Goal: Task Accomplishment & Management: Use online tool/utility

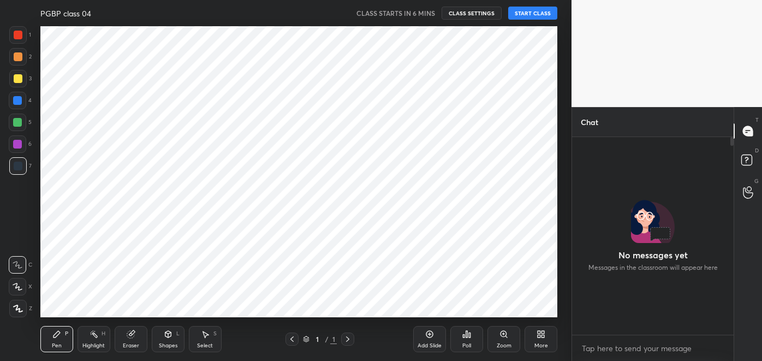
scroll to position [194, 158]
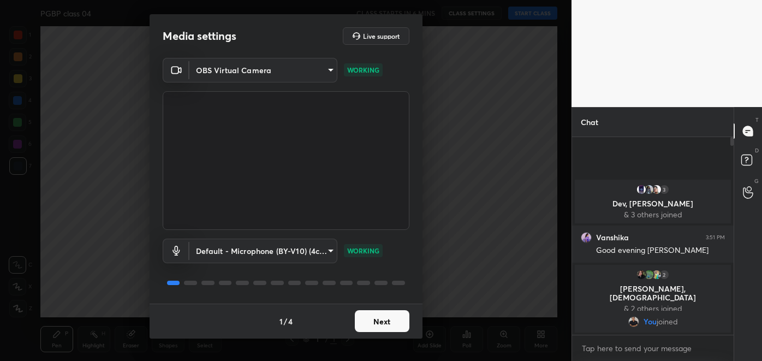
click at [386, 320] on button "Next" at bounding box center [382, 321] width 55 height 22
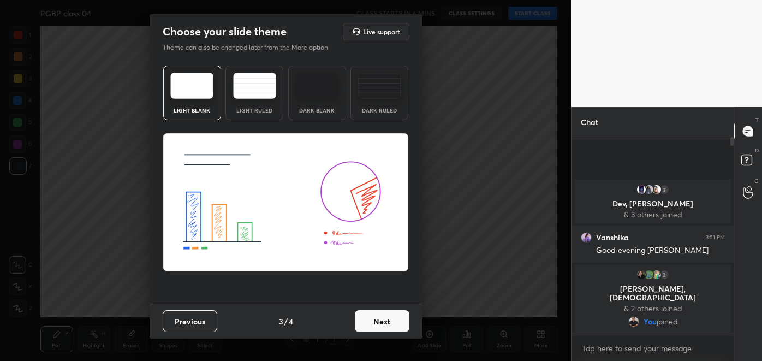
click at [402, 322] on button "Next" at bounding box center [382, 321] width 55 height 22
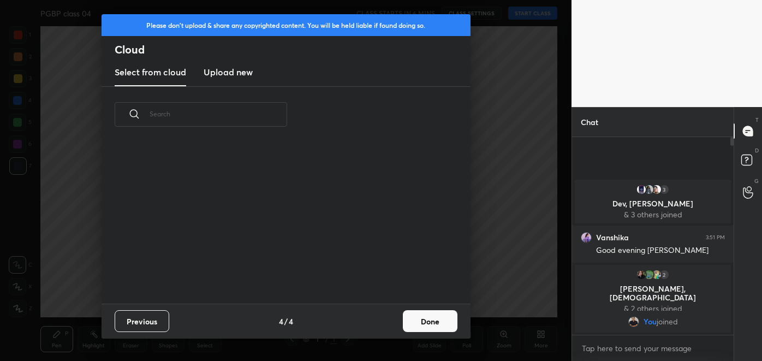
click at [410, 326] on button "Done" at bounding box center [430, 321] width 55 height 22
click at [416, 324] on div "Please don't upload & share any copyrighted content. You will be held liable if…" at bounding box center [285, 180] width 571 height 361
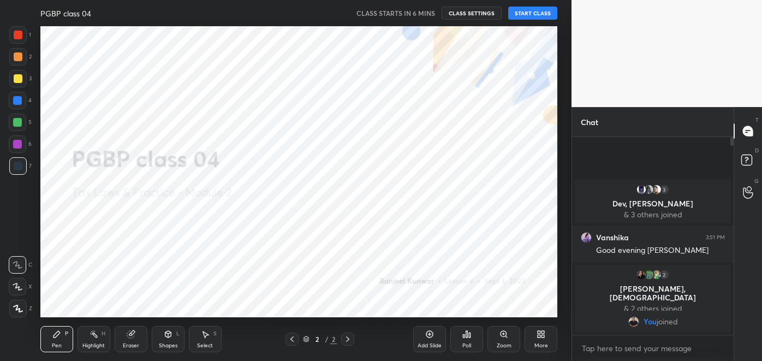
click at [532, 17] on button "START CLASS" at bounding box center [532, 13] width 49 height 13
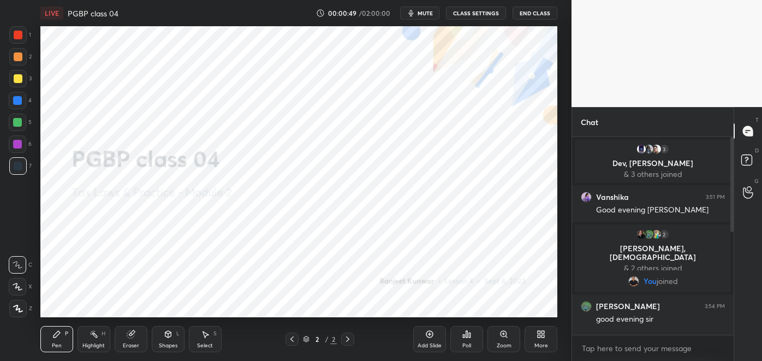
click at [530, 337] on div "More" at bounding box center [540, 339] width 33 height 26
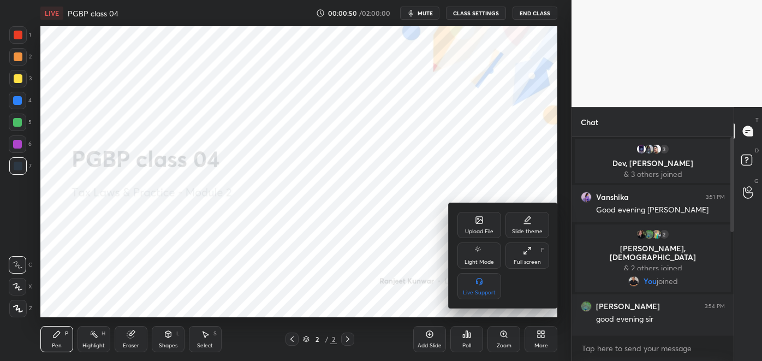
click at [475, 230] on div "Upload File" at bounding box center [479, 231] width 28 height 5
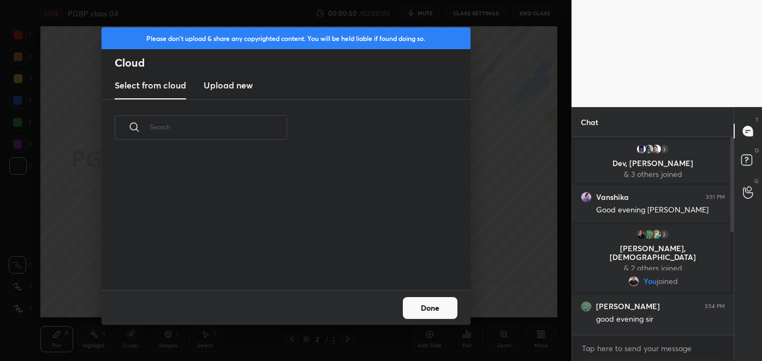
scroll to position [135, 350]
click at [235, 87] on h3 "Upload new" at bounding box center [227, 85] width 49 height 13
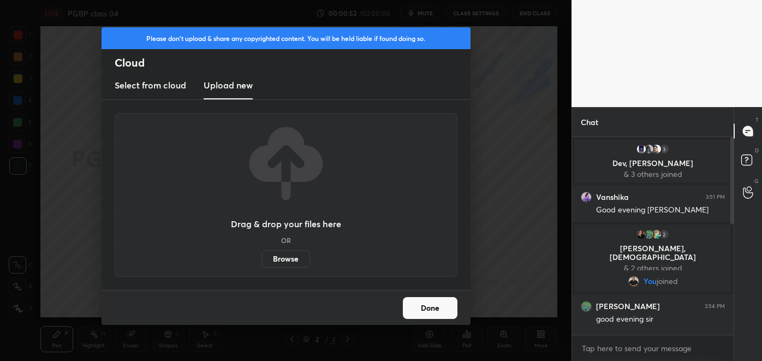
click at [292, 260] on label "Browse" at bounding box center [285, 258] width 49 height 17
click at [261, 260] on input "Browse" at bounding box center [261, 258] width 0 height 17
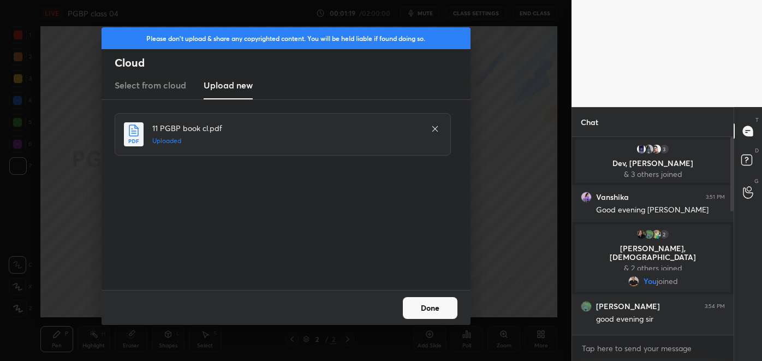
click at [440, 305] on button "Done" at bounding box center [430, 308] width 55 height 22
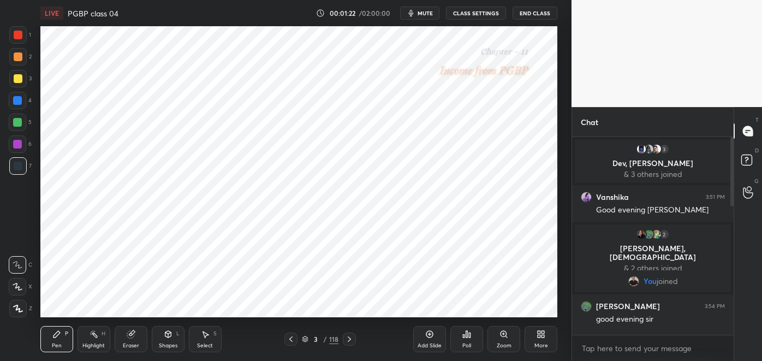
click at [349, 333] on div at bounding box center [349, 338] width 13 height 13
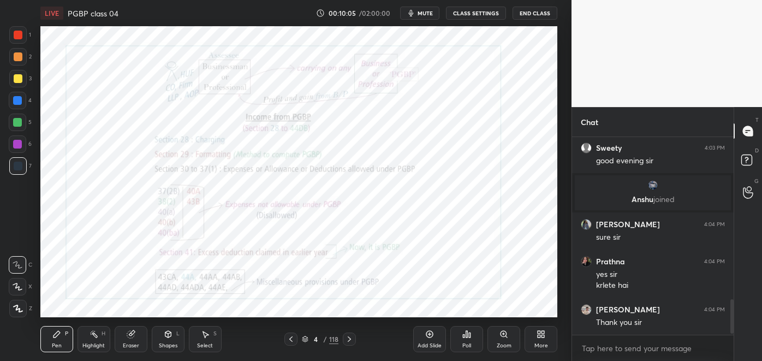
scroll to position [932, 0]
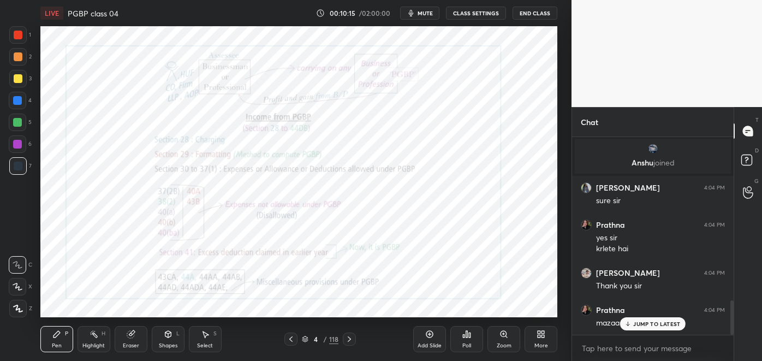
click at [657, 324] on p "JUMP TO LATEST" at bounding box center [656, 323] width 47 height 7
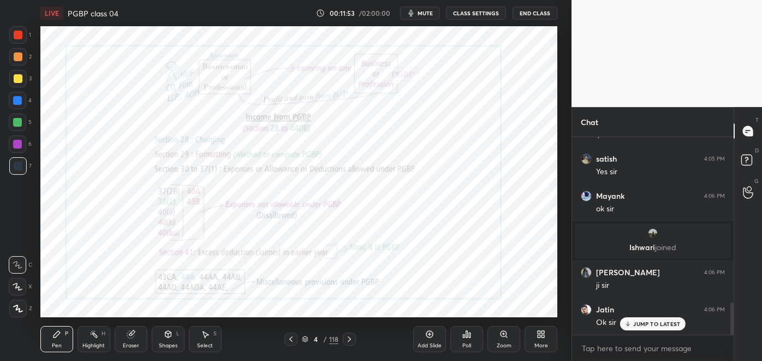
scroll to position [1011, 0]
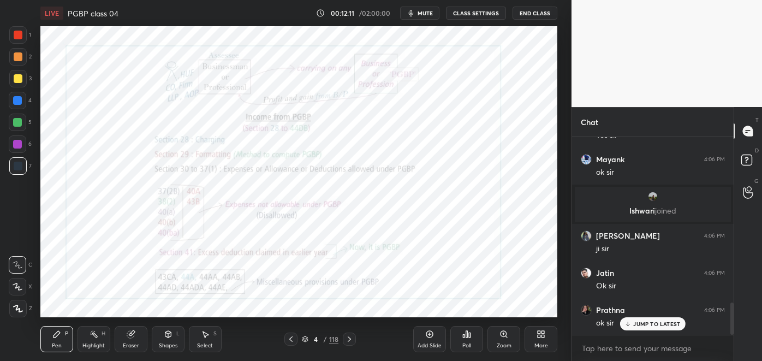
click at [427, 15] on span "mute" at bounding box center [424, 13] width 15 height 8
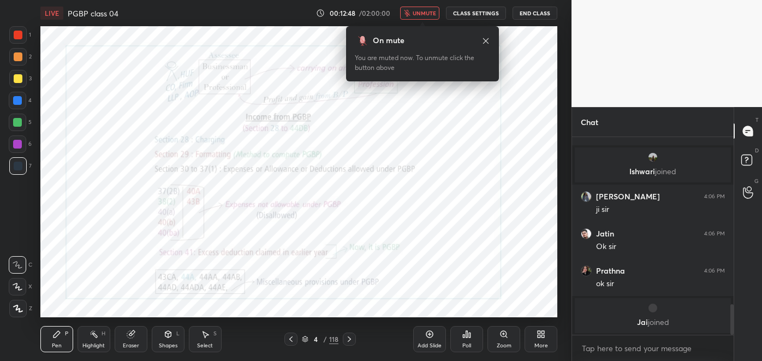
scroll to position [1088, 0]
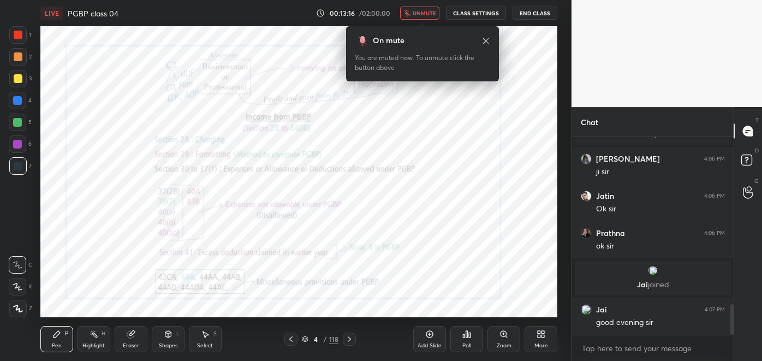
click at [432, 14] on span "unmute" at bounding box center [423, 13] width 23 height 8
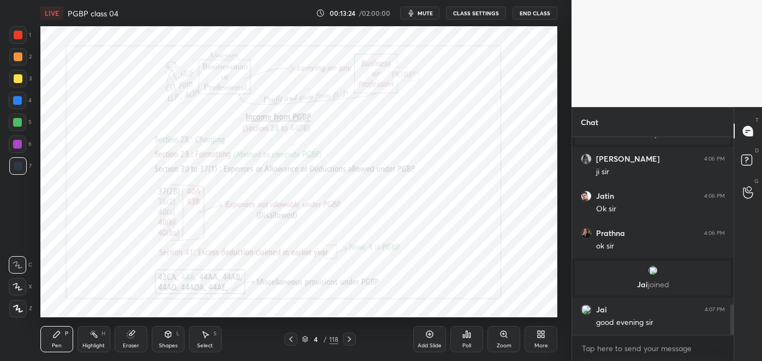
click at [349, 338] on icon at bounding box center [349, 338] width 9 height 9
click at [348, 337] on icon at bounding box center [349, 338] width 9 height 9
click at [349, 338] on icon at bounding box center [349, 338] width 9 height 9
click at [305, 340] on icon at bounding box center [304, 340] width 5 height 2
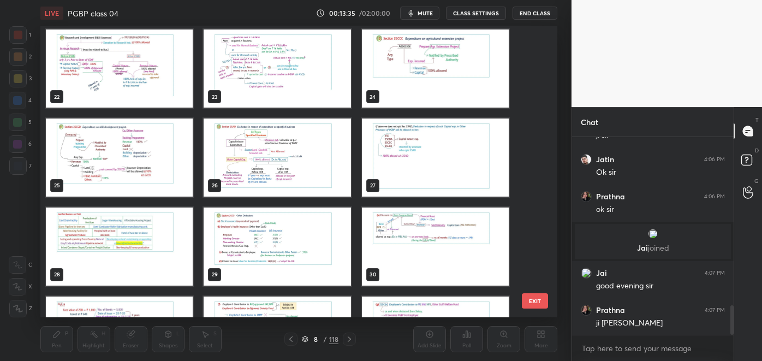
scroll to position [609, 0]
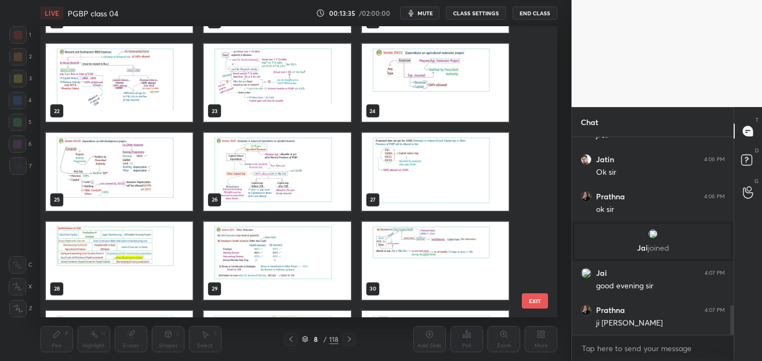
click at [289, 186] on img "grid" at bounding box center [276, 172] width 147 height 78
click at [296, 183] on img "grid" at bounding box center [276, 172] width 147 height 78
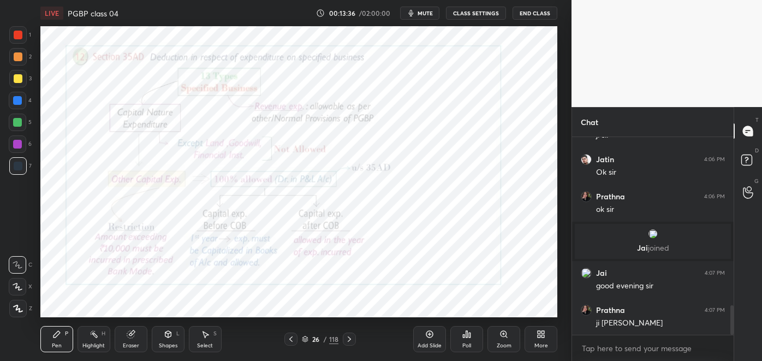
scroll to position [0, 0]
click at [284, 339] on div at bounding box center [290, 338] width 13 height 13
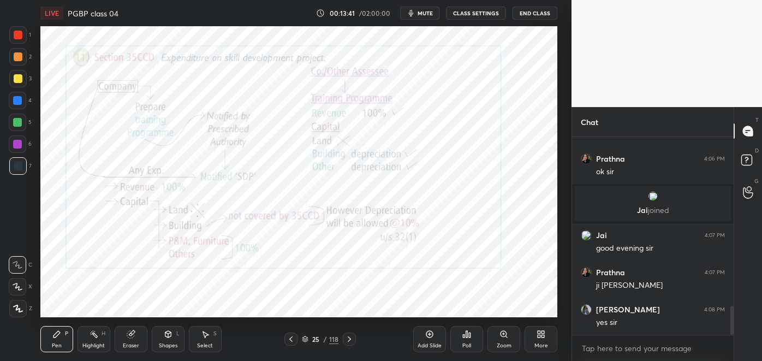
click at [94, 339] on div "Highlight H" at bounding box center [93, 339] width 33 height 26
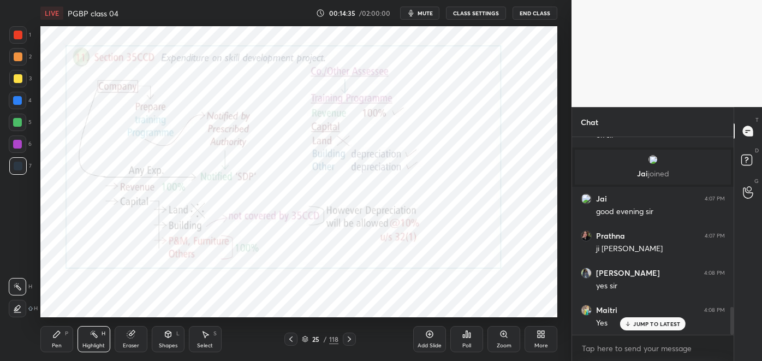
scroll to position [1236, 0]
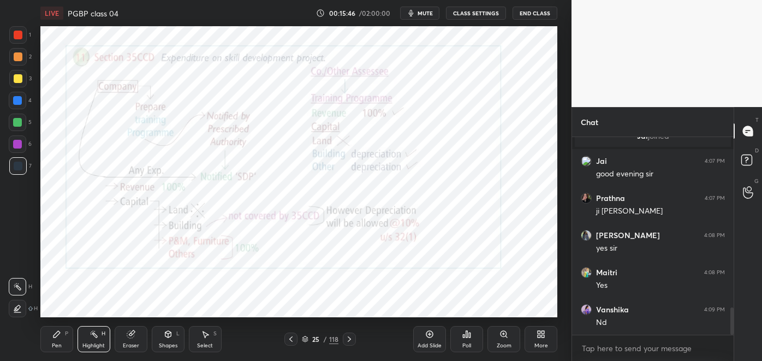
click at [288, 334] on icon at bounding box center [290, 338] width 9 height 9
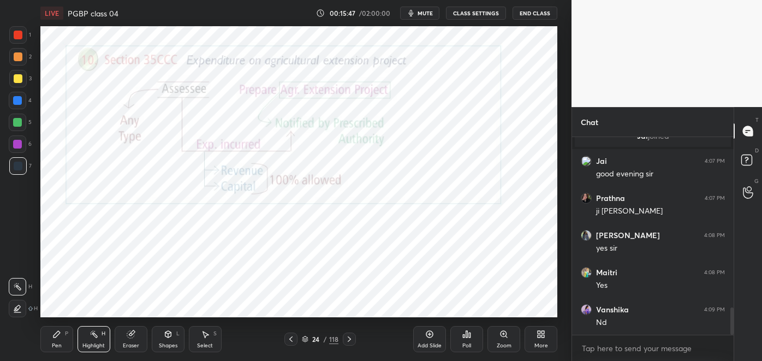
click at [289, 337] on icon at bounding box center [290, 338] width 9 height 9
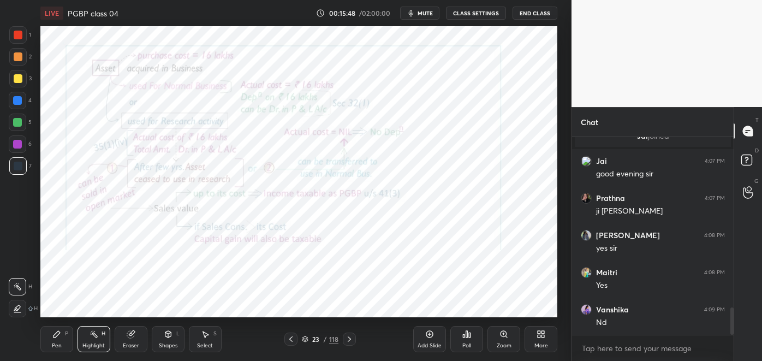
click at [286, 339] on icon at bounding box center [290, 338] width 9 height 9
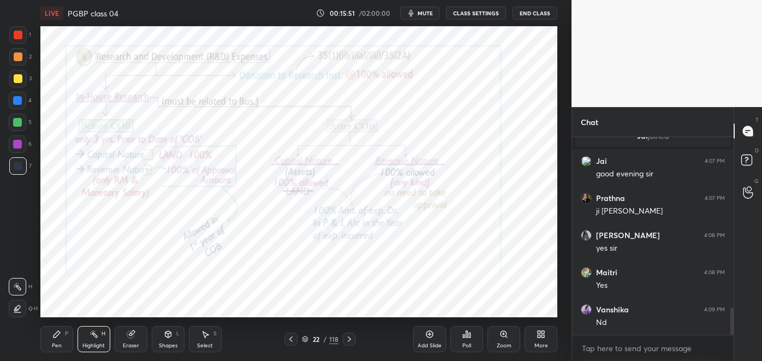
click at [350, 339] on icon at bounding box center [348, 338] width 3 height 5
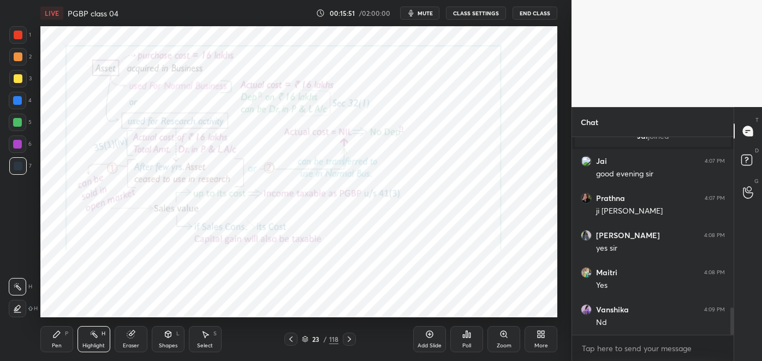
click at [349, 339] on icon at bounding box center [349, 338] width 9 height 9
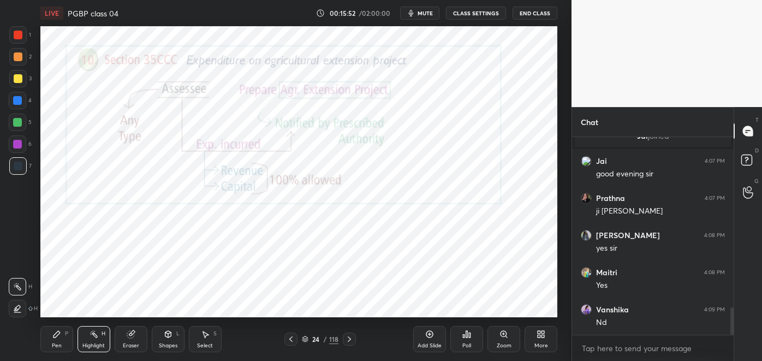
click at [347, 339] on icon at bounding box center [349, 338] width 9 height 9
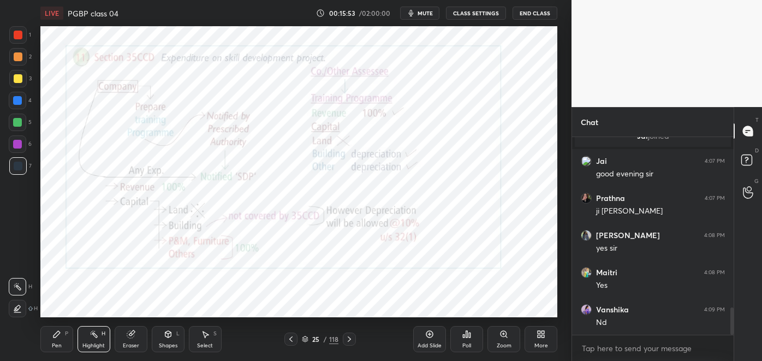
click at [349, 338] on icon at bounding box center [349, 338] width 9 height 9
click at [290, 339] on icon at bounding box center [290, 338] width 3 height 5
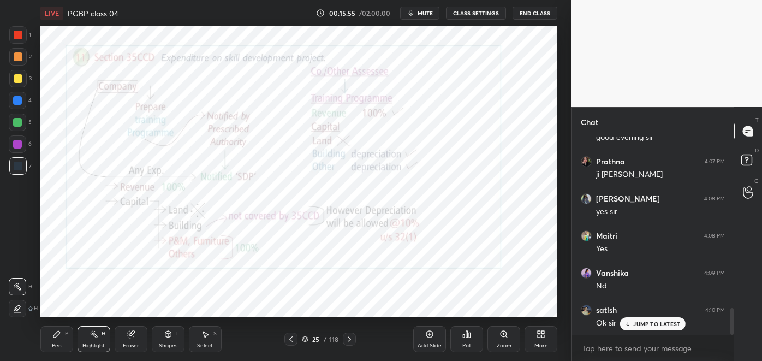
click at [503, 333] on icon at bounding box center [503, 333] width 2 height 0
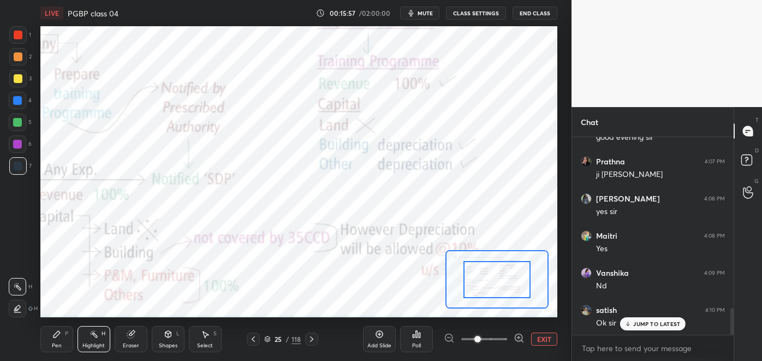
click at [542, 339] on button "EXIT" at bounding box center [544, 338] width 26 height 13
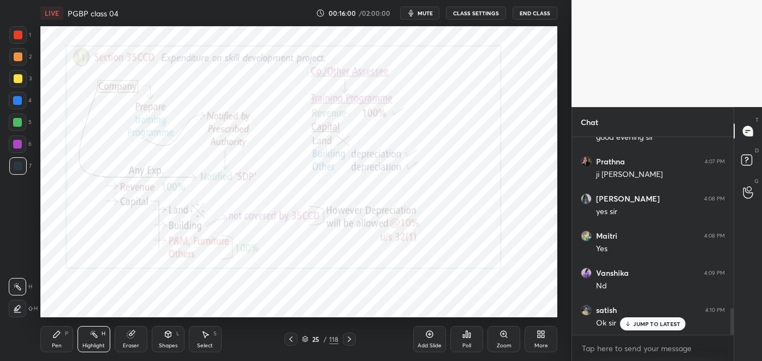
click at [428, 334] on icon at bounding box center [429, 333] width 3 height 3
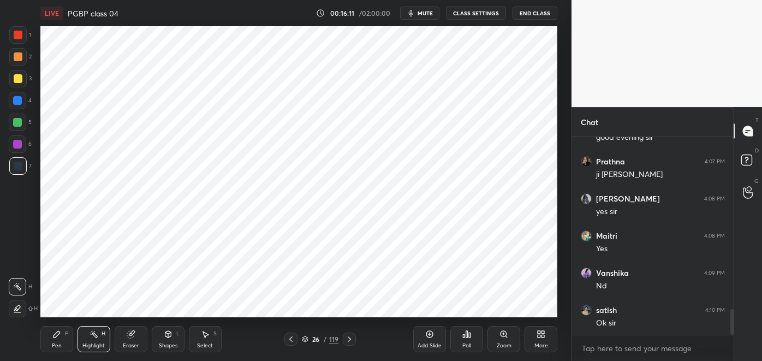
scroll to position [1310, 0]
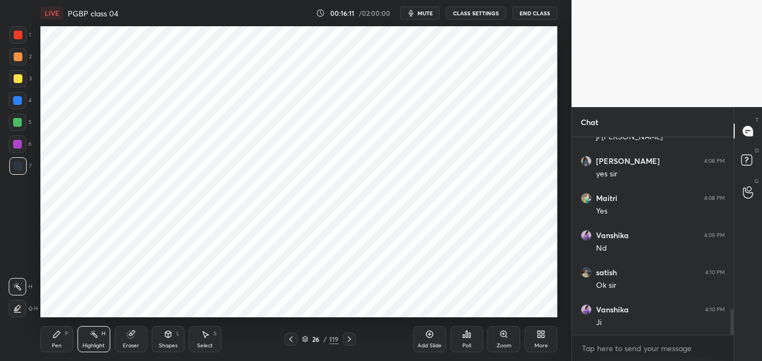
click at [57, 340] on div "Pen P" at bounding box center [56, 339] width 33 height 26
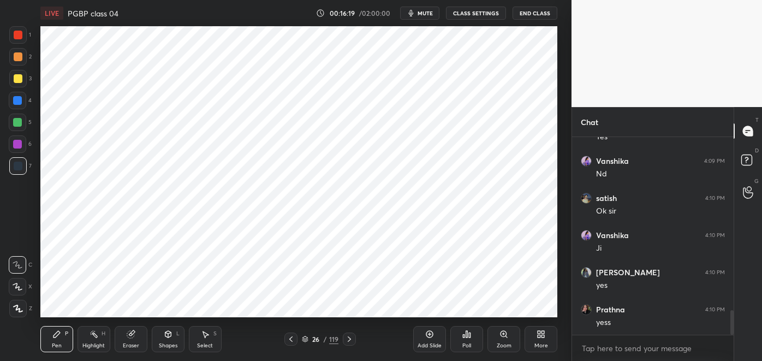
scroll to position [1421, 0]
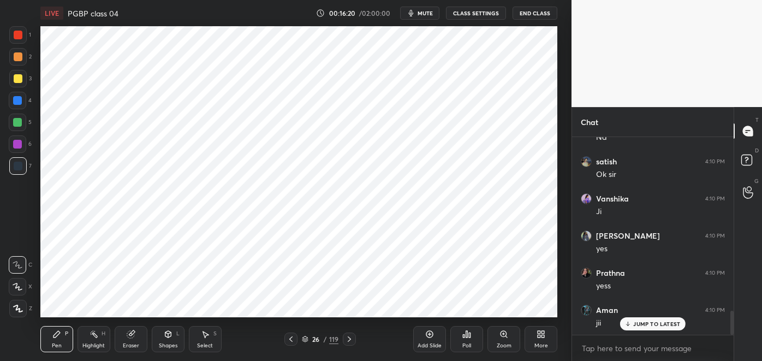
click at [20, 57] on div at bounding box center [18, 56] width 9 height 9
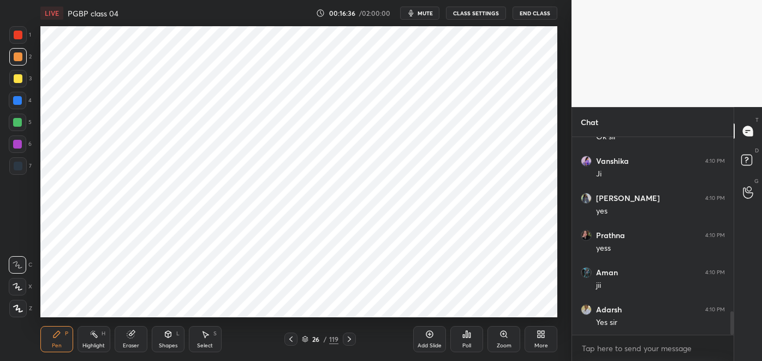
click at [20, 121] on div at bounding box center [17, 122] width 9 height 9
click at [17, 169] on div at bounding box center [18, 165] width 9 height 9
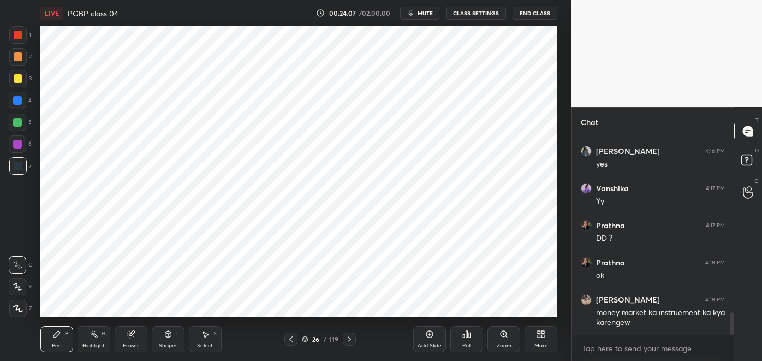
click at [429, 335] on icon at bounding box center [429, 333] width 9 height 9
click at [132, 337] on icon at bounding box center [130, 334] width 7 height 7
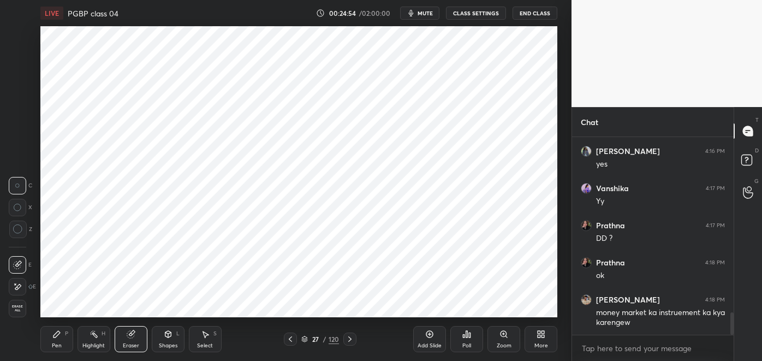
click at [16, 287] on icon at bounding box center [17, 286] width 9 height 9
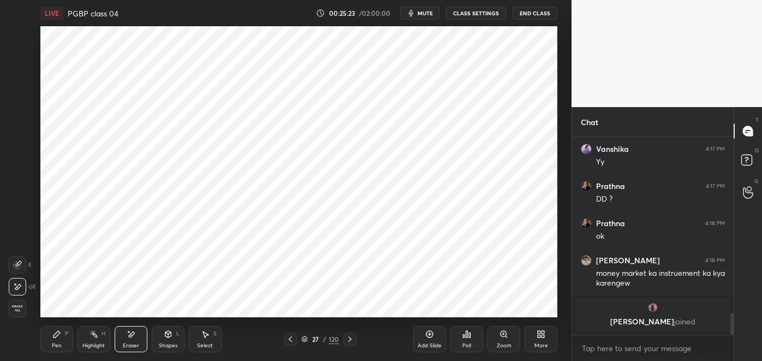
click at [290, 338] on icon at bounding box center [290, 338] width 3 height 5
click at [59, 338] on div "Pen P" at bounding box center [56, 339] width 33 height 26
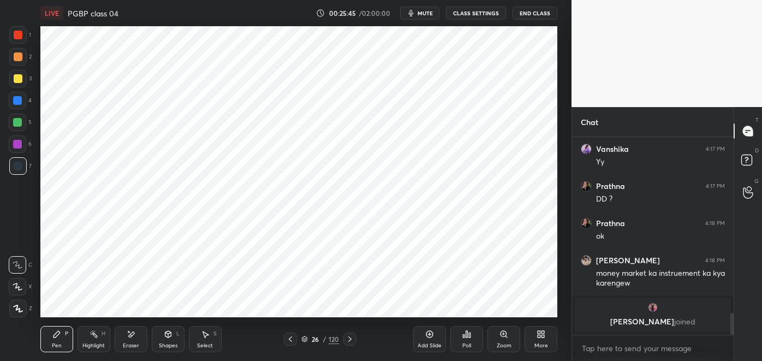
click at [88, 343] on div "Highlight" at bounding box center [93, 345] width 22 height 5
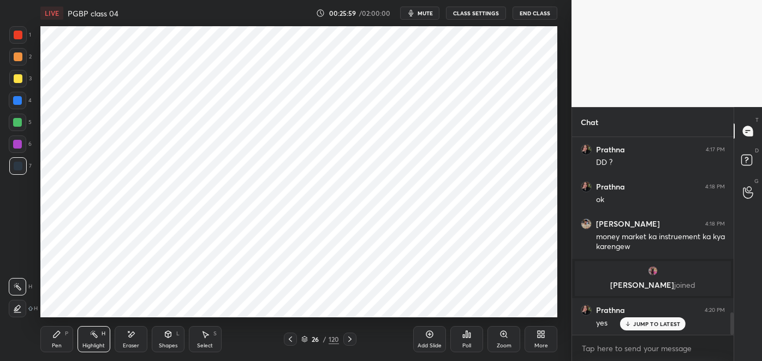
scroll to position [1622, 0]
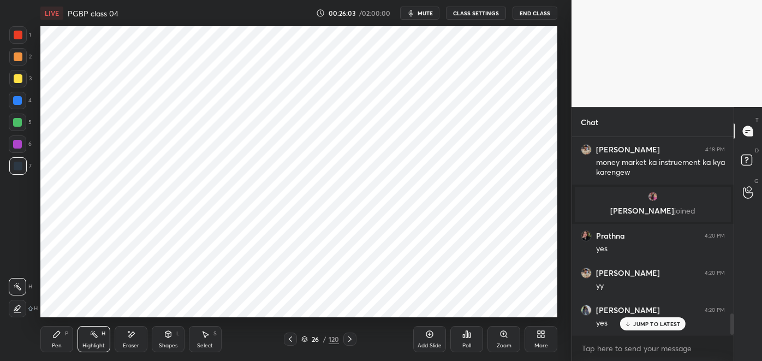
click at [344, 335] on div at bounding box center [349, 338] width 13 height 13
click at [349, 339] on icon at bounding box center [349, 338] width 9 height 9
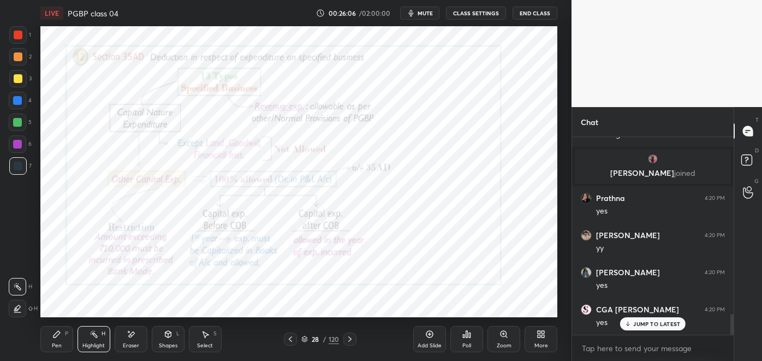
scroll to position [1696, 0]
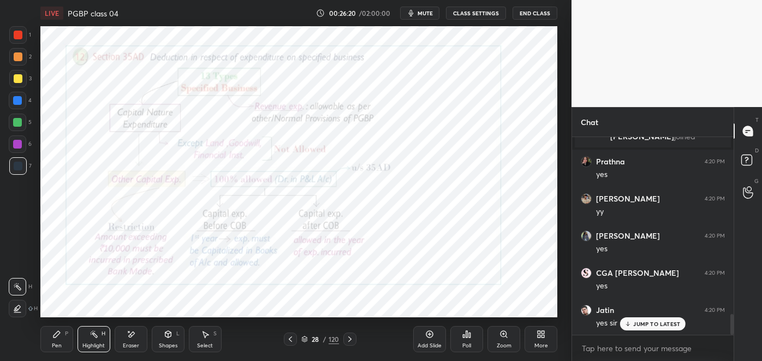
click at [346, 339] on icon at bounding box center [349, 338] width 9 height 9
click at [290, 338] on icon at bounding box center [290, 338] width 3 height 5
click at [350, 339] on icon at bounding box center [349, 338] width 3 height 5
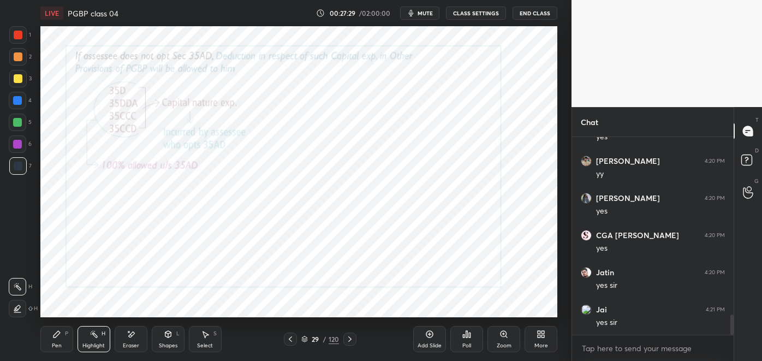
scroll to position [1770, 0]
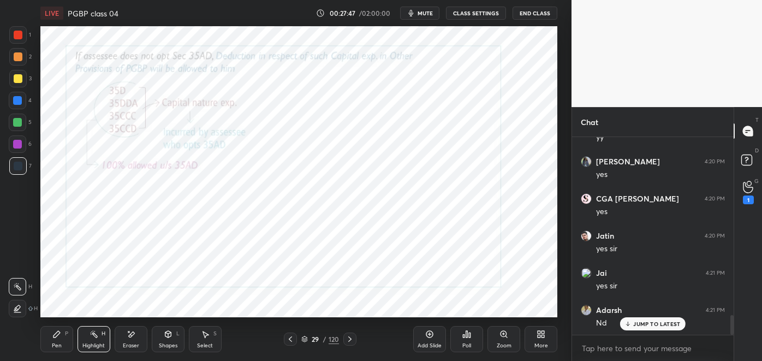
click at [746, 196] on div "1" at bounding box center [747, 199] width 11 height 9
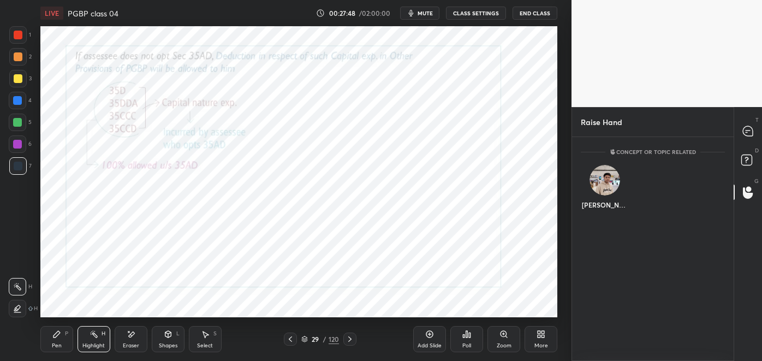
click at [604, 199] on div "[PERSON_NAME]" at bounding box center [603, 189] width 47 height 63
click at [605, 209] on button "INVITE" at bounding box center [604, 212] width 38 height 14
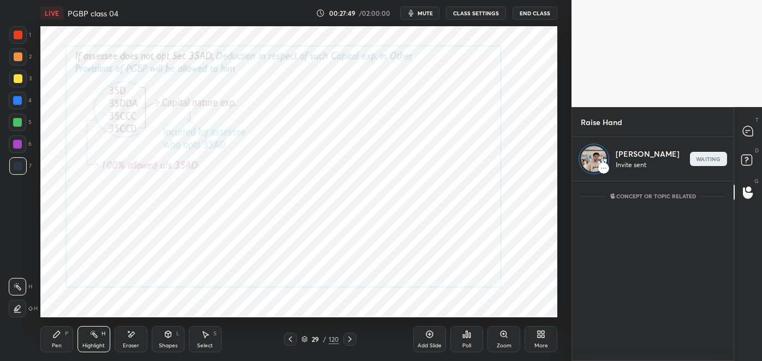
click at [746, 134] on icon at bounding box center [747, 131] width 10 height 10
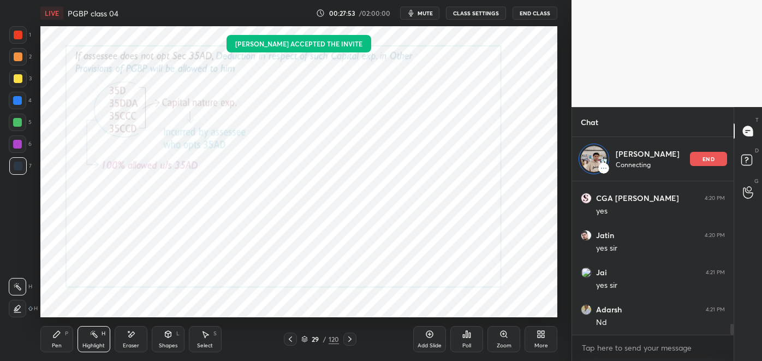
scroll to position [2026, 0]
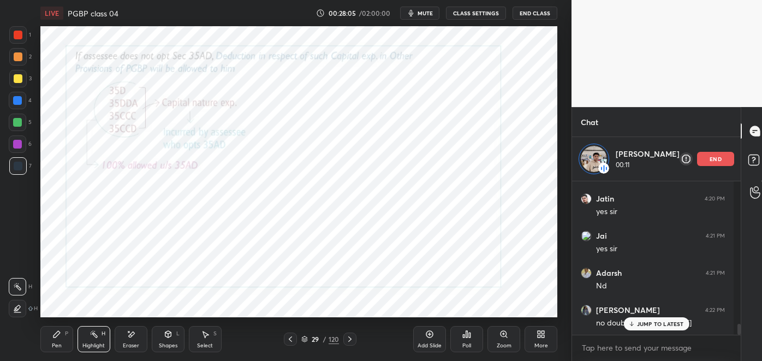
click at [288, 340] on icon at bounding box center [290, 338] width 9 height 9
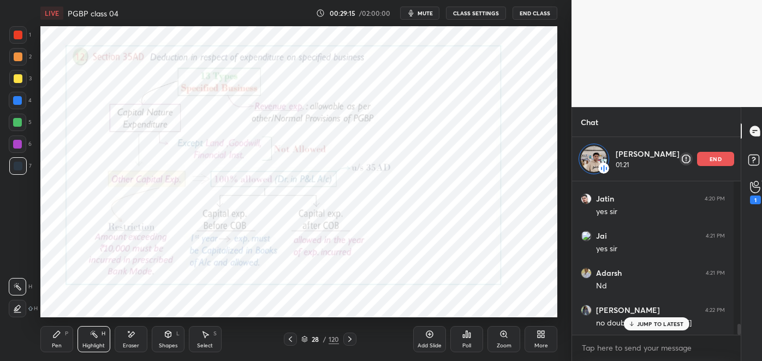
scroll to position [1982, 0]
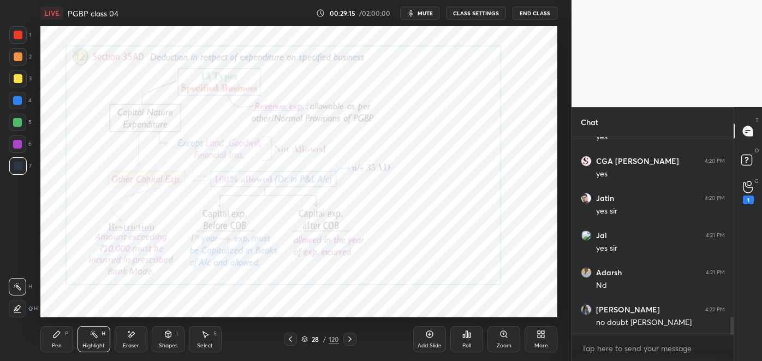
click at [708, 158] on div "4:20 PM" at bounding box center [714, 161] width 20 height 7
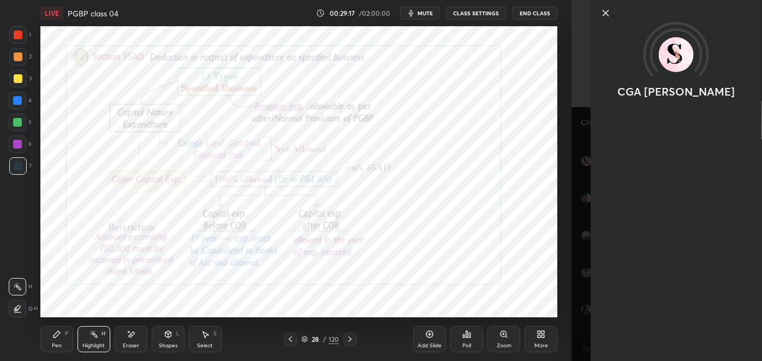
click at [599, 16] on icon at bounding box center [605, 13] width 13 height 13
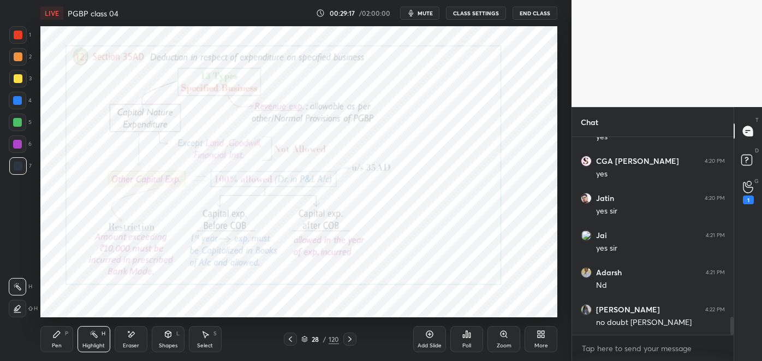
click at [746, 202] on div "1" at bounding box center [747, 199] width 11 height 9
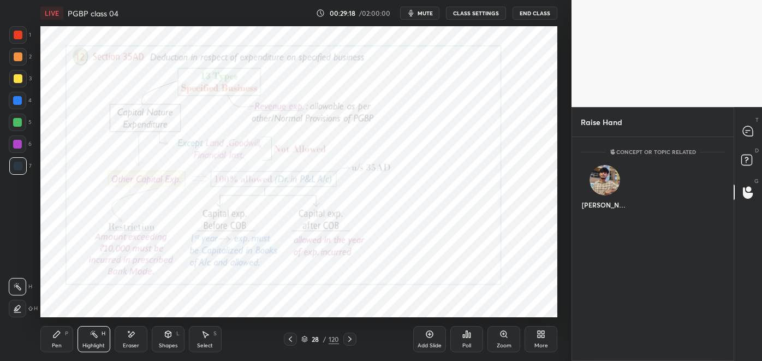
scroll to position [220, 158]
click at [605, 203] on div "[PERSON_NAME]" at bounding box center [603, 189] width 47 height 63
click at [615, 208] on button "INVITE" at bounding box center [604, 212] width 38 height 14
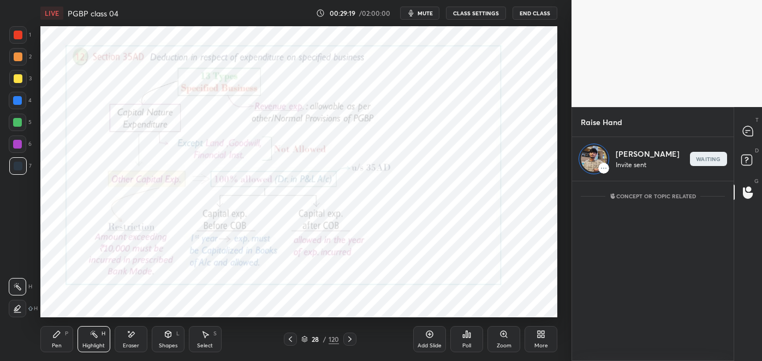
click at [746, 132] on icon at bounding box center [746, 132] width 2 height 0
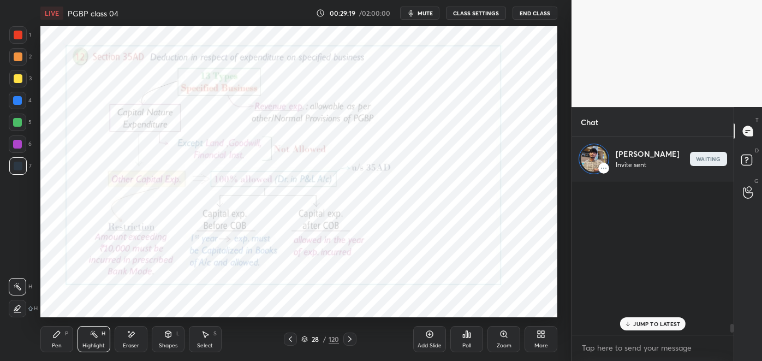
scroll to position [150, 158]
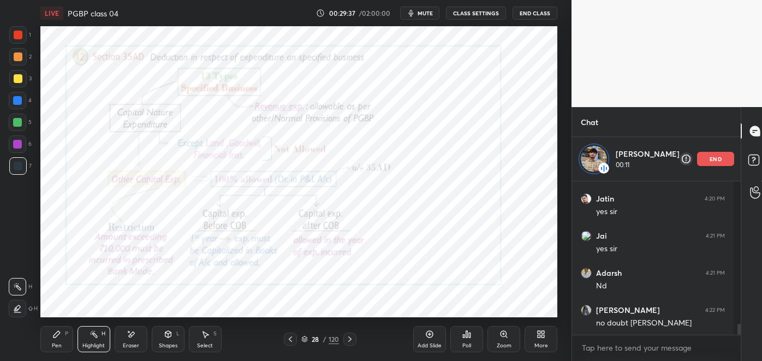
click at [64, 343] on div "Pen P" at bounding box center [56, 339] width 33 height 26
click at [131, 338] on icon at bounding box center [131, 333] width 9 height 9
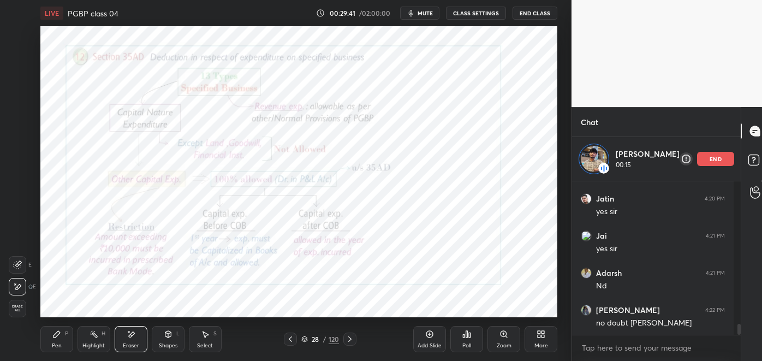
click at [63, 340] on div "Pen P" at bounding box center [56, 339] width 33 height 26
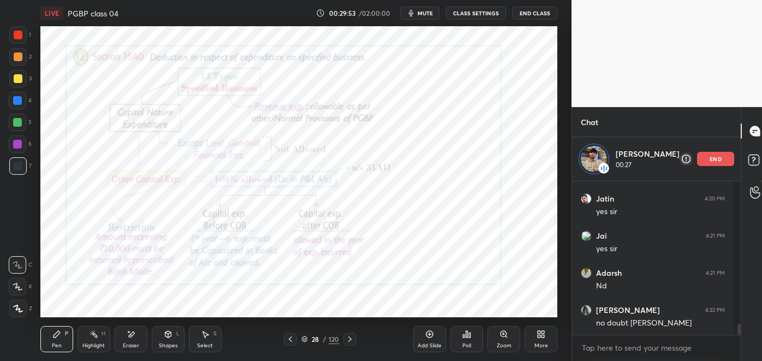
click at [705, 163] on div "end" at bounding box center [715, 159] width 37 height 14
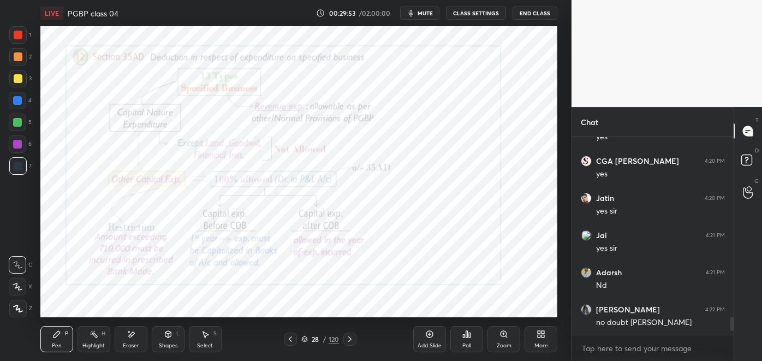
scroll to position [1982, 0]
click at [748, 135] on icon at bounding box center [747, 131] width 10 height 10
click at [349, 338] on icon at bounding box center [349, 338] width 9 height 9
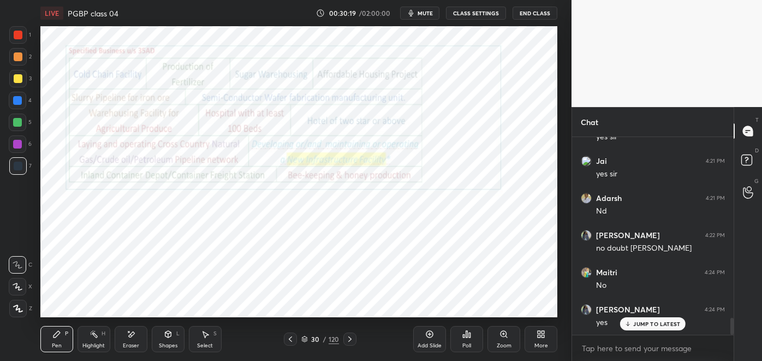
scroll to position [2093, 0]
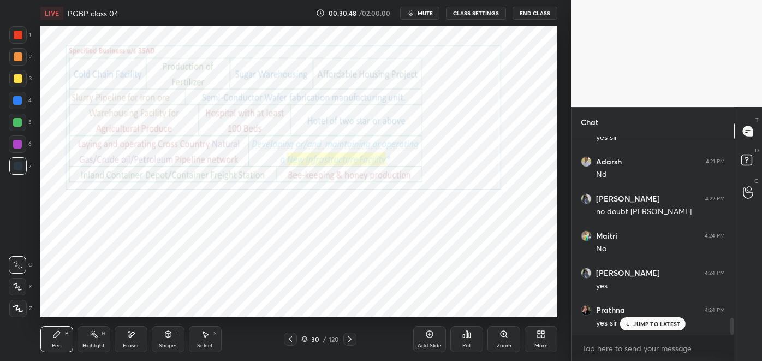
click at [654, 324] on p "JUMP TO LATEST" at bounding box center [656, 323] width 47 height 7
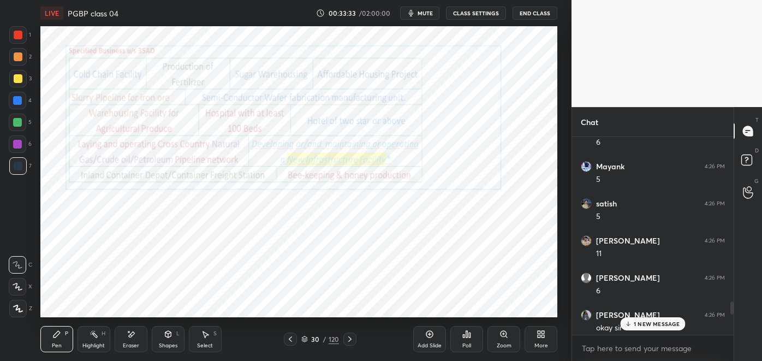
scroll to position [2415, 0]
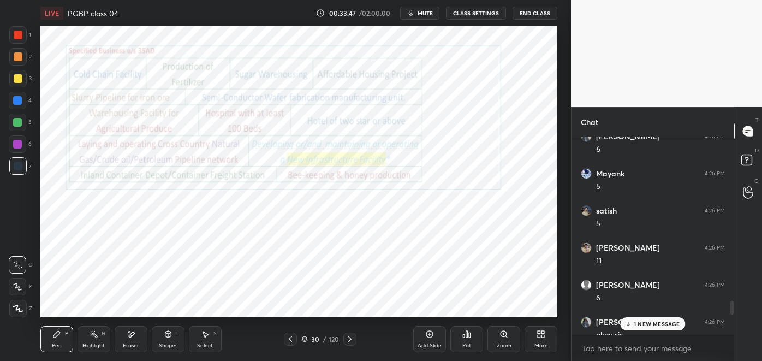
click at [650, 321] on p "1 NEW MESSAGE" at bounding box center [656, 323] width 46 height 7
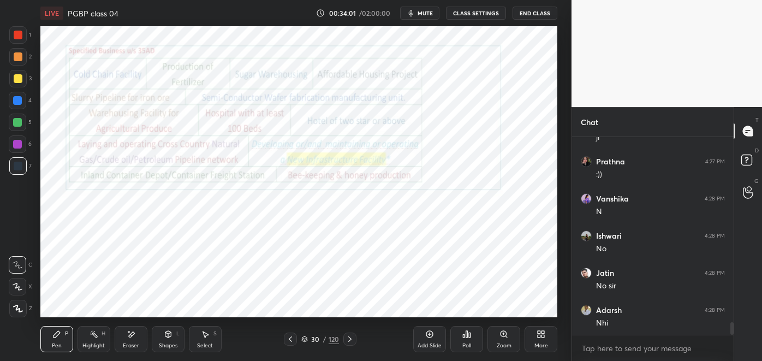
scroll to position [2919, 0]
click at [90, 339] on div "Highlight H" at bounding box center [93, 339] width 33 height 26
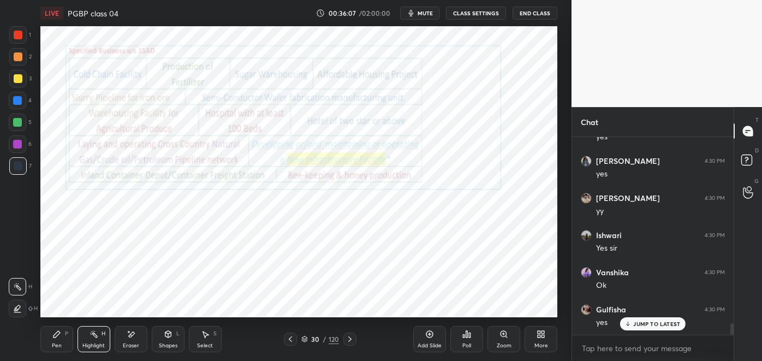
scroll to position [3179, 0]
click at [55, 337] on icon at bounding box center [56, 334] width 7 height 7
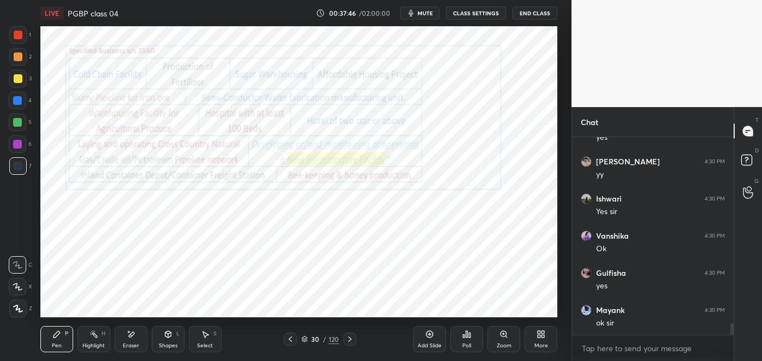
scroll to position [3216, 0]
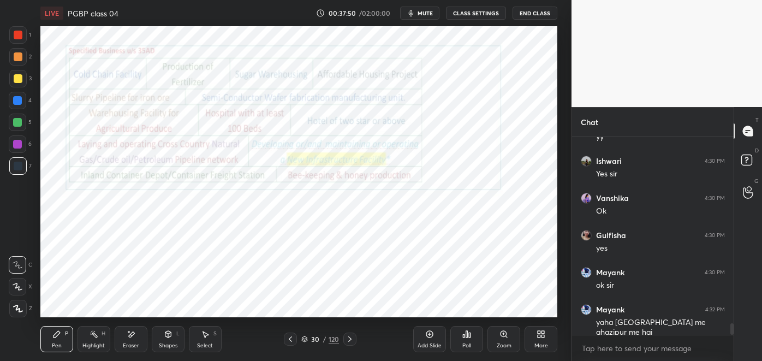
click at [129, 343] on div "Eraser" at bounding box center [131, 345] width 16 height 5
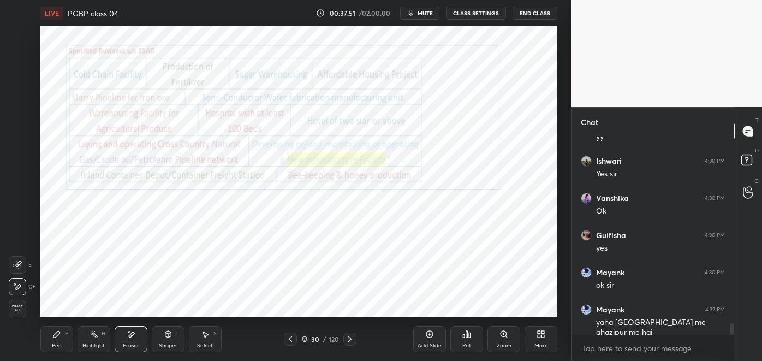
click at [61, 338] on div "Pen P" at bounding box center [56, 339] width 33 height 26
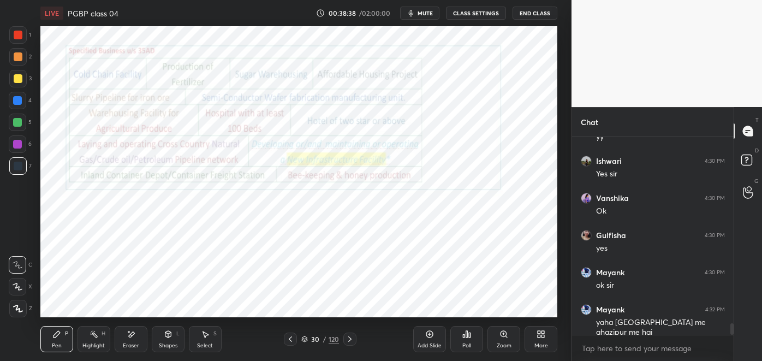
scroll to position [3253, 0]
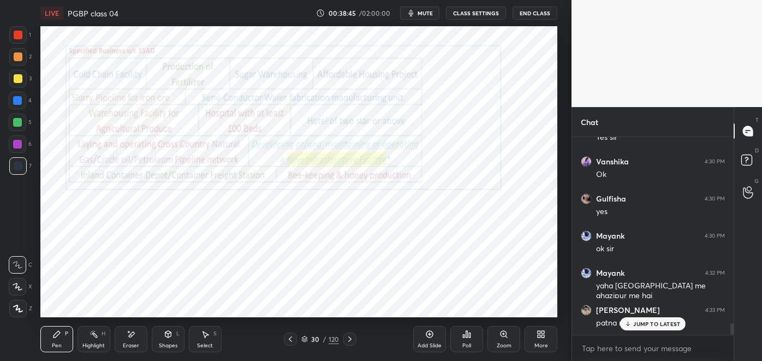
click at [634, 322] on p "JUMP TO LATEST" at bounding box center [656, 323] width 47 height 7
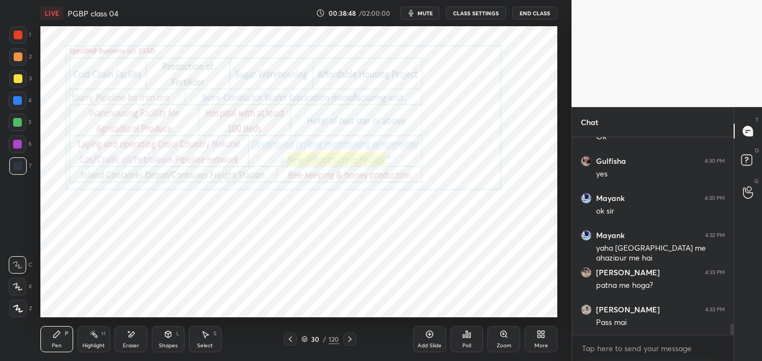
scroll to position [3327, 0]
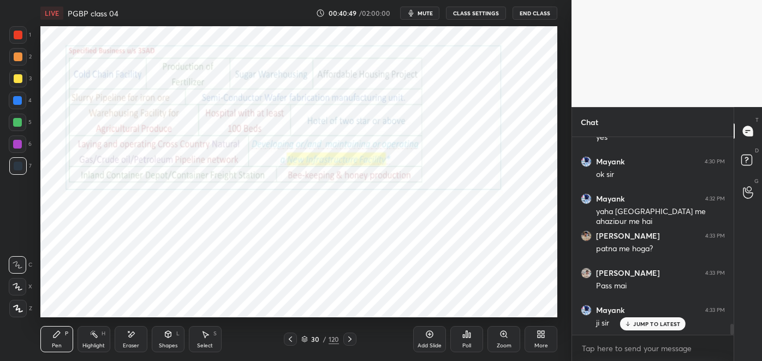
click at [542, 335] on icon at bounding box center [543, 335] width 3 height 3
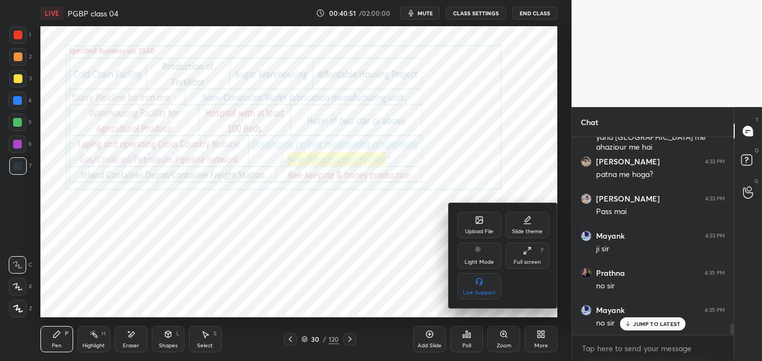
click at [540, 340] on div at bounding box center [381, 180] width 762 height 361
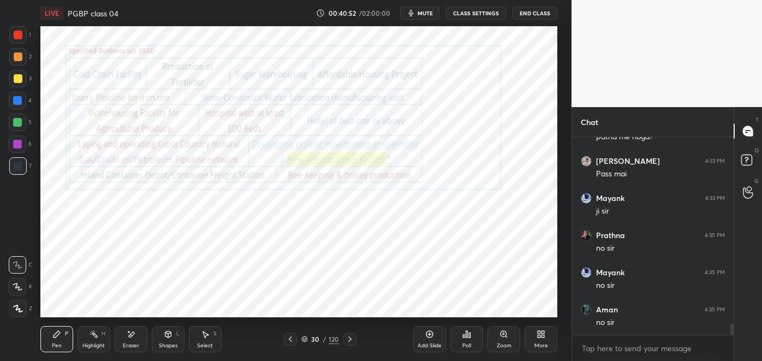
click at [305, 340] on icon at bounding box center [304, 340] width 5 height 2
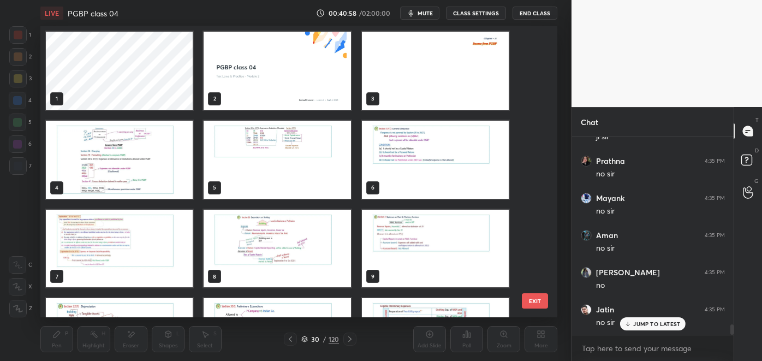
scroll to position [3550, 0]
click at [406, 88] on img "grid" at bounding box center [434, 71] width 147 height 78
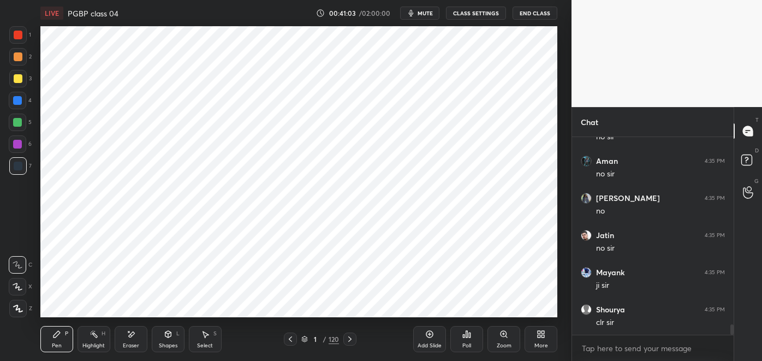
scroll to position [3624, 0]
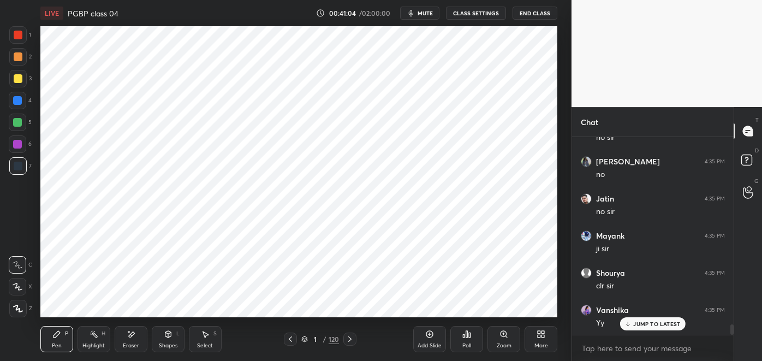
click at [538, 332] on icon at bounding box center [538, 332] width 3 height 3
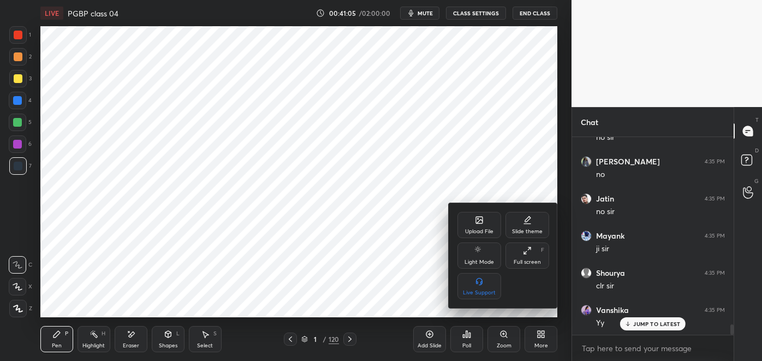
scroll to position [3661, 0]
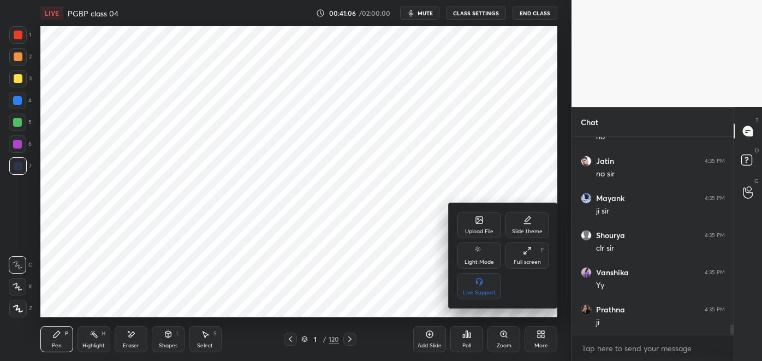
click at [481, 223] on icon at bounding box center [479, 220] width 7 height 7
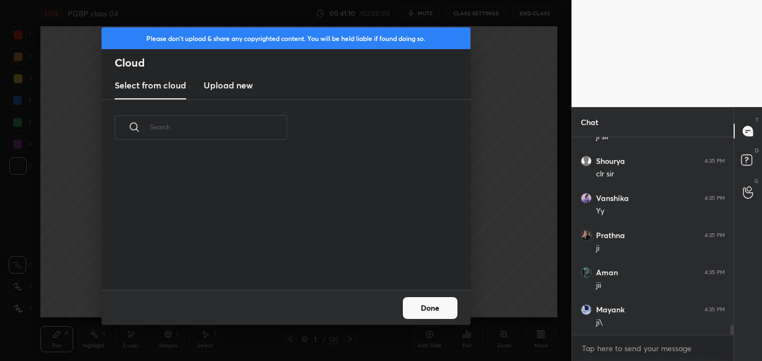
scroll to position [3772, 0]
click at [239, 91] on h3 "Upload new" at bounding box center [227, 85] width 49 height 13
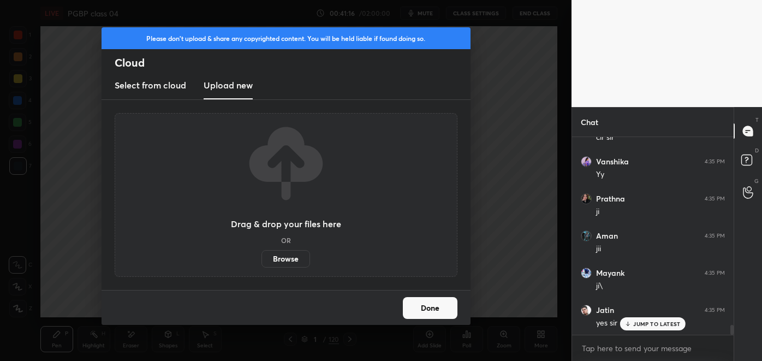
click at [289, 260] on label "Browse" at bounding box center [285, 258] width 49 height 17
click at [261, 260] on input "Browse" at bounding box center [261, 258] width 0 height 17
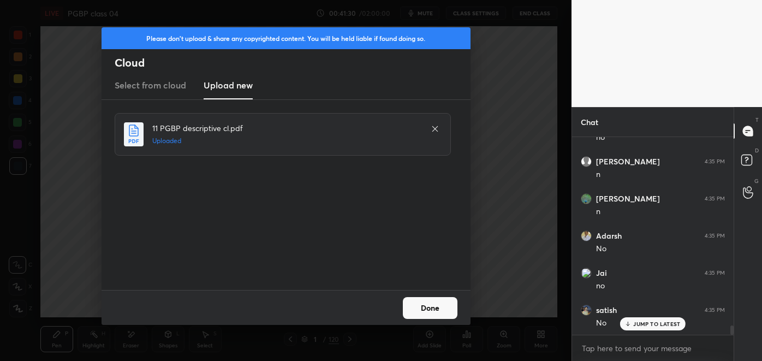
scroll to position [4106, 0]
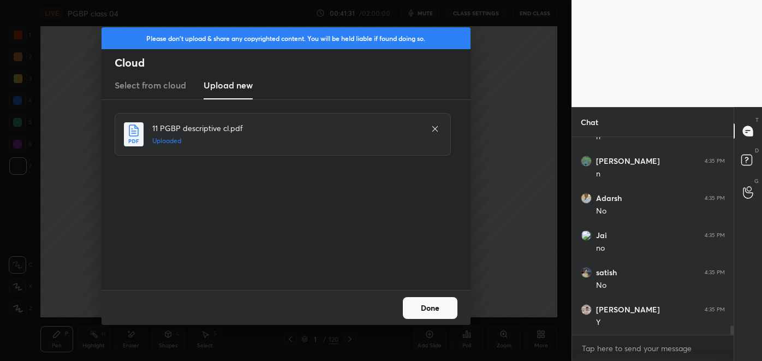
click at [429, 308] on button "Done" at bounding box center [430, 308] width 55 height 22
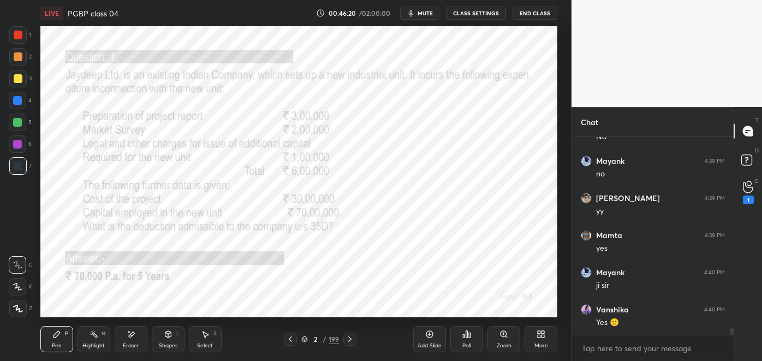
scroll to position [5627, 0]
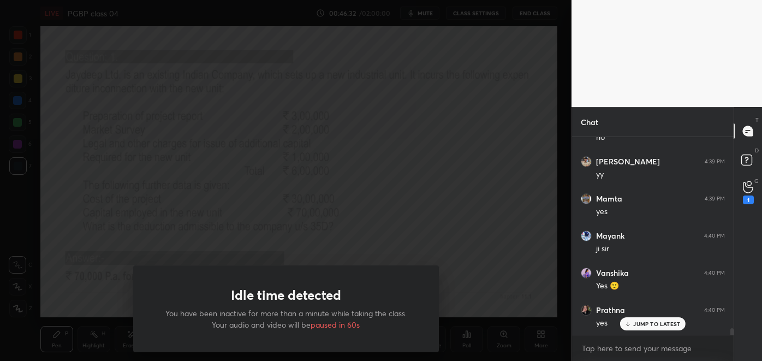
click at [238, 119] on div "Idle time detected You have been inactive for more than a minute while taking t…" at bounding box center [285, 180] width 571 height 361
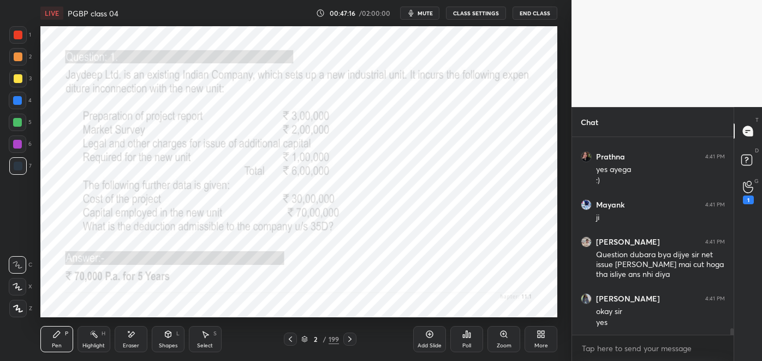
scroll to position [5854, 0]
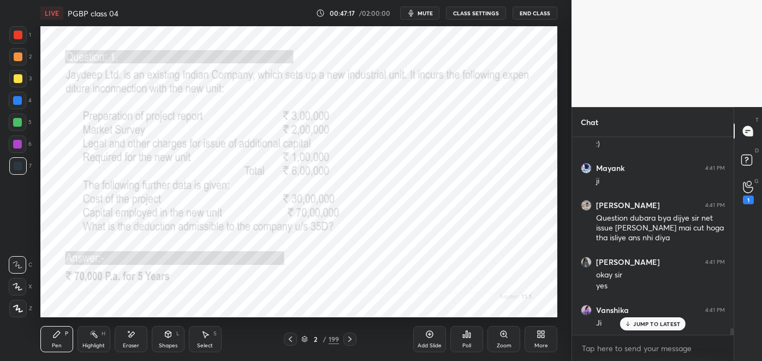
click at [751, 196] on div "1" at bounding box center [747, 199] width 11 height 9
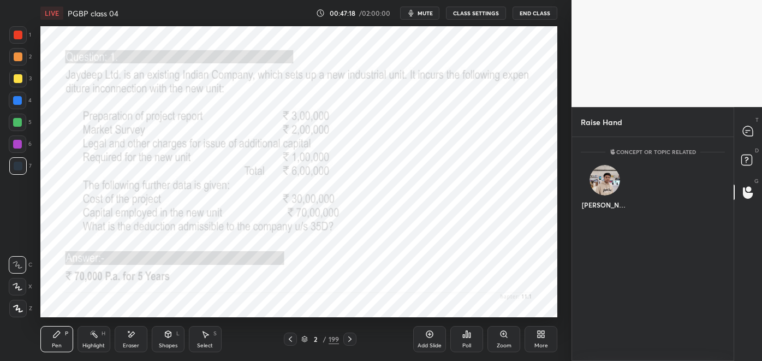
click at [601, 206] on div "[PERSON_NAME]" at bounding box center [603, 189] width 47 height 63
click at [608, 213] on button "INVITE" at bounding box center [604, 212] width 38 height 14
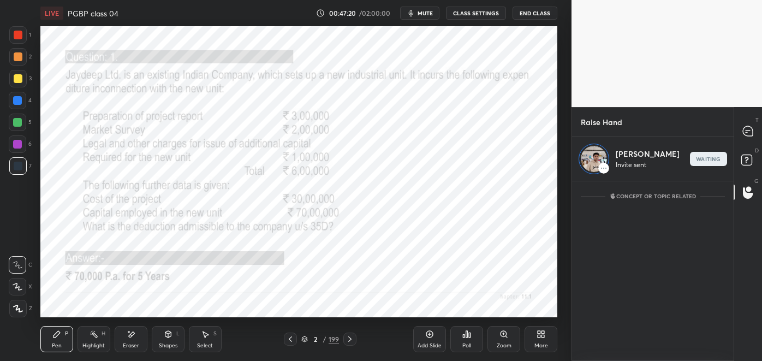
scroll to position [4, 3]
click at [739, 136] on div at bounding box center [748, 131] width 22 height 20
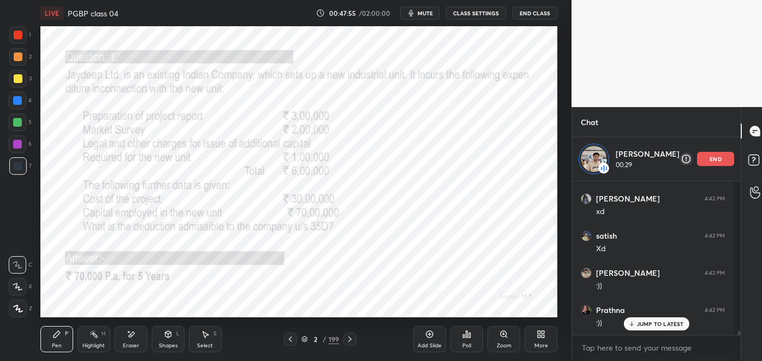
scroll to position [6195, 0]
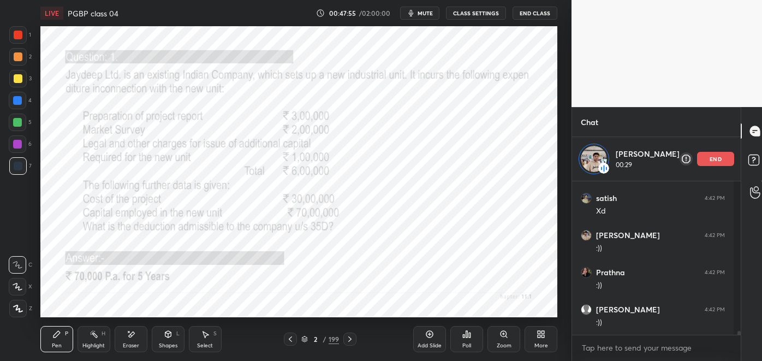
click at [709, 158] on p "end" at bounding box center [715, 158] width 12 height 5
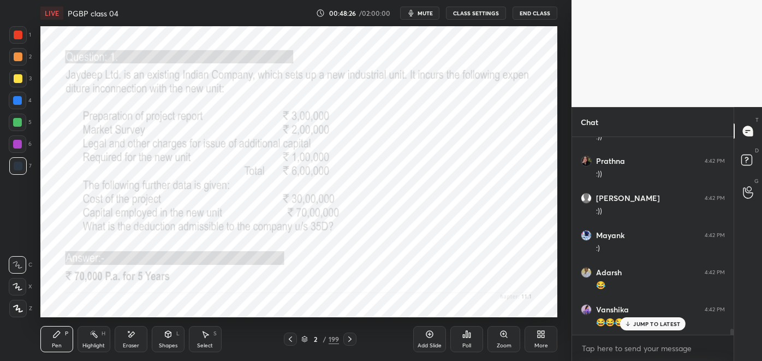
scroll to position [6299, 0]
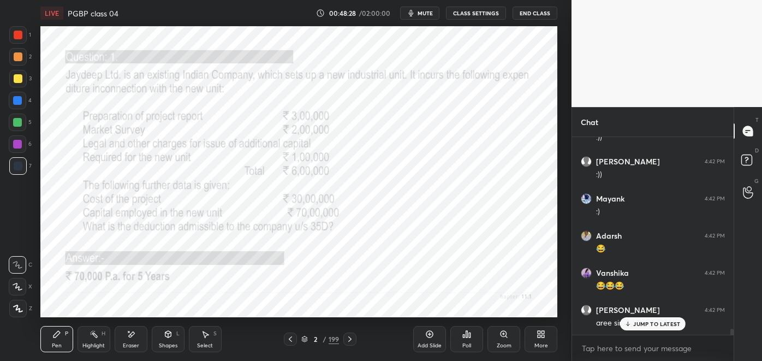
click at [660, 323] on p "JUMP TO LATEST" at bounding box center [656, 323] width 47 height 7
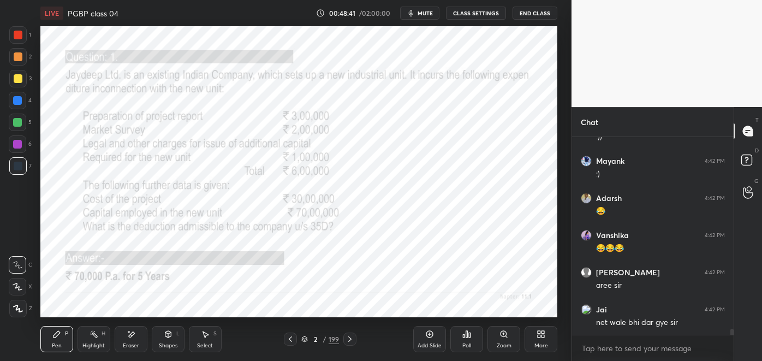
click at [21, 37] on div at bounding box center [18, 35] width 9 height 9
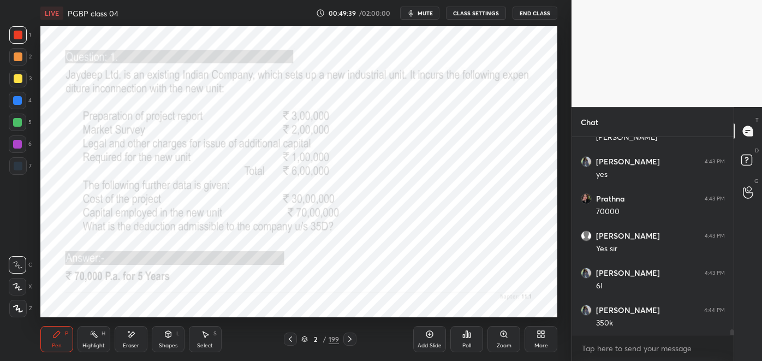
scroll to position [6633, 0]
click at [349, 340] on icon at bounding box center [349, 338] width 9 height 9
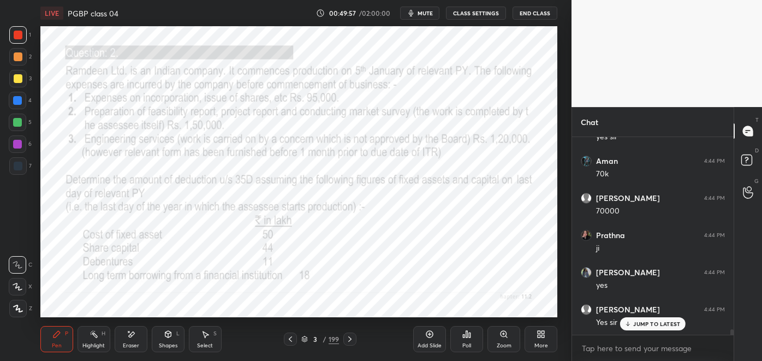
scroll to position [6892, 0]
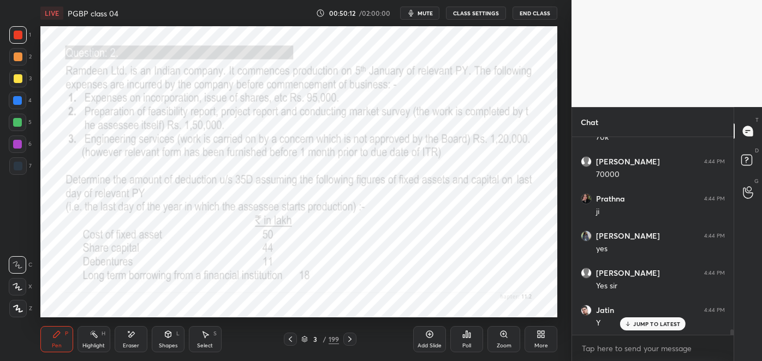
click at [131, 341] on div "Eraser" at bounding box center [131, 339] width 33 height 26
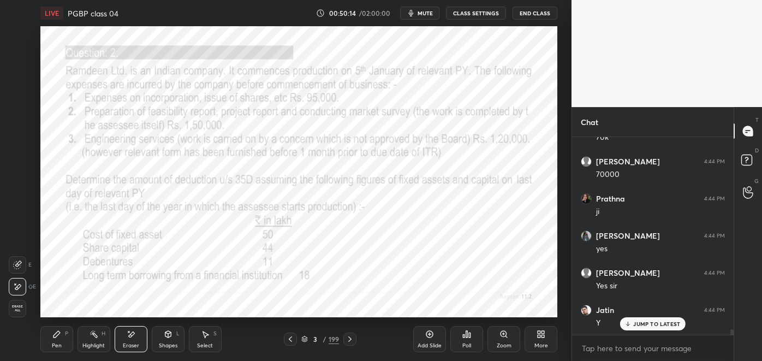
click at [59, 340] on div "Pen P" at bounding box center [56, 339] width 33 height 26
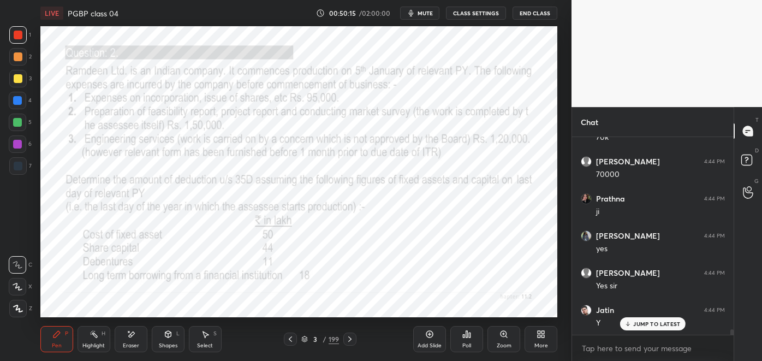
click at [86, 341] on div "Highlight H" at bounding box center [93, 339] width 33 height 26
click at [58, 341] on div "Pen P" at bounding box center [56, 339] width 33 height 26
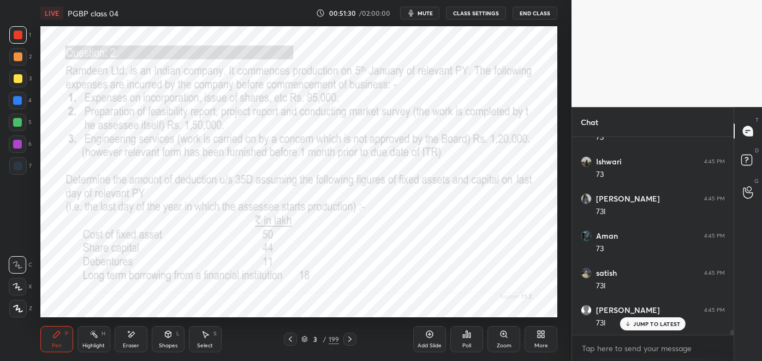
scroll to position [7449, 0]
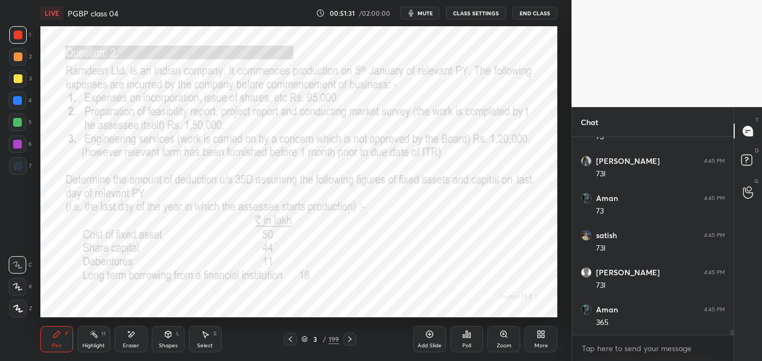
click at [349, 339] on icon at bounding box center [349, 338] width 9 height 9
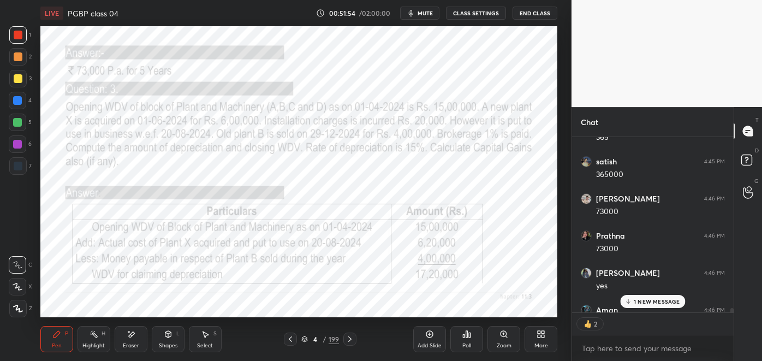
scroll to position [7694, 0]
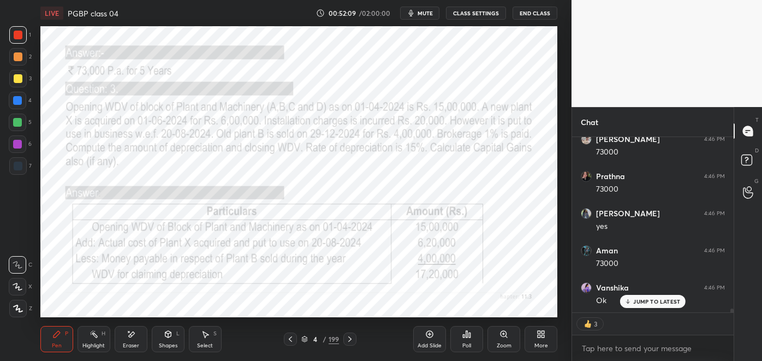
click at [304, 337] on icon at bounding box center [304, 338] width 7 height 7
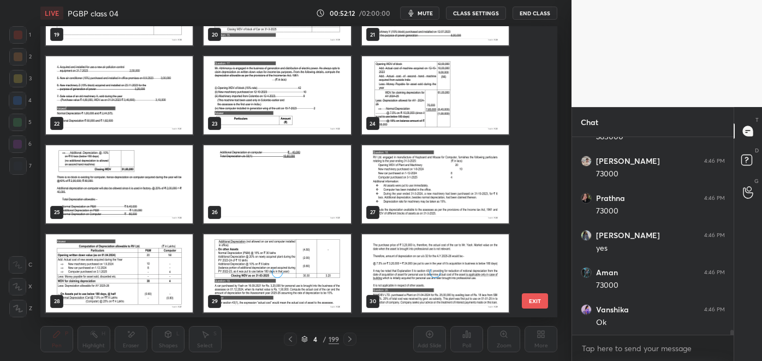
scroll to position [600, 0]
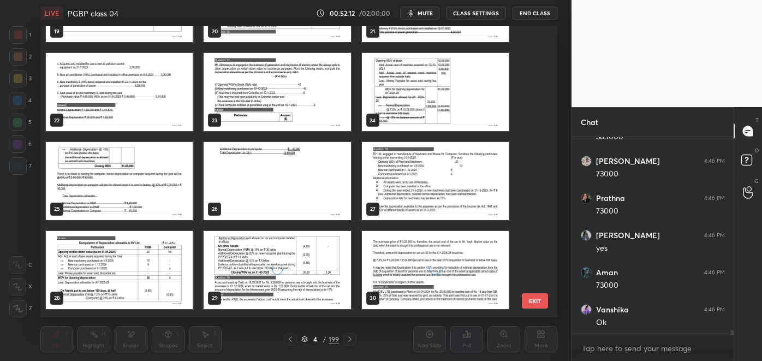
click at [289, 262] on div "19 20 21 22 23 24 25 26 27 28 29 30 31 32 33 34 35 36" at bounding box center [289, 171] width 498 height 291
click at [284, 269] on img "grid" at bounding box center [276, 270] width 147 height 78
click at [286, 269] on img "grid" at bounding box center [276, 270] width 147 height 78
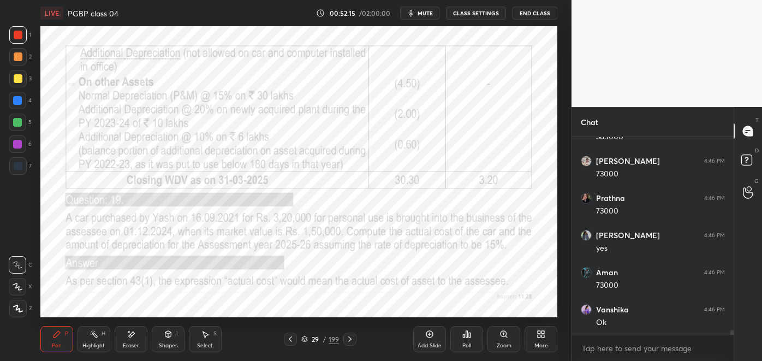
click at [349, 338] on icon at bounding box center [349, 338] width 9 height 9
click at [349, 339] on icon at bounding box center [349, 338] width 9 height 9
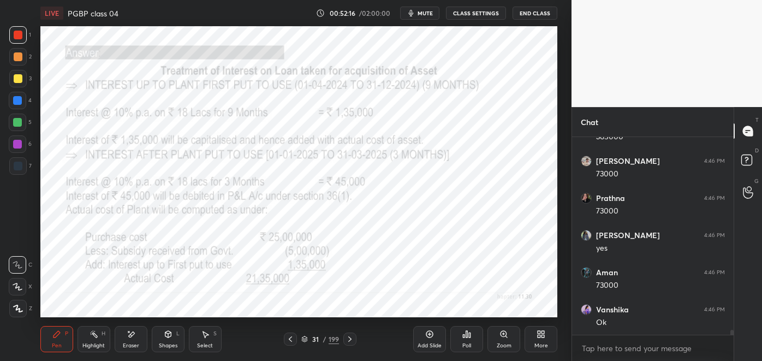
click at [350, 335] on icon at bounding box center [349, 338] width 9 height 9
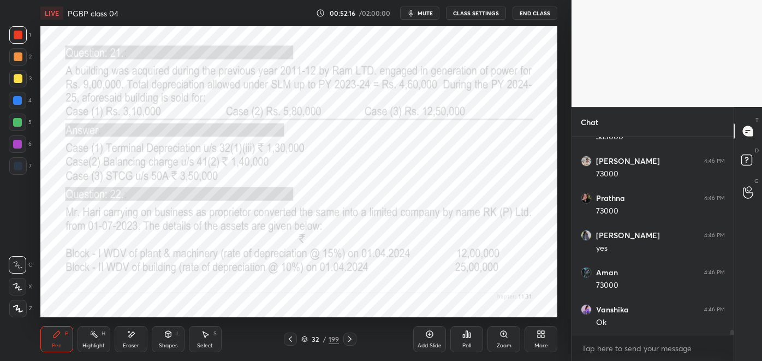
click at [349, 338] on icon at bounding box center [349, 338] width 9 height 9
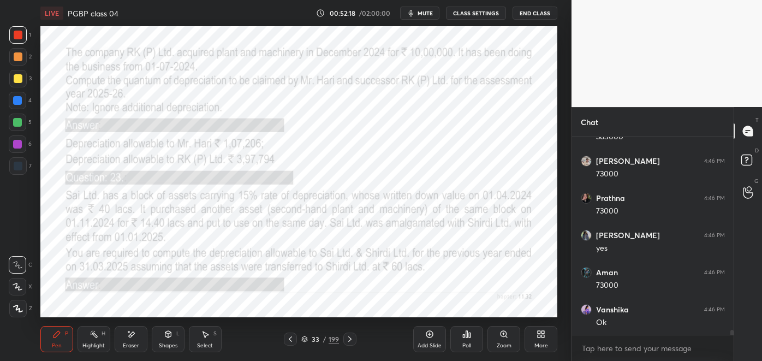
click at [349, 339] on icon at bounding box center [349, 338] width 9 height 9
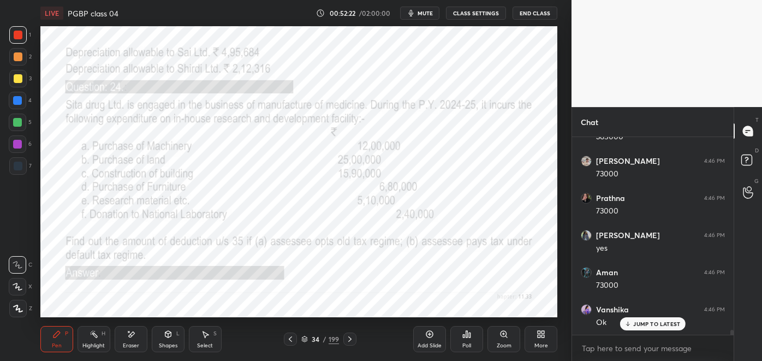
scroll to position [7708, 0]
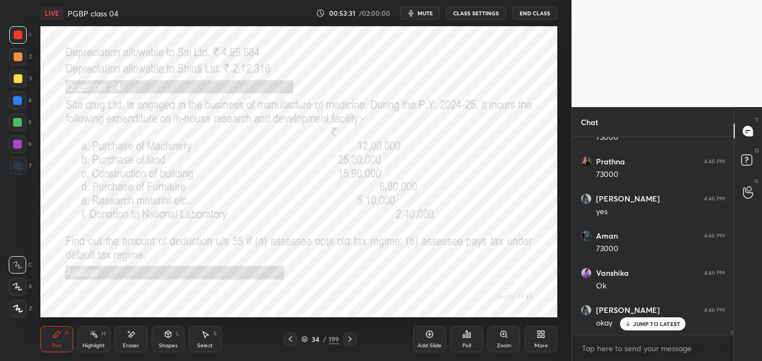
click at [345, 341] on div at bounding box center [349, 338] width 13 height 13
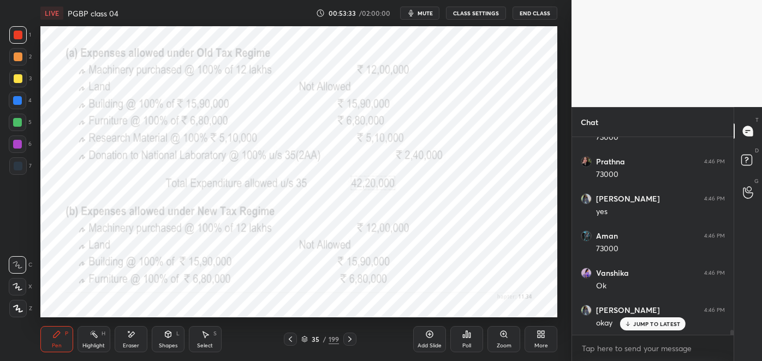
click at [349, 340] on icon at bounding box center [349, 338] width 9 height 9
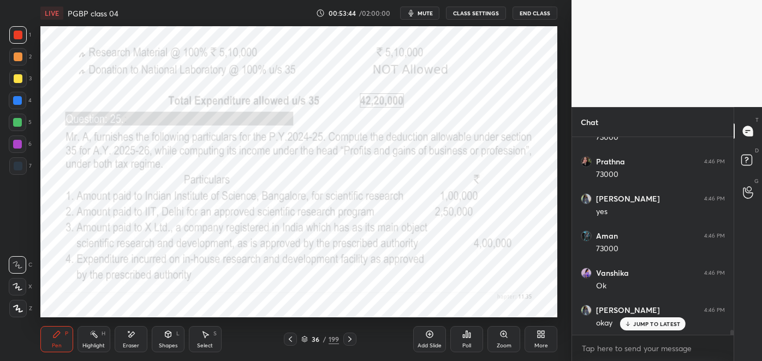
click at [344, 340] on div at bounding box center [349, 338] width 13 height 13
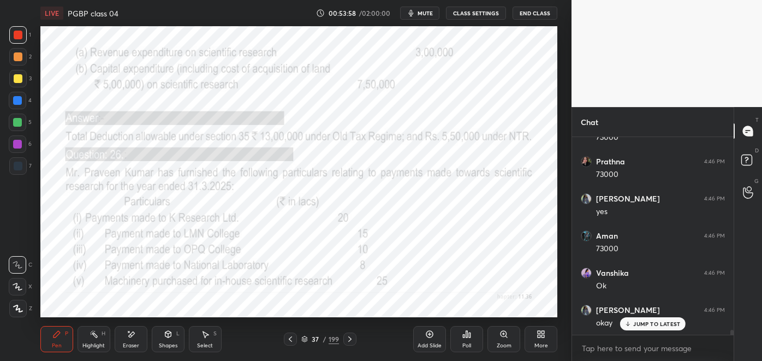
click at [351, 338] on icon at bounding box center [349, 338] width 9 height 9
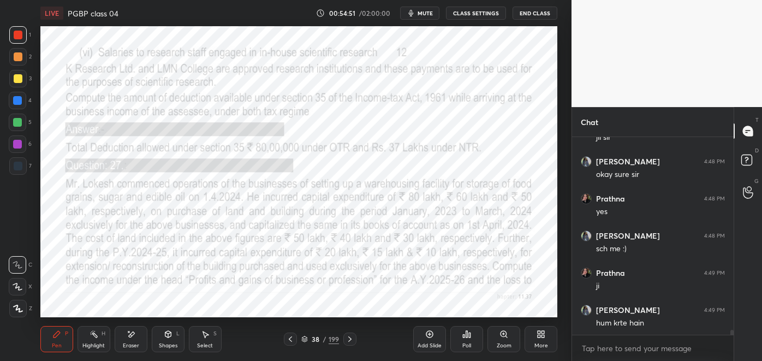
scroll to position [8043, 0]
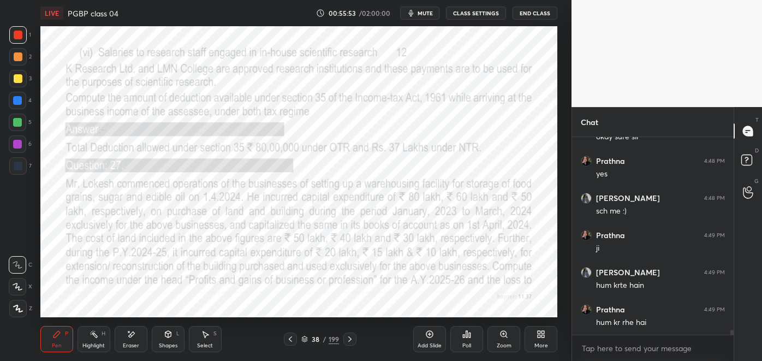
click at [349, 339] on icon at bounding box center [349, 338] width 9 height 9
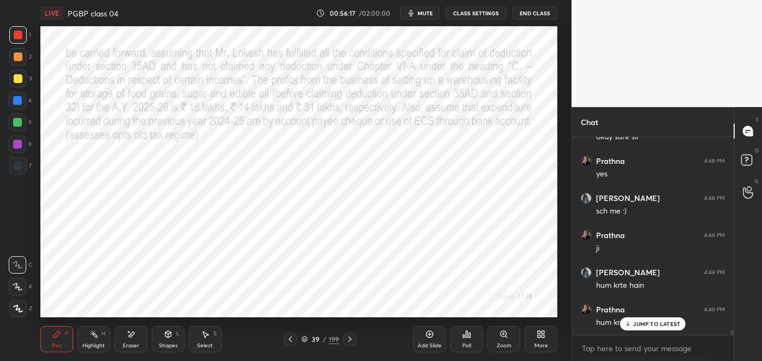
scroll to position [8079, 0]
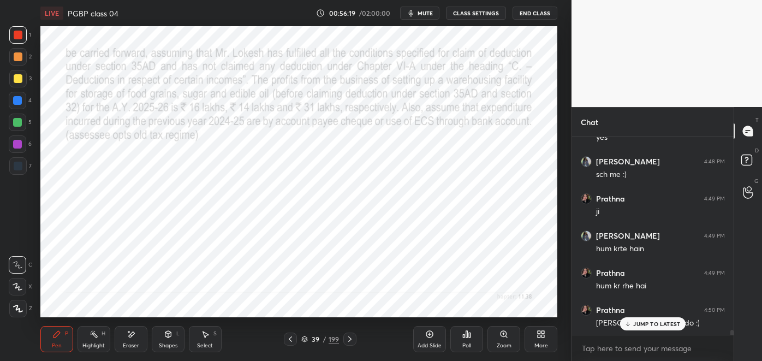
click at [637, 321] on p "JUMP TO LATEST" at bounding box center [656, 323] width 47 height 7
click at [697, 350] on body "1 2 3 4 5 6 7 C X Z E E Erase all H H LIVE PGBP class 04 00:56:22 / 02:00:00 mu…" at bounding box center [381, 180] width 762 height 361
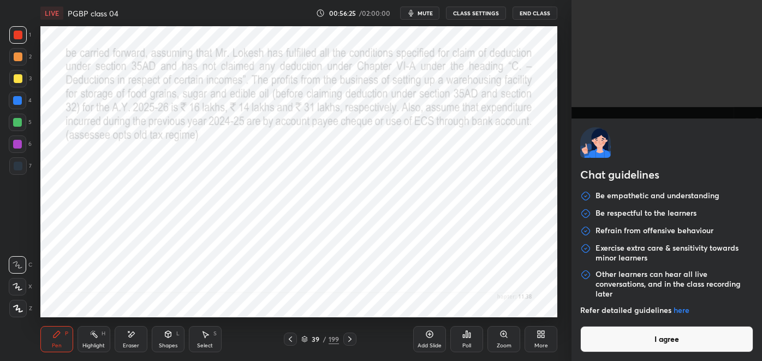
click at [620, 90] on div "Chat guidelines Be empathetic and understanding Be respectful to the learners R…" at bounding box center [666, 180] width 190 height 361
click at [654, 340] on button "I agree" at bounding box center [666, 339] width 173 height 26
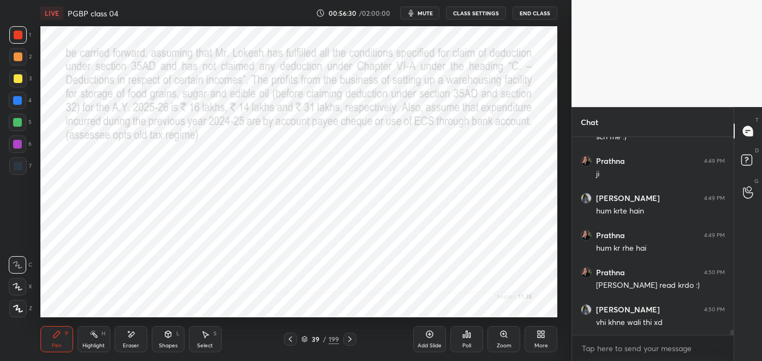
click at [290, 339] on icon at bounding box center [290, 338] width 9 height 9
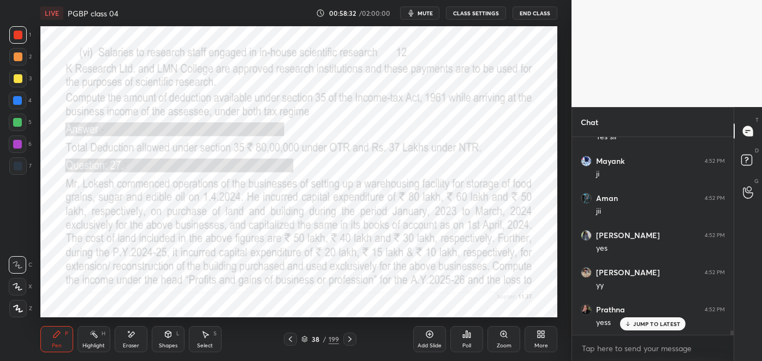
scroll to position [8821, 0]
click at [349, 333] on div at bounding box center [349, 338] width 13 height 13
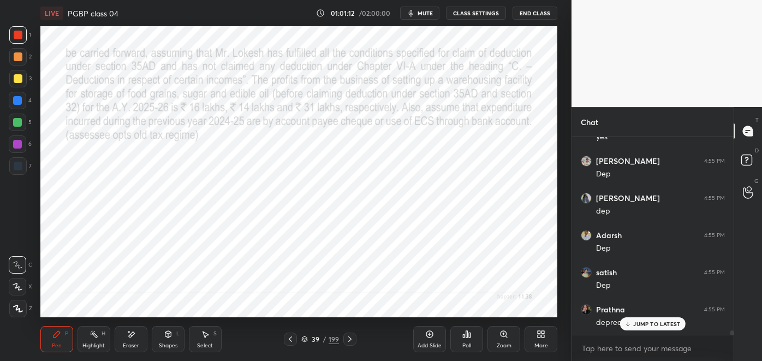
scroll to position [9044, 0]
click at [285, 335] on div at bounding box center [290, 338] width 13 height 13
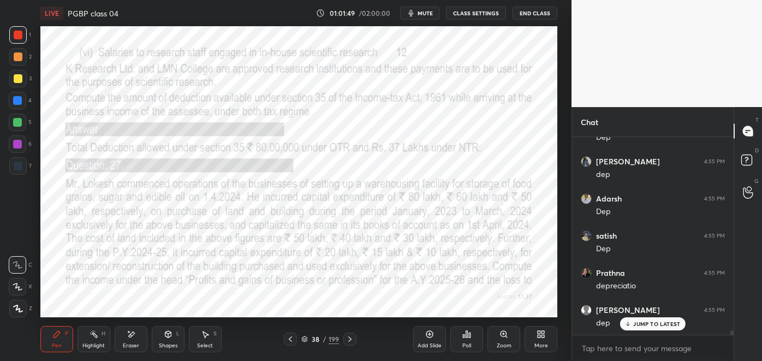
click at [349, 339] on icon at bounding box center [349, 338] width 9 height 9
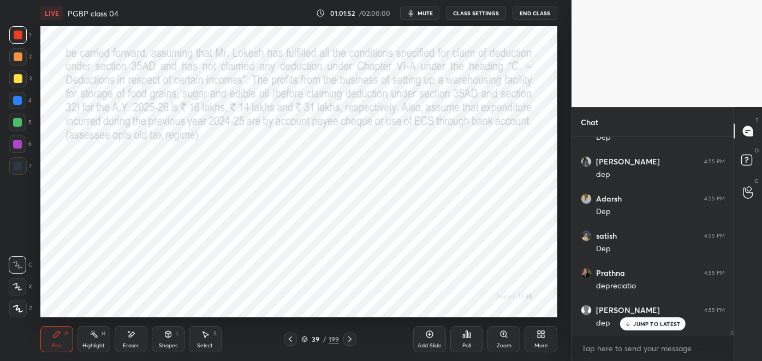
click at [166, 335] on icon at bounding box center [168, 334] width 6 height 7
click at [93, 340] on div "Highlight H" at bounding box center [93, 339] width 33 height 26
click at [131, 343] on div "Eraser" at bounding box center [131, 345] width 16 height 5
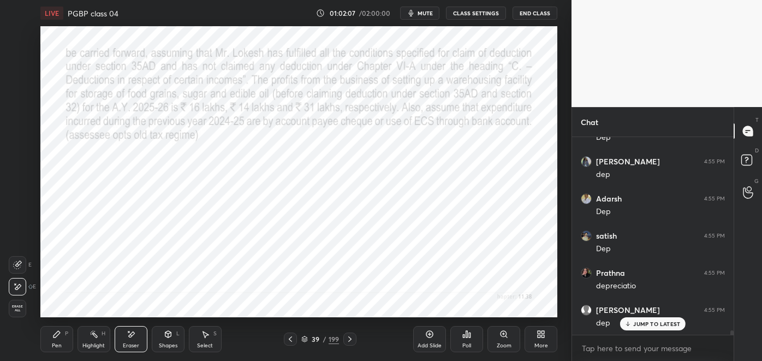
click at [163, 338] on div "Shapes L" at bounding box center [168, 339] width 33 height 26
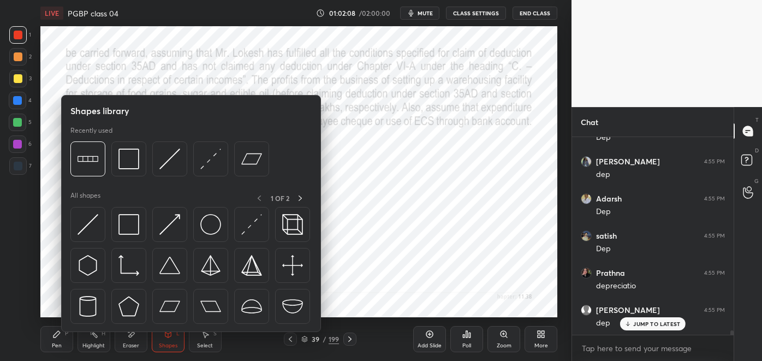
click at [166, 160] on img at bounding box center [169, 158] width 21 height 21
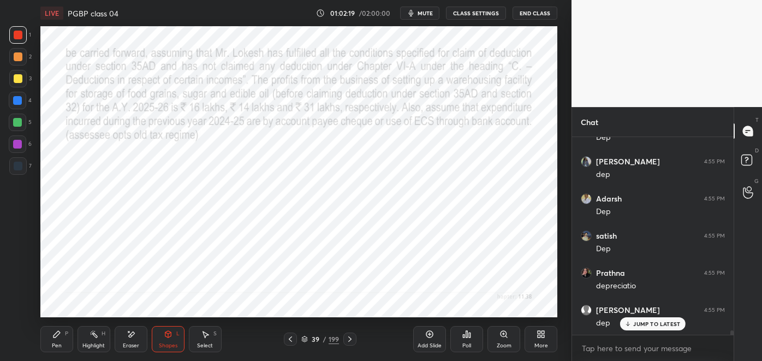
click at [50, 343] on div "Pen P" at bounding box center [56, 339] width 33 height 26
click at [52, 343] on div "Pen" at bounding box center [57, 345] width 10 height 5
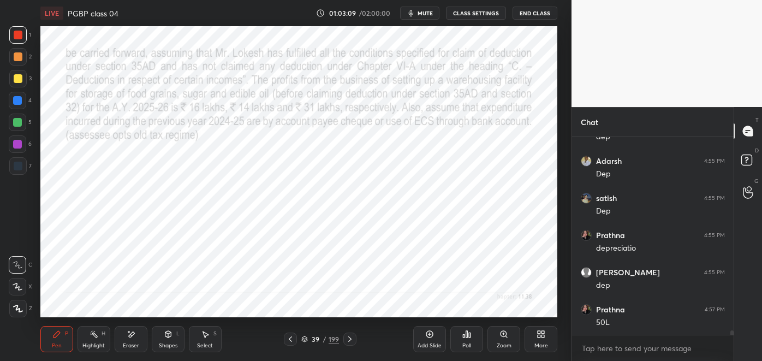
click at [291, 338] on icon at bounding box center [290, 338] width 9 height 9
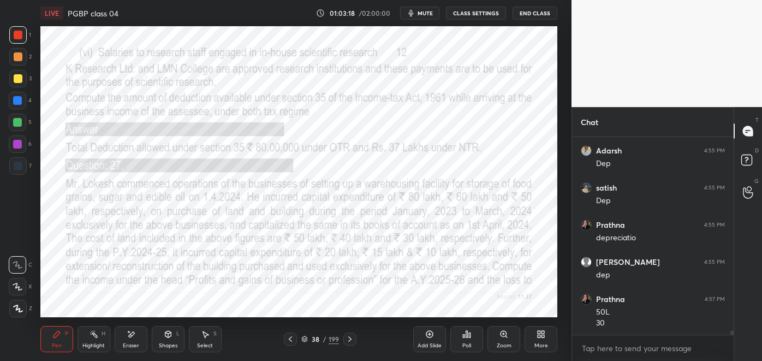
scroll to position [9129, 0]
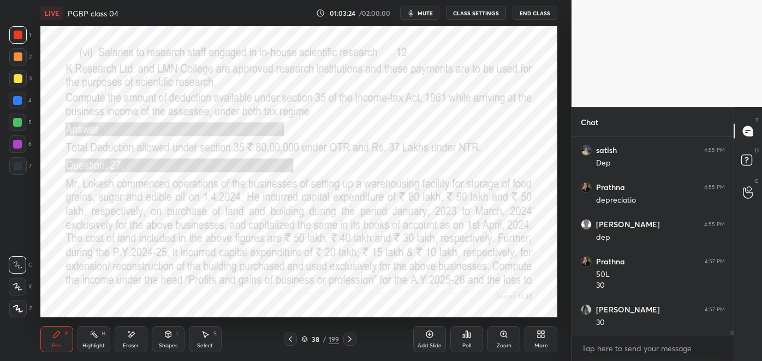
click at [349, 338] on icon at bounding box center [349, 338] width 9 height 9
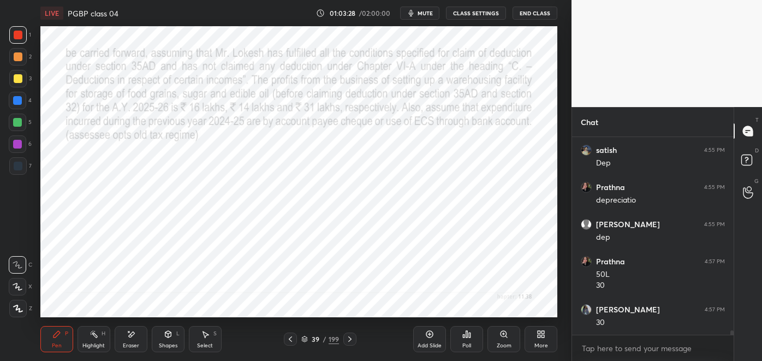
click at [288, 341] on icon at bounding box center [290, 338] width 9 height 9
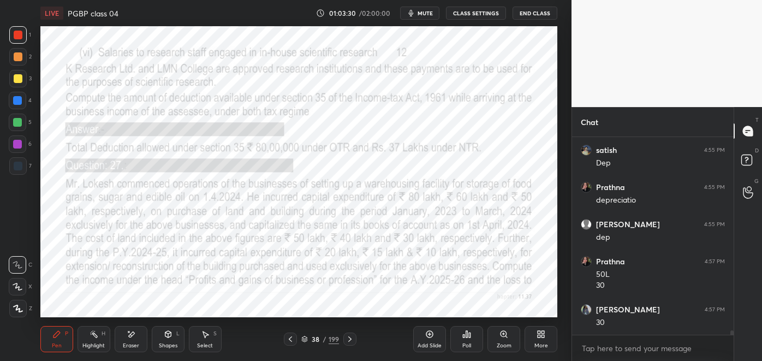
click at [349, 338] on icon at bounding box center [349, 338] width 9 height 9
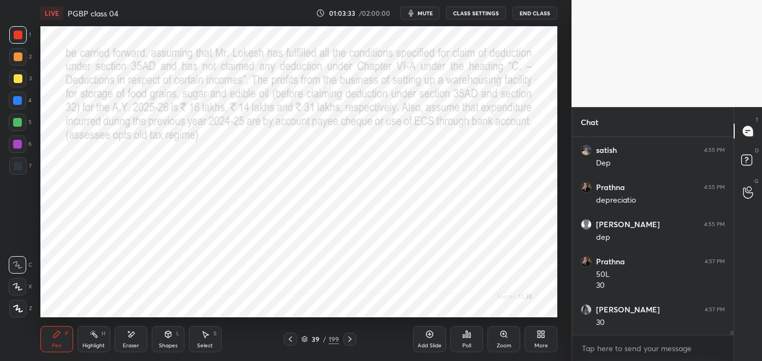
scroll to position [9140, 0]
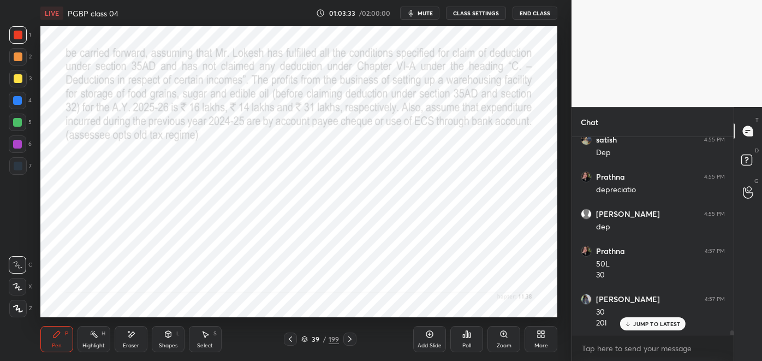
click at [286, 341] on icon at bounding box center [290, 338] width 9 height 9
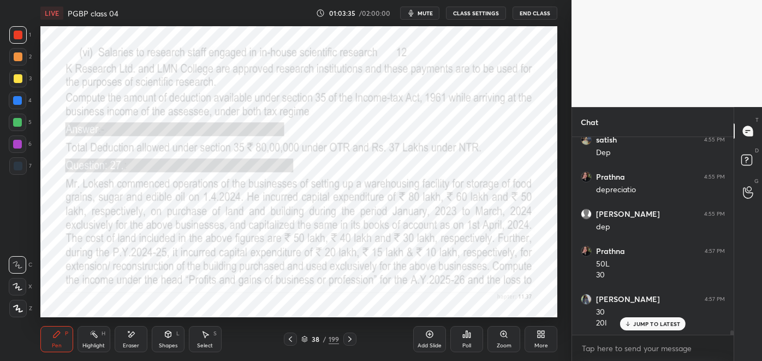
scroll to position [9177, 0]
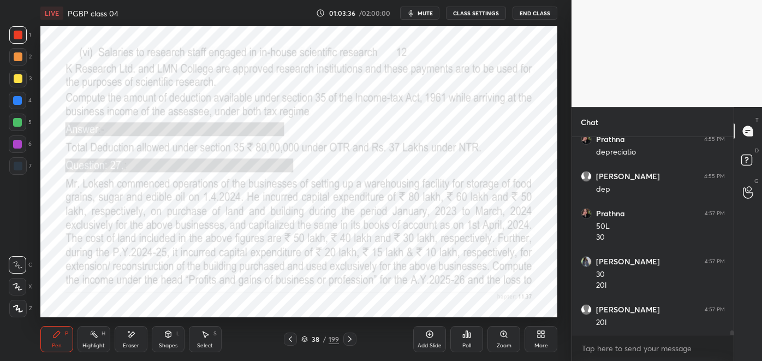
click at [349, 338] on icon at bounding box center [349, 338] width 9 height 9
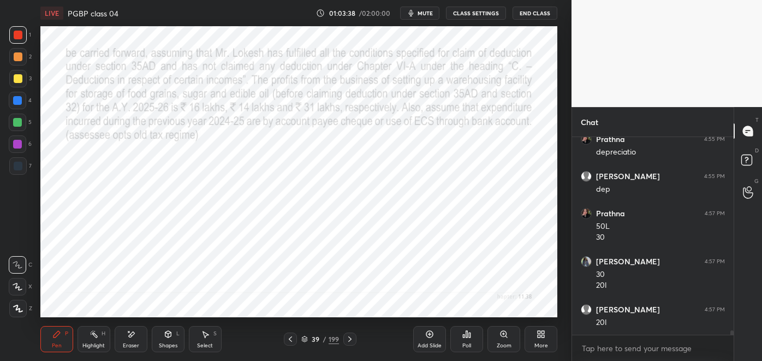
scroll to position [9214, 0]
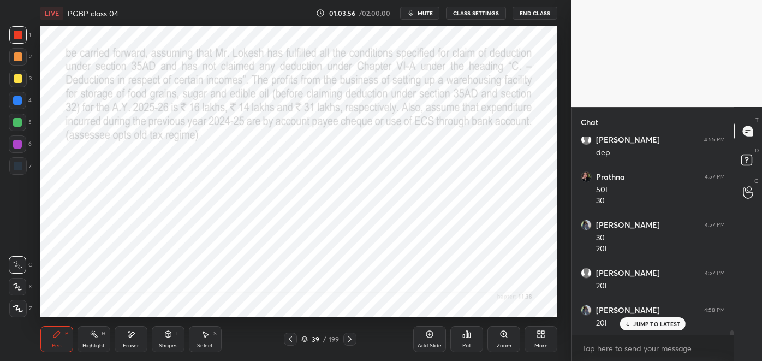
click at [292, 339] on icon at bounding box center [290, 338] width 9 height 9
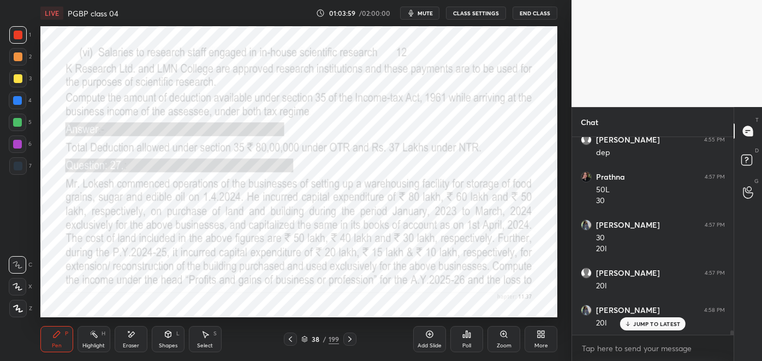
click at [352, 341] on icon at bounding box center [349, 338] width 9 height 9
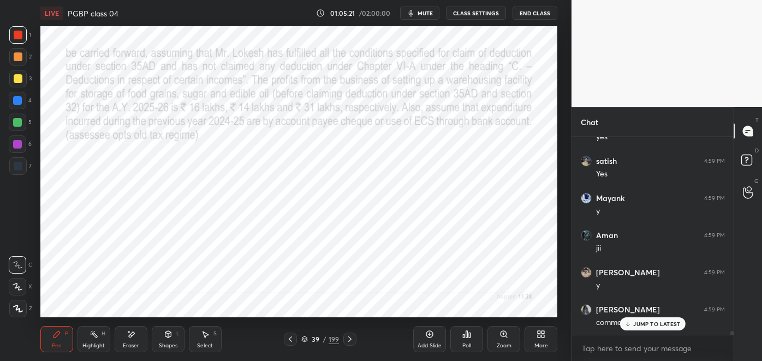
scroll to position [9803, 0]
click at [649, 324] on p "JUMP TO LATEST" at bounding box center [656, 323] width 47 height 7
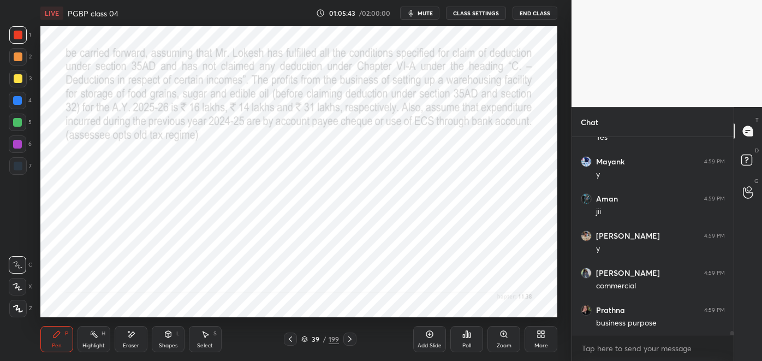
scroll to position [9841, 0]
click at [430, 333] on icon at bounding box center [429, 333] width 3 height 3
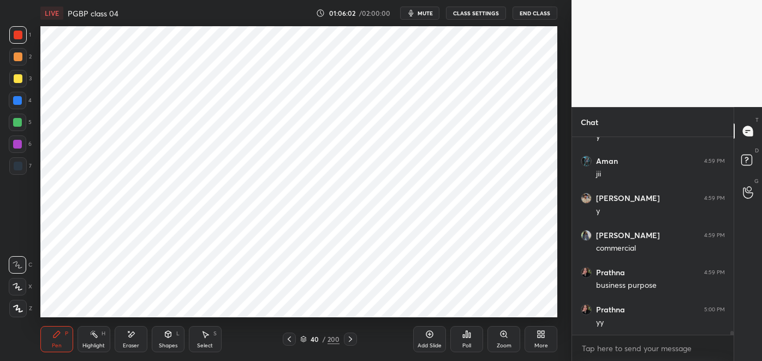
click at [288, 337] on icon at bounding box center [289, 338] width 9 height 9
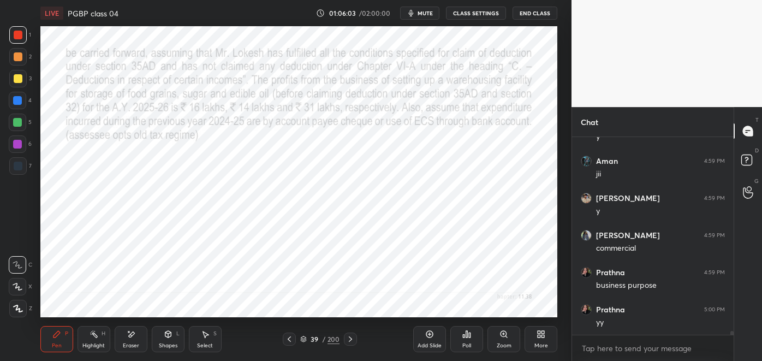
click at [203, 343] on div "Select" at bounding box center [205, 345] width 16 height 5
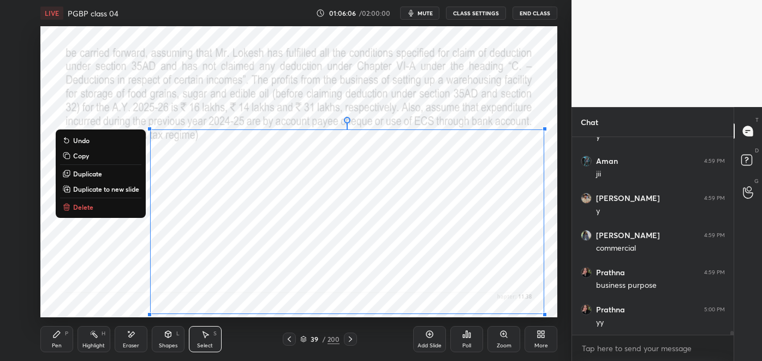
click at [132, 190] on p "Duplicate to new slide" at bounding box center [106, 188] width 66 height 9
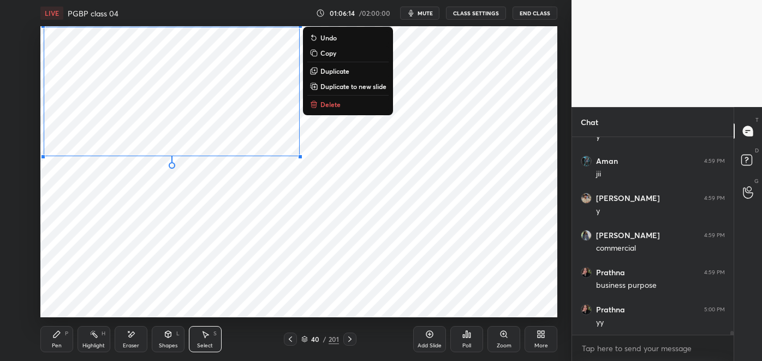
click at [56, 339] on div "Pen P" at bounding box center [56, 339] width 33 height 26
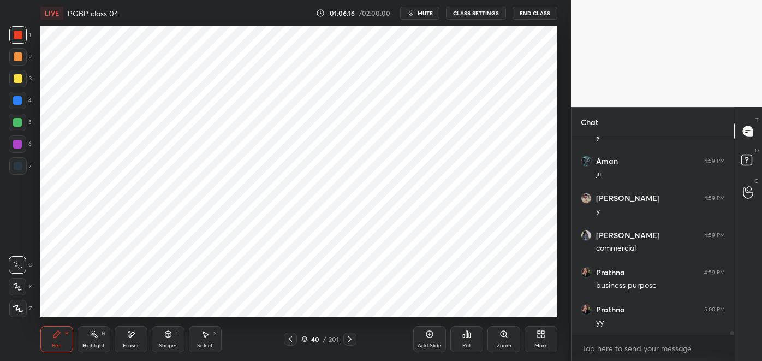
click at [21, 104] on div at bounding box center [17, 100] width 9 height 9
click at [172, 338] on div "Shapes L" at bounding box center [168, 339] width 33 height 26
click at [56, 340] on div "Pen P" at bounding box center [56, 339] width 33 height 26
click at [290, 335] on icon at bounding box center [290, 338] width 9 height 9
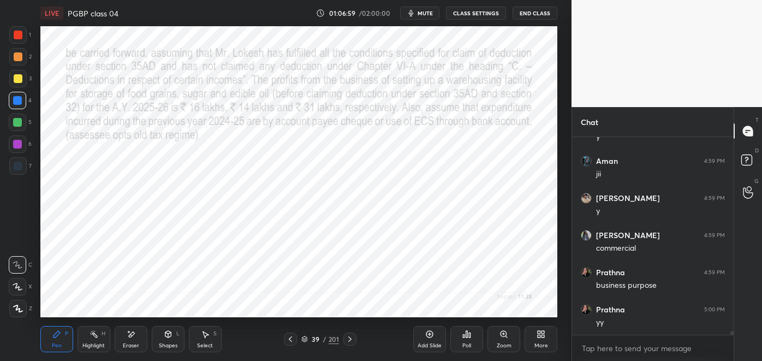
click at [350, 338] on icon at bounding box center [349, 338] width 3 height 5
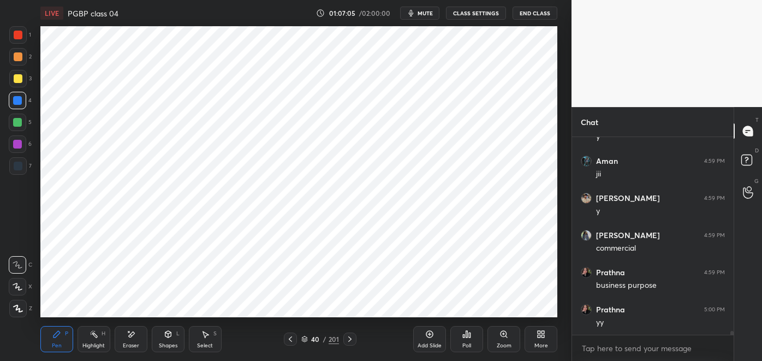
click at [22, 169] on div at bounding box center [17, 165] width 17 height 17
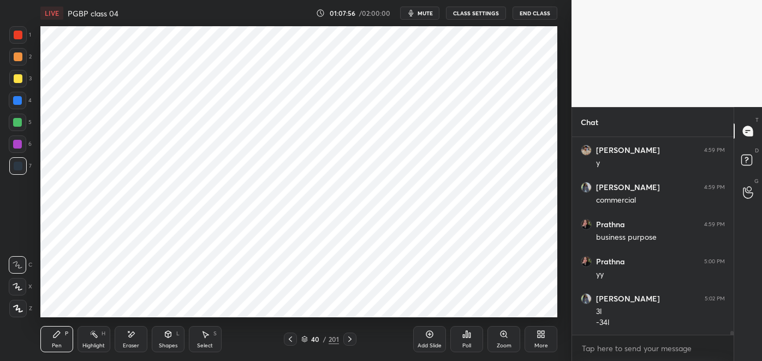
scroll to position [9899, 0]
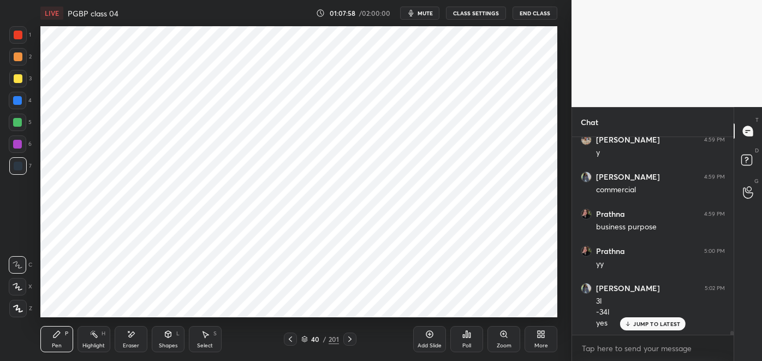
click at [93, 338] on icon at bounding box center [93, 333] width 9 height 9
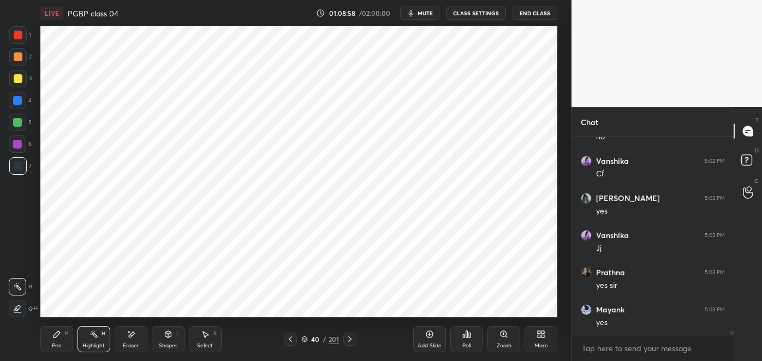
scroll to position [10392, 0]
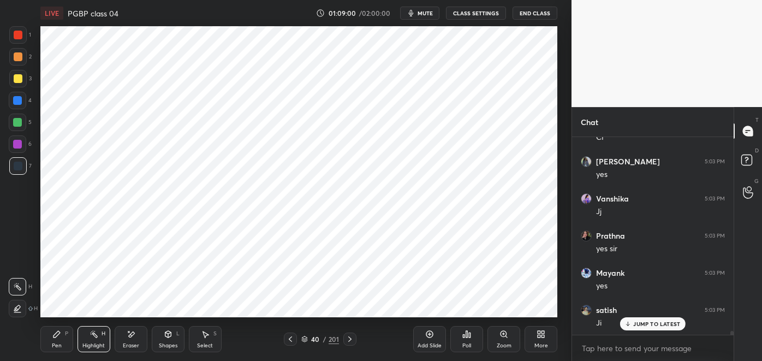
click at [351, 340] on icon at bounding box center [349, 338] width 9 height 9
click at [349, 344] on div at bounding box center [349, 338] width 13 height 13
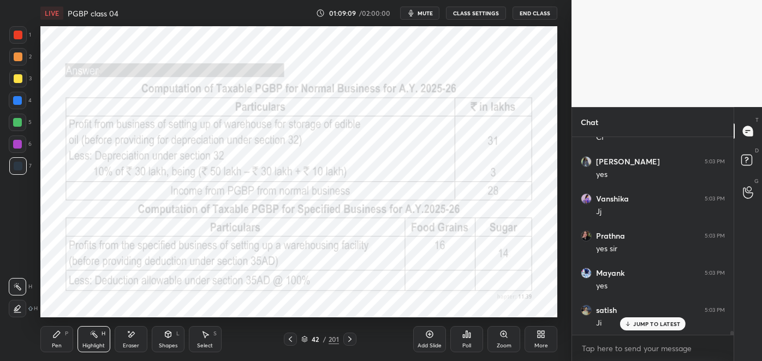
click at [346, 337] on icon at bounding box center [349, 338] width 9 height 9
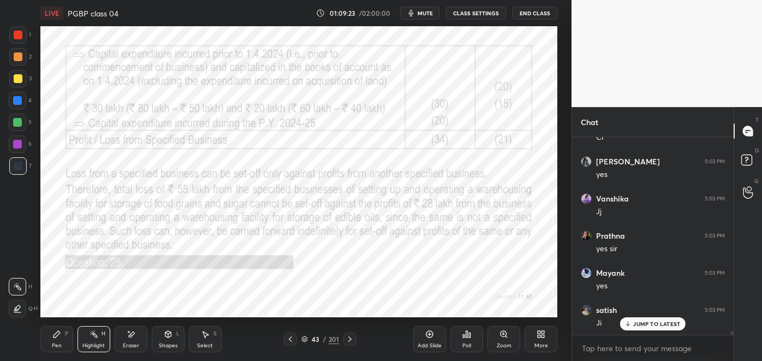
scroll to position [10430, 0]
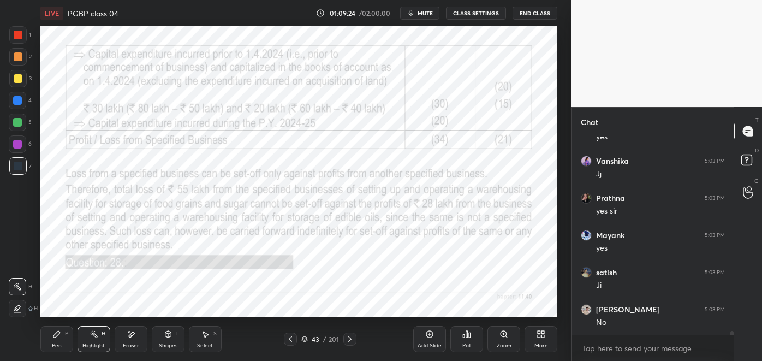
click at [349, 339] on icon at bounding box center [349, 338] width 9 height 9
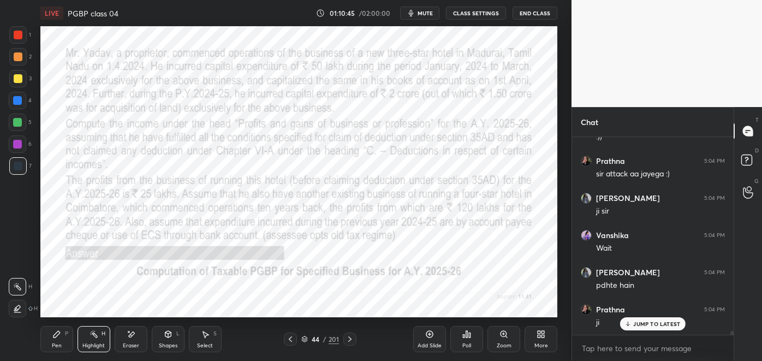
scroll to position [10773, 0]
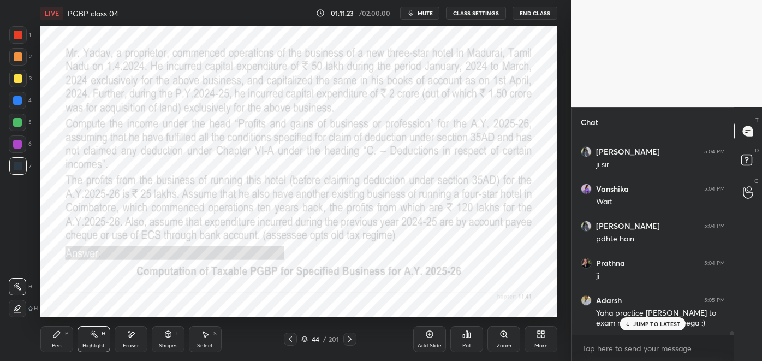
click at [647, 326] on p "JUMP TO LATEST" at bounding box center [656, 323] width 47 height 7
click at [428, 15] on span "mute" at bounding box center [424, 13] width 15 height 8
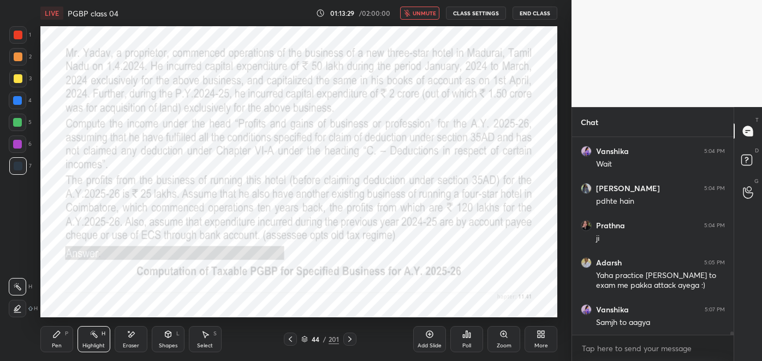
scroll to position [10847, 0]
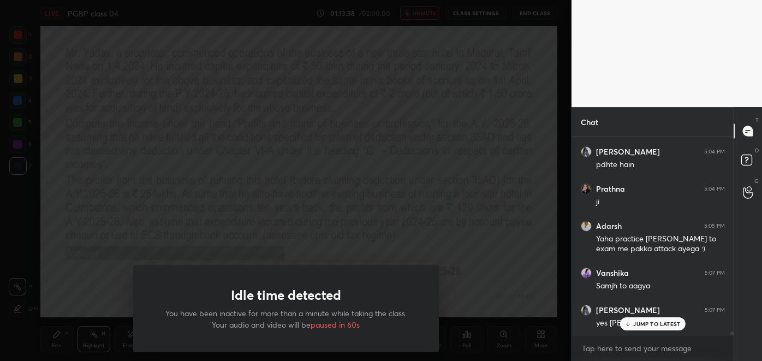
click at [417, 11] on div "Idle time detected You have been inactive for more than a minute while taking t…" at bounding box center [285, 180] width 571 height 361
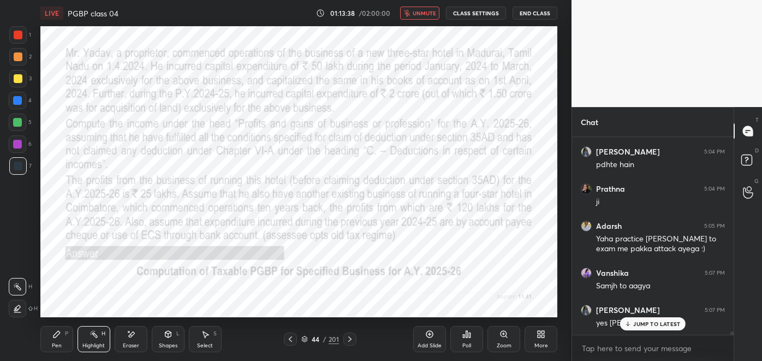
click at [415, 18] on button "unmute" at bounding box center [419, 13] width 39 height 13
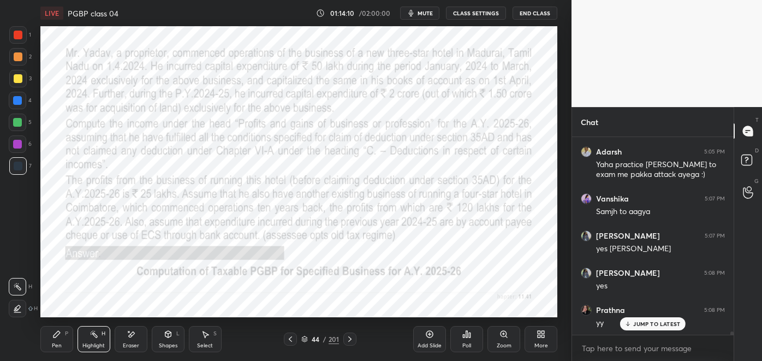
scroll to position [10959, 0]
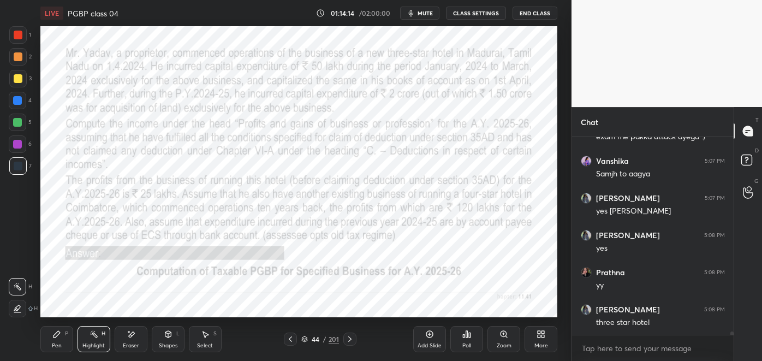
click at [58, 341] on div "Pen P" at bounding box center [56, 339] width 33 height 26
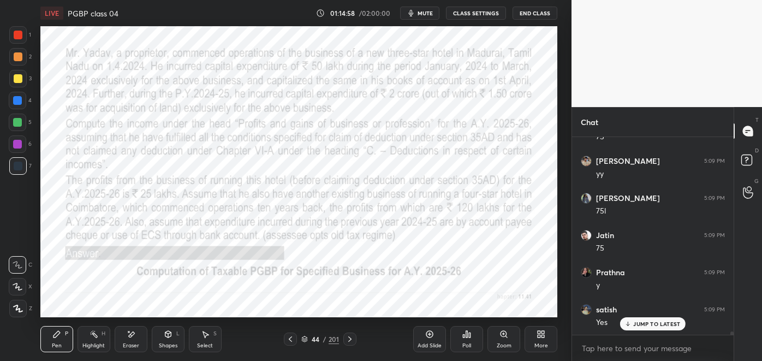
scroll to position [11537, 0]
click at [19, 145] on div at bounding box center [17, 144] width 9 height 9
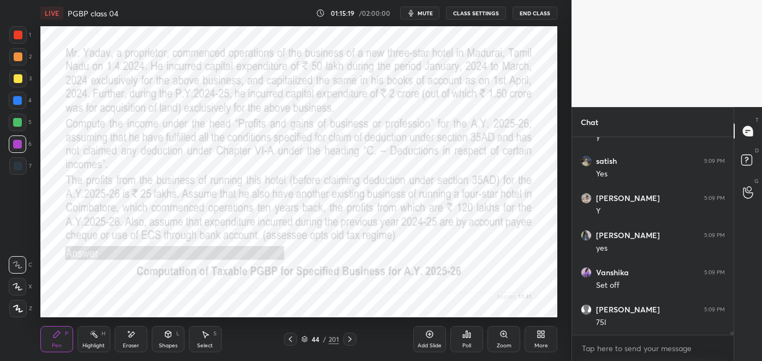
scroll to position [11685, 0]
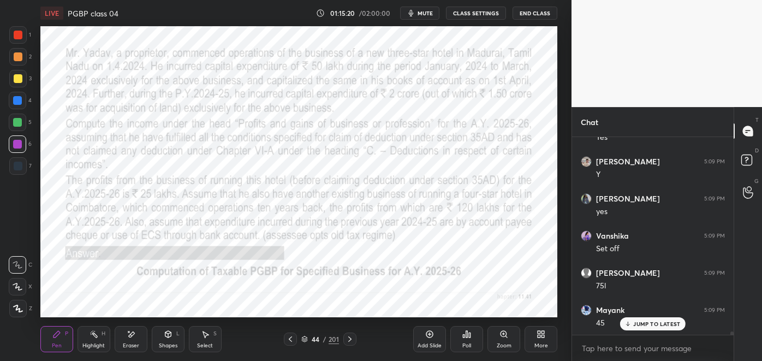
click at [349, 339] on icon at bounding box center [349, 338] width 9 height 9
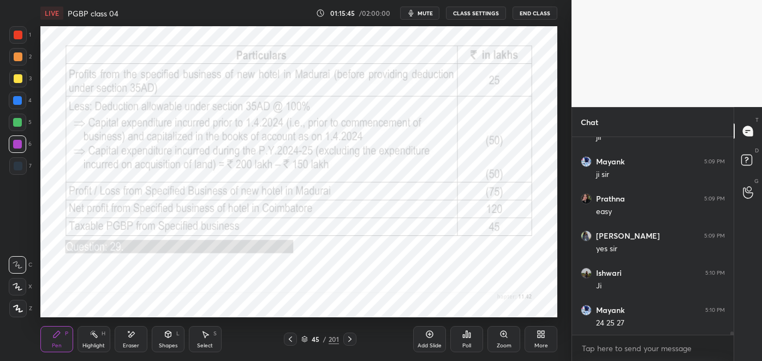
scroll to position [12216, 0]
click at [308, 337] on div "45 / 201" at bounding box center [320, 339] width 38 height 10
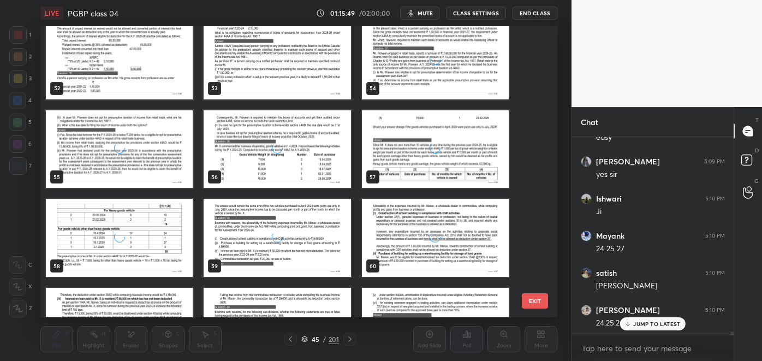
scroll to position [12290, 0]
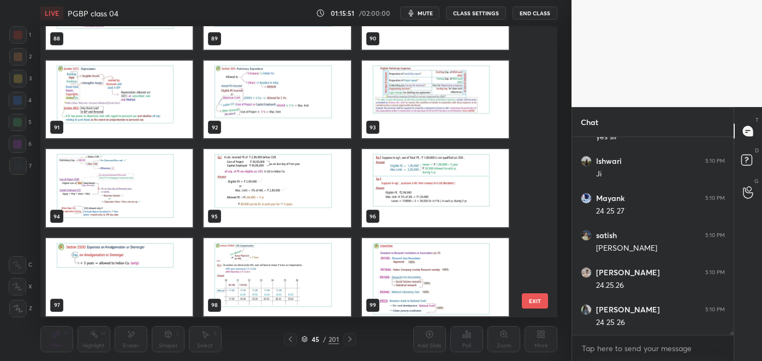
click at [303, 287] on div "88 89 90 91 92 93 94 95 96 97 98 99 100 101 102 103 104 105" at bounding box center [289, 171] width 498 height 291
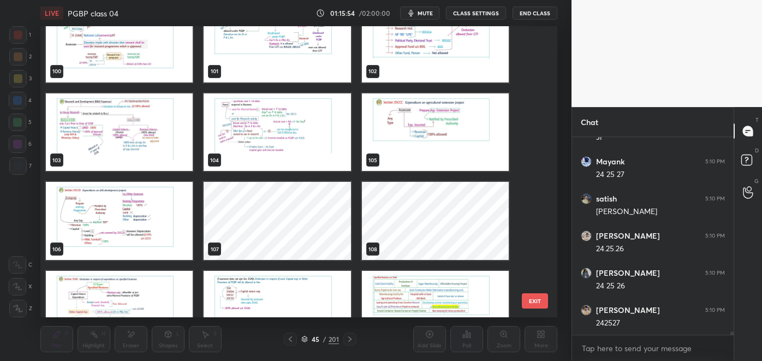
scroll to position [2959, 0]
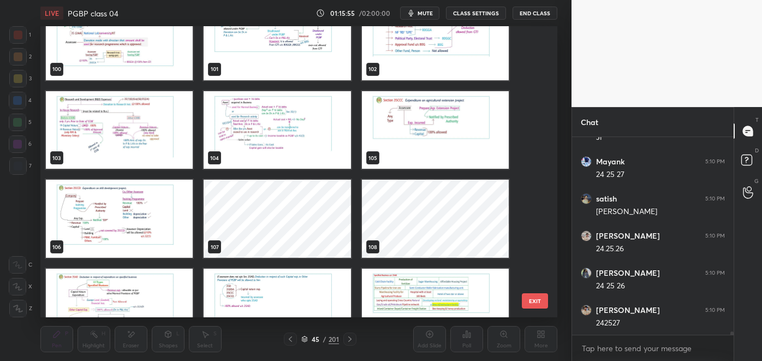
click at [142, 298] on img "grid" at bounding box center [119, 307] width 147 height 78
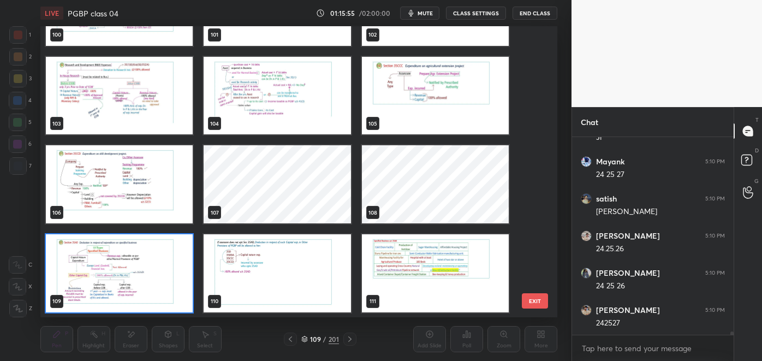
click at [143, 299] on img "grid" at bounding box center [119, 273] width 147 height 78
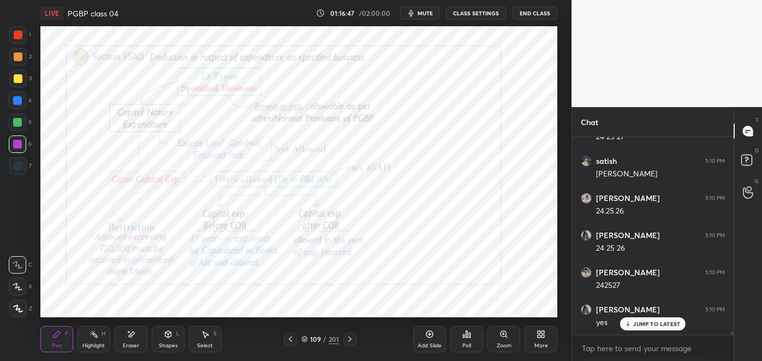
scroll to position [12401, 0]
click at [349, 338] on icon at bounding box center [349, 338] width 9 height 9
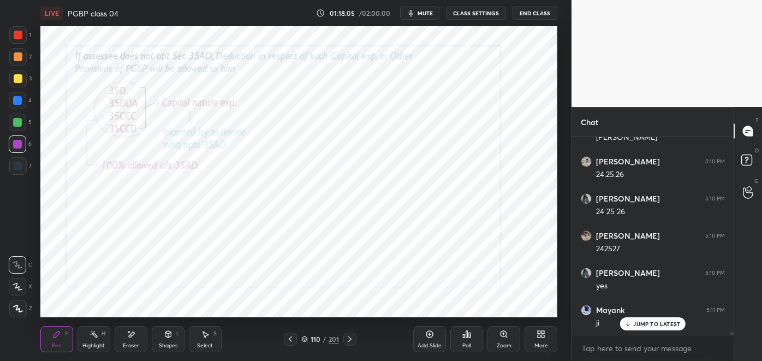
scroll to position [12438, 0]
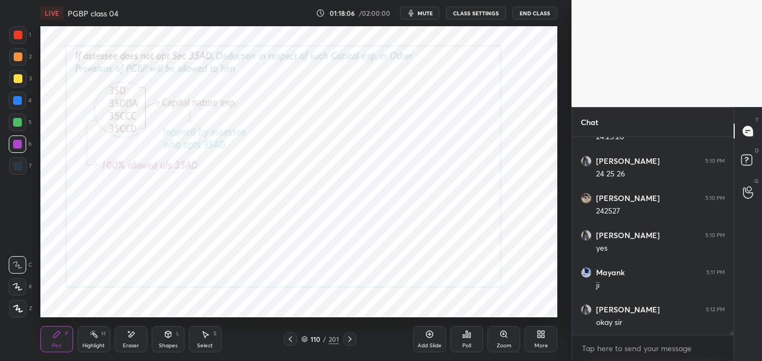
click at [349, 338] on icon at bounding box center [349, 338] width 9 height 9
click at [349, 336] on icon at bounding box center [349, 338] width 9 height 9
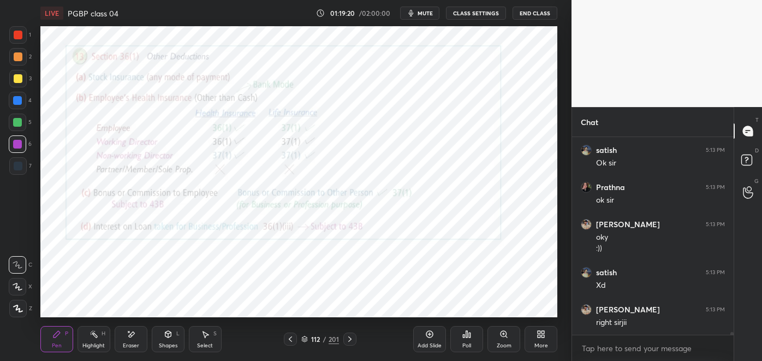
scroll to position [12820, 0]
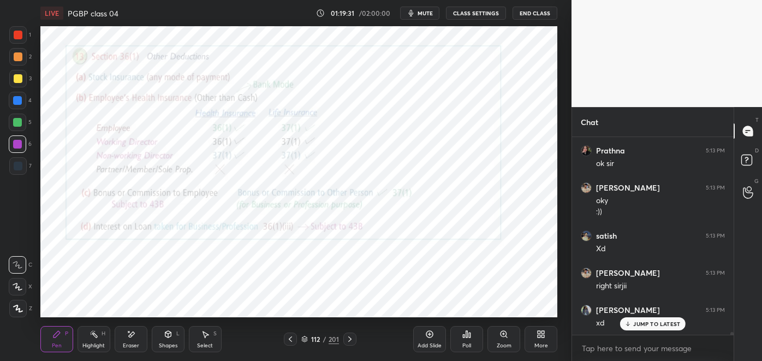
click at [425, 10] on span "mute" at bounding box center [424, 13] width 15 height 8
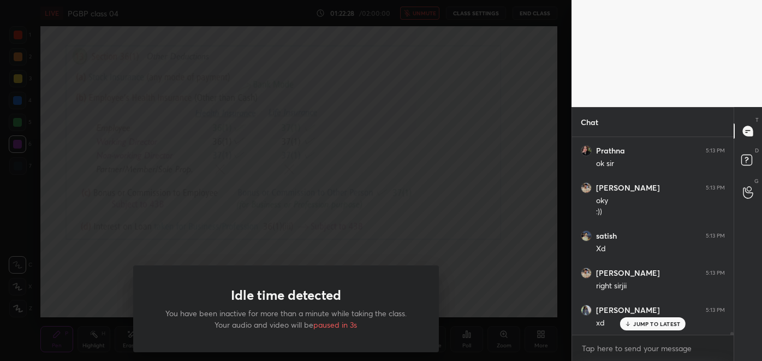
click at [422, 238] on div "Idle time detected You have been inactive for more than a minute while taking t…" at bounding box center [285, 180] width 571 height 361
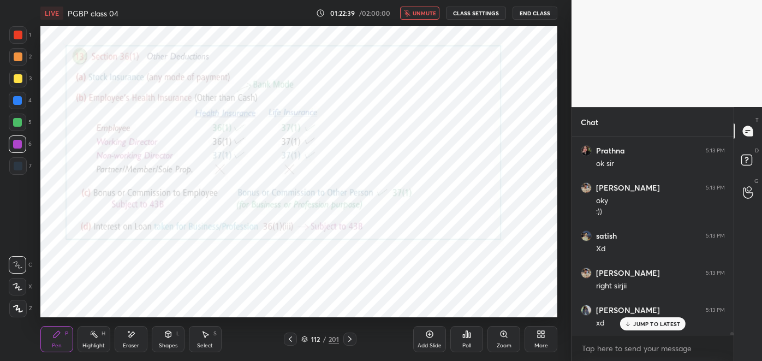
click at [430, 11] on span "unmute" at bounding box center [423, 13] width 23 height 8
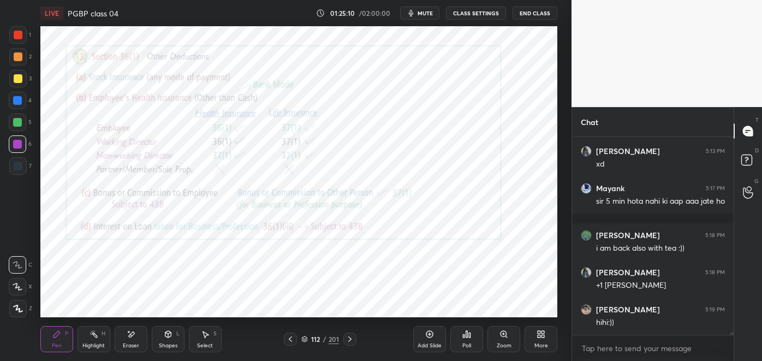
scroll to position [13015, 0]
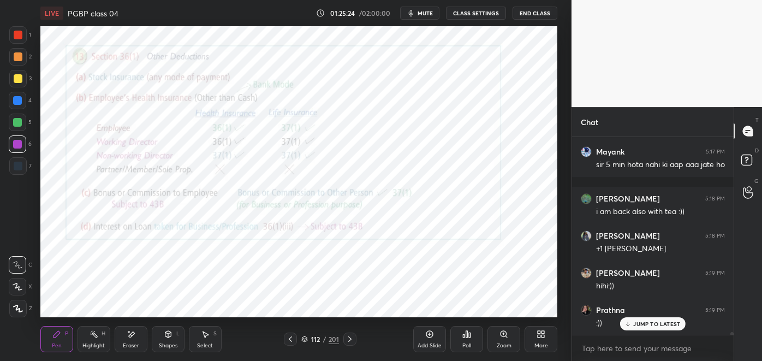
click at [133, 334] on icon at bounding box center [131, 333] width 6 height 5
click at [58, 340] on div "Pen P" at bounding box center [56, 339] width 33 height 26
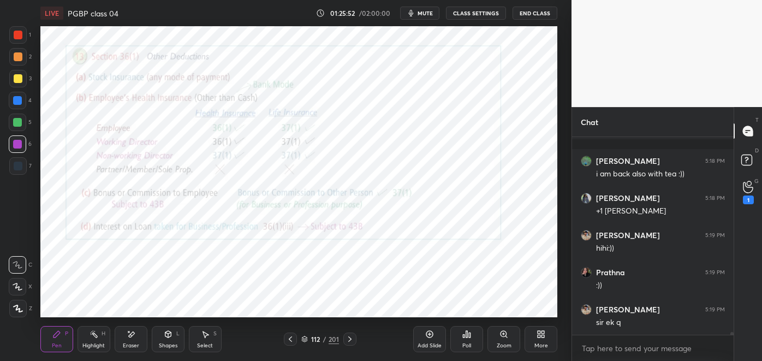
click at [740, 205] on div "G Raise Hand (G) 1" at bounding box center [748, 192] width 28 height 31
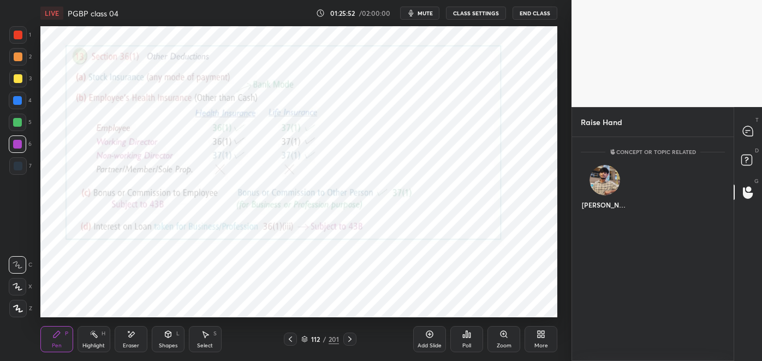
scroll to position [3, 3]
click at [598, 206] on div "[PERSON_NAME]" at bounding box center [603, 189] width 47 height 63
click at [603, 215] on button "INVITE" at bounding box center [604, 212] width 38 height 14
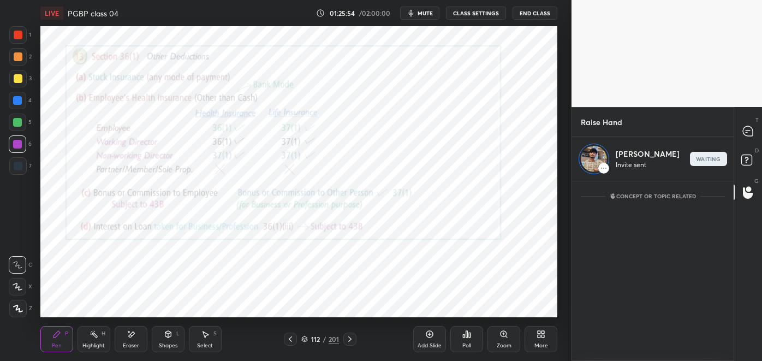
click at [748, 133] on icon at bounding box center [747, 131] width 10 height 10
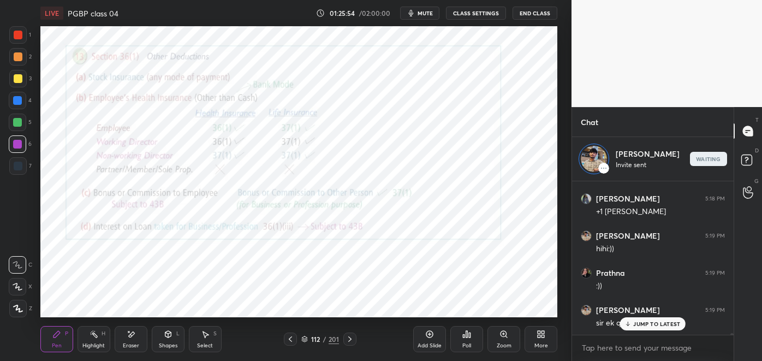
scroll to position [150, 158]
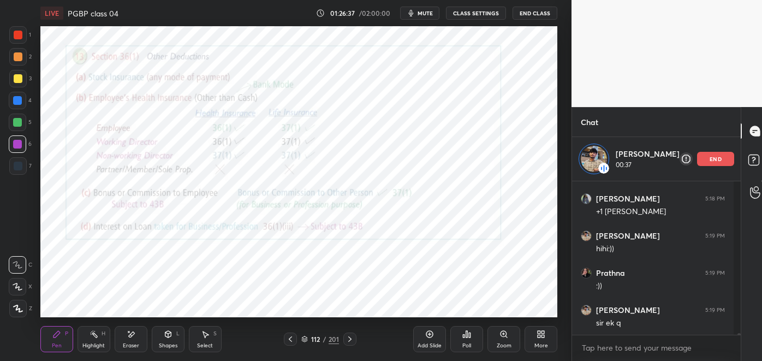
click at [700, 164] on div "end" at bounding box center [715, 159] width 37 height 14
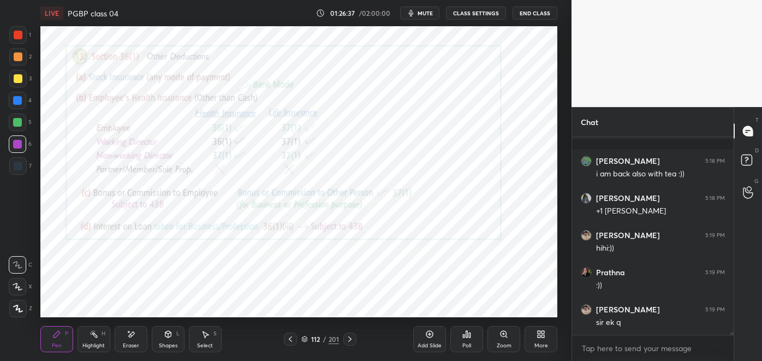
click at [752, 136] on icon at bounding box center [747, 130] width 11 height 11
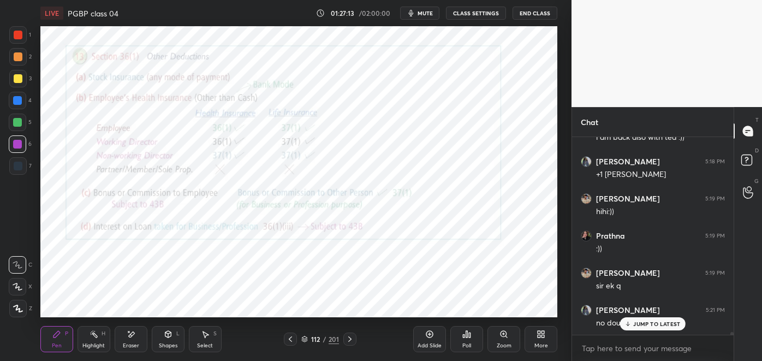
click at [28, 35] on div "1" at bounding box center [20, 34] width 22 height 17
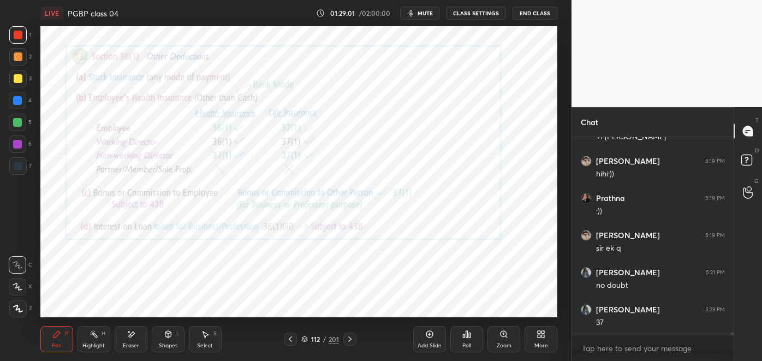
click at [96, 343] on div "Highlight" at bounding box center [93, 345] width 22 height 5
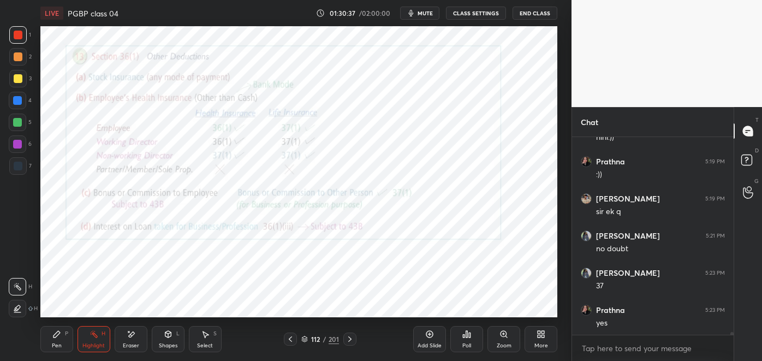
scroll to position [13201, 0]
click at [57, 337] on icon at bounding box center [56, 333] width 9 height 9
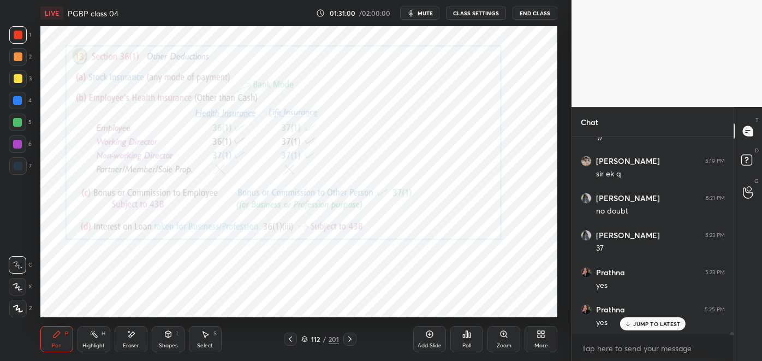
scroll to position [13238, 0]
click at [649, 326] on p "JUMP TO LATEST" at bounding box center [656, 323] width 47 height 7
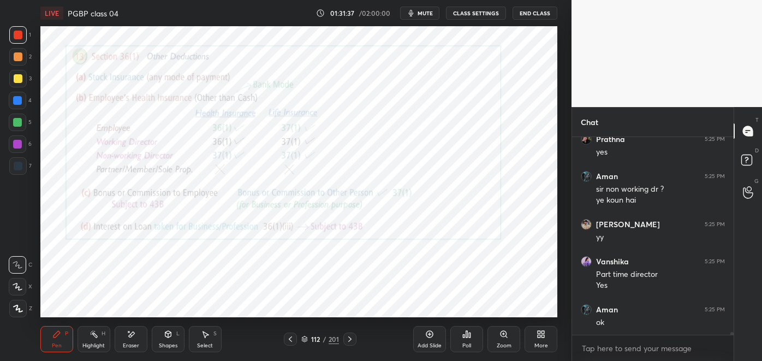
scroll to position [13408, 0]
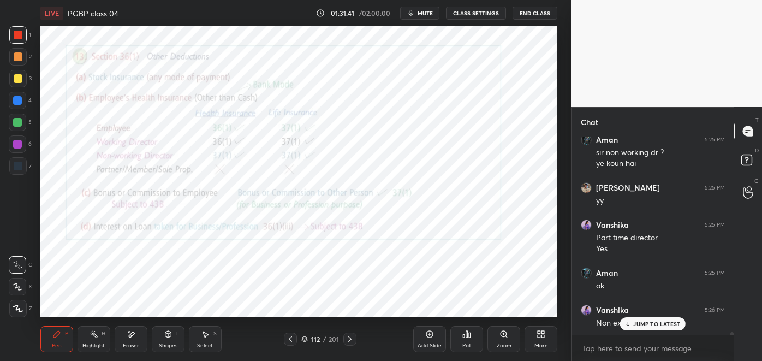
click at [646, 324] on p "JUMP TO LATEST" at bounding box center [656, 323] width 47 height 7
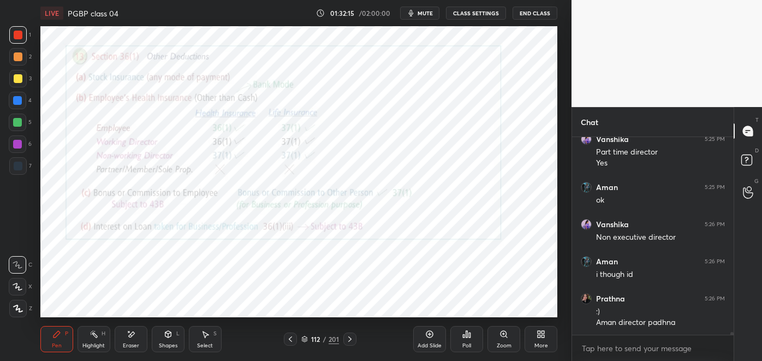
scroll to position [13530, 0]
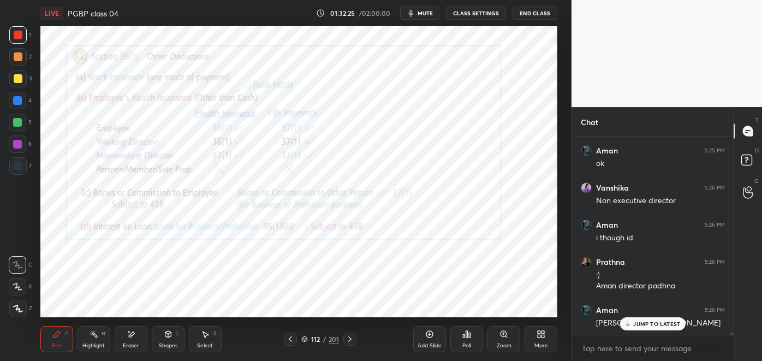
click at [93, 337] on icon at bounding box center [93, 333] width 9 height 9
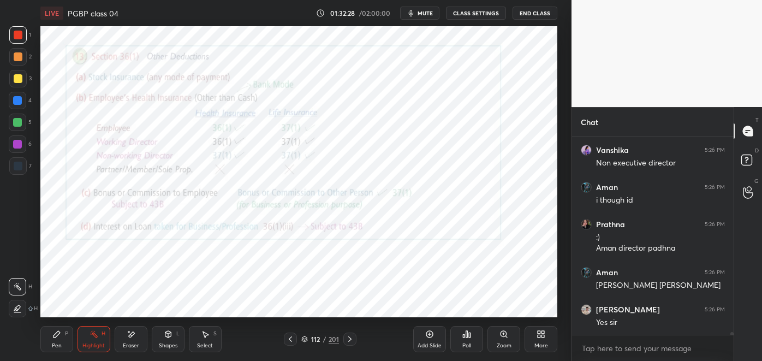
click at [16, 122] on div at bounding box center [17, 122] width 9 height 9
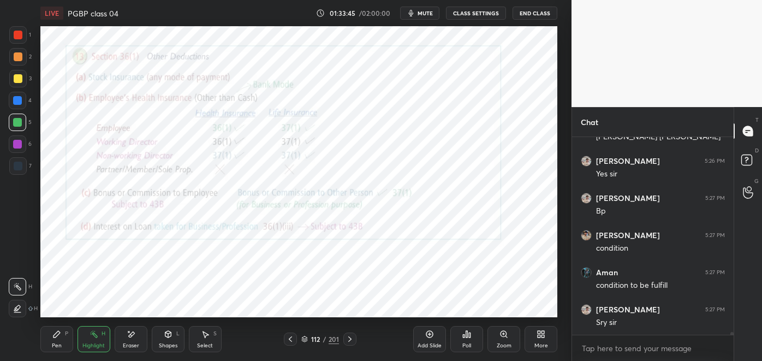
scroll to position [13752, 0]
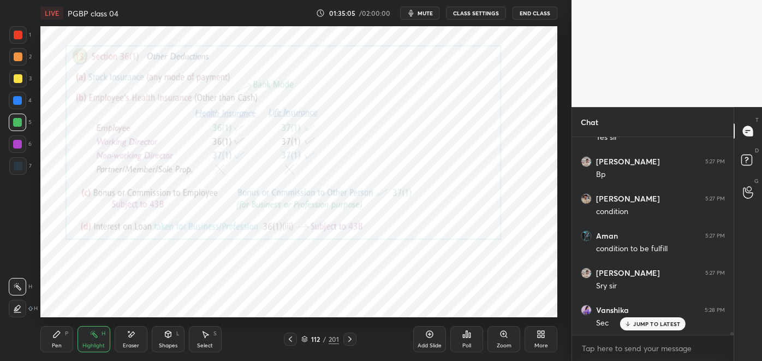
click at [56, 343] on div "Pen" at bounding box center [57, 345] width 10 height 5
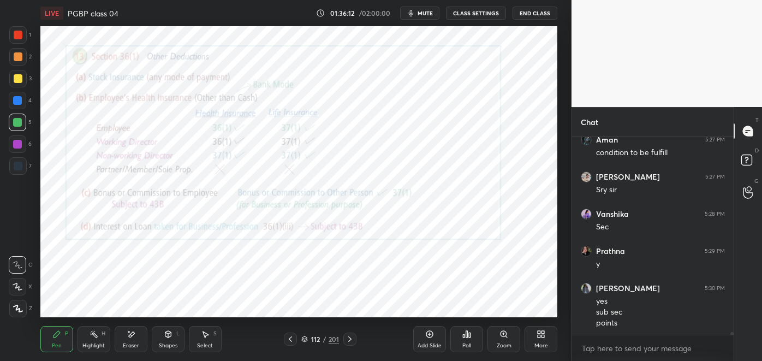
scroll to position [13886, 0]
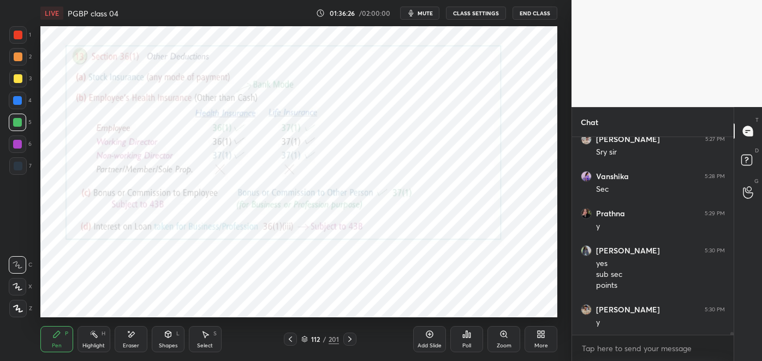
click at [20, 167] on div at bounding box center [18, 165] width 9 height 9
click at [128, 338] on icon at bounding box center [131, 333] width 9 height 9
click at [92, 339] on div "Highlight H" at bounding box center [93, 339] width 33 height 26
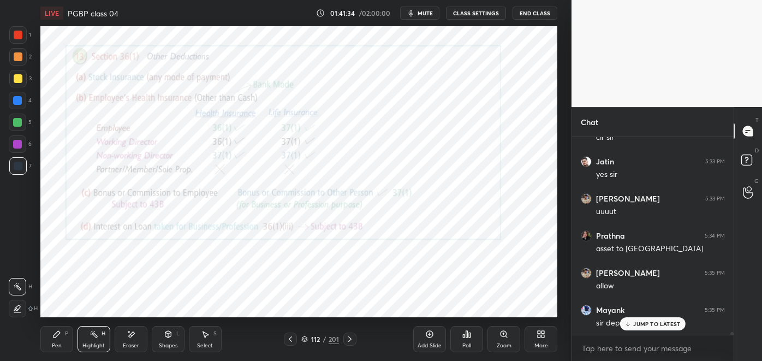
scroll to position [14333, 0]
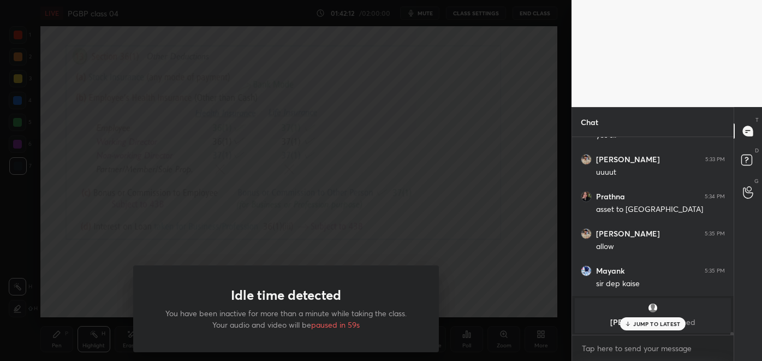
click at [201, 230] on div "Idle time detected You have been inactive for more than a minute while taking t…" at bounding box center [285, 180] width 571 height 361
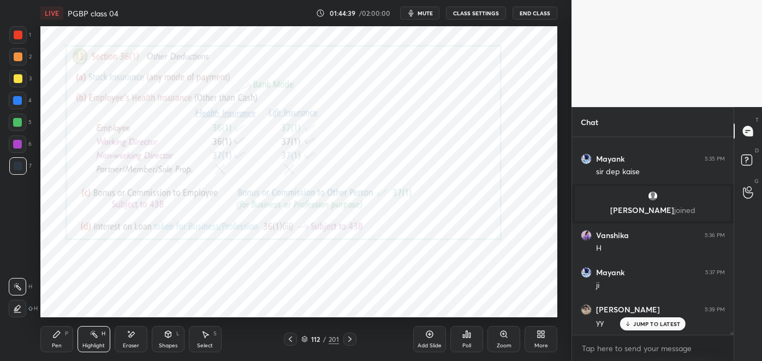
scroll to position [14481, 0]
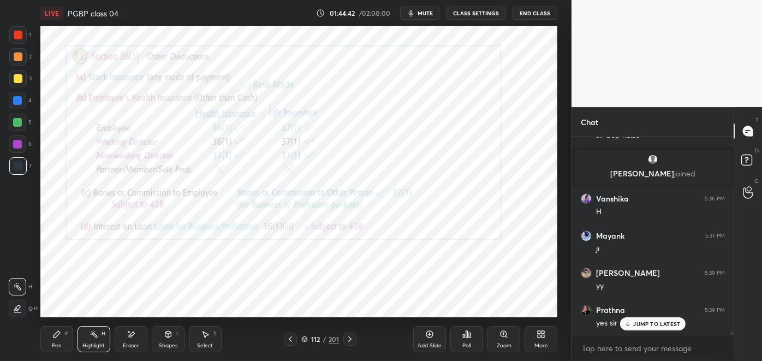
click at [343, 337] on div at bounding box center [349, 338] width 13 height 13
click at [346, 343] on div at bounding box center [349, 338] width 13 height 13
click at [343, 342] on div at bounding box center [349, 338] width 13 height 13
click at [345, 341] on icon at bounding box center [349, 338] width 9 height 9
click at [350, 340] on icon at bounding box center [349, 338] width 9 height 9
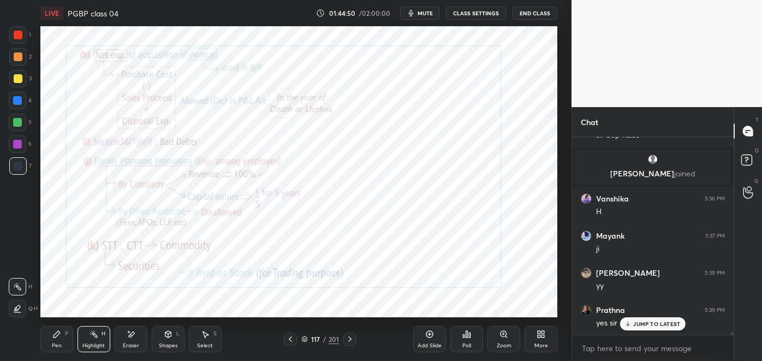
click at [63, 340] on div "Pen P" at bounding box center [56, 339] width 33 height 26
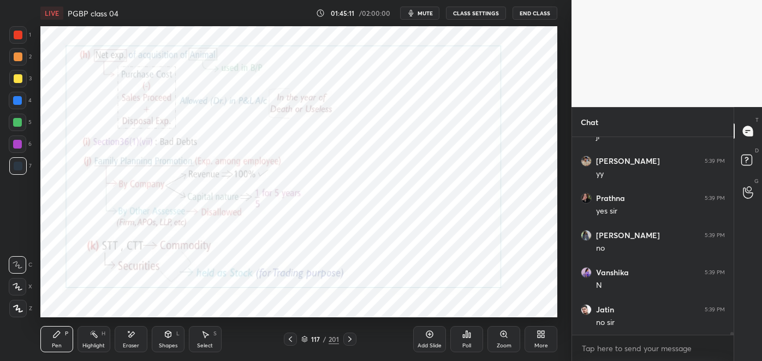
scroll to position [14630, 0]
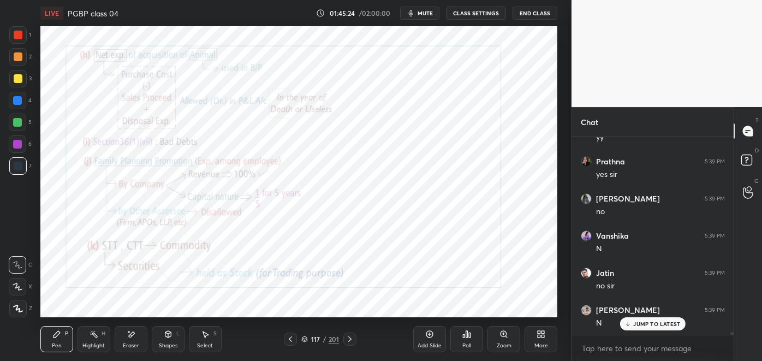
click at [88, 339] on div "Highlight H" at bounding box center [93, 339] width 33 height 26
click at [56, 339] on div "Pen P" at bounding box center [56, 339] width 33 height 26
click at [19, 146] on div at bounding box center [17, 144] width 9 height 9
click at [137, 340] on div "Eraser" at bounding box center [131, 339] width 33 height 26
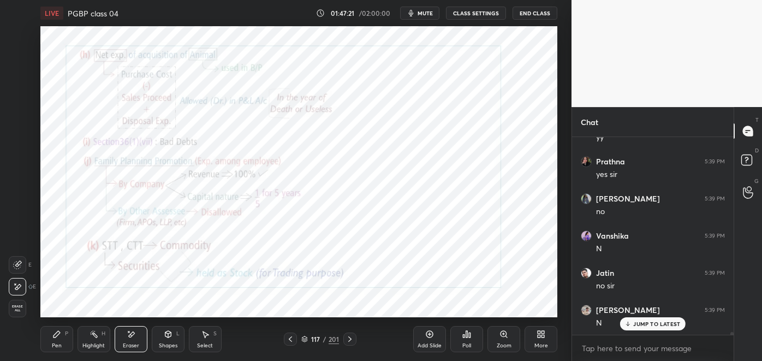
click at [58, 341] on div "Pen P" at bounding box center [56, 339] width 33 height 26
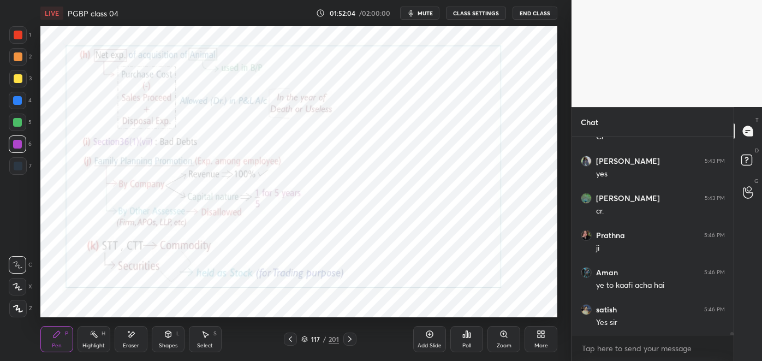
scroll to position [15197, 0]
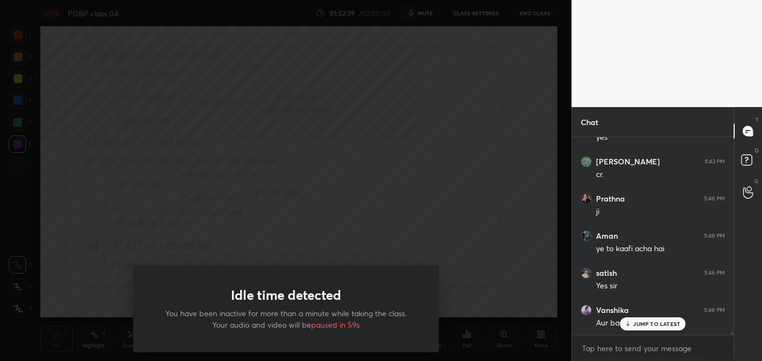
click at [205, 198] on div "Idle time detected You have been inactive for more than a minute while taking t…" at bounding box center [285, 180] width 571 height 361
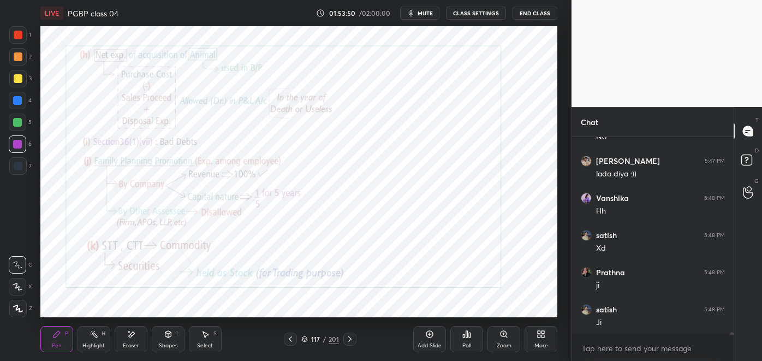
scroll to position [15568, 0]
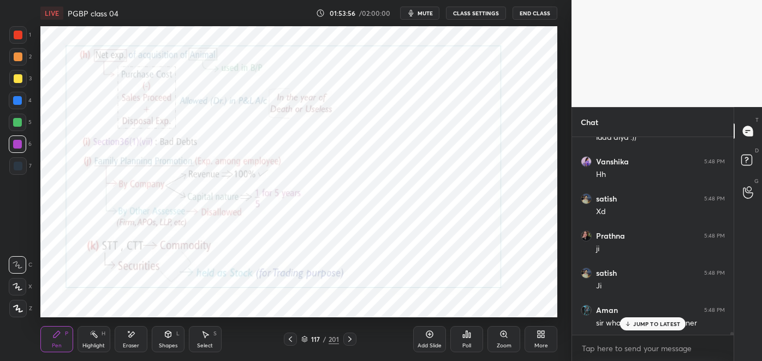
click at [644, 328] on div "JUMP TO LATEST" at bounding box center [652, 323] width 65 height 13
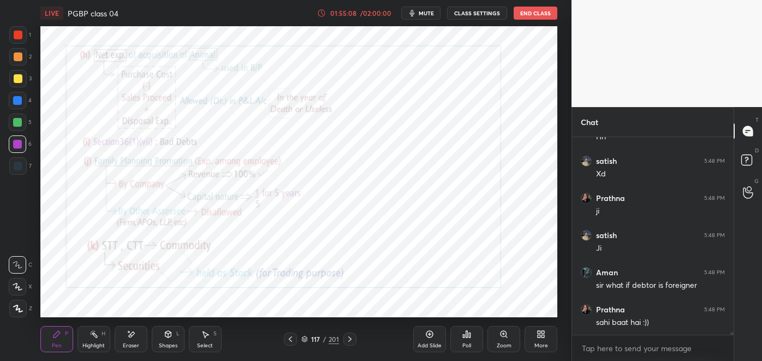
click at [363, 9] on div "01:55:08 / 02:00:00" at bounding box center [354, 13] width 75 height 9
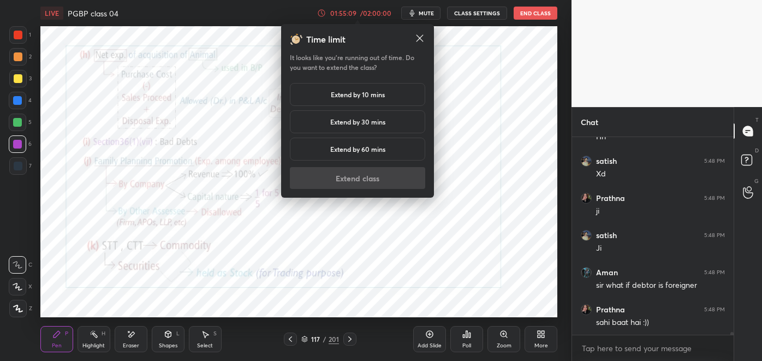
click at [373, 93] on h5 "Extend by 10 mins" at bounding box center [358, 94] width 54 height 10
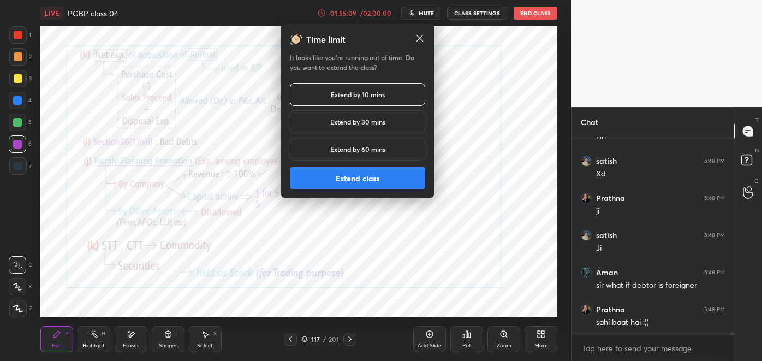
click at [396, 169] on button "Extend class" at bounding box center [357, 178] width 135 height 22
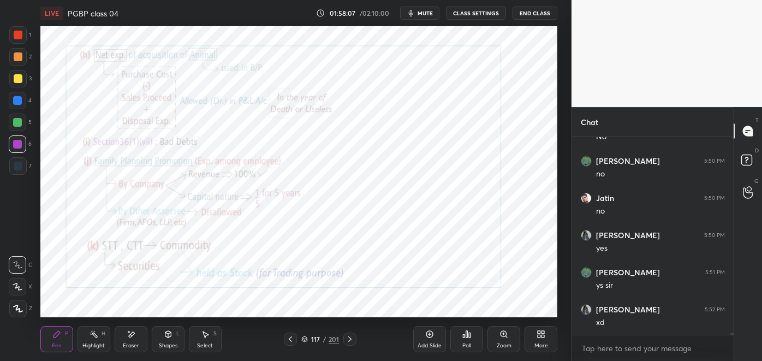
scroll to position [16013, 0]
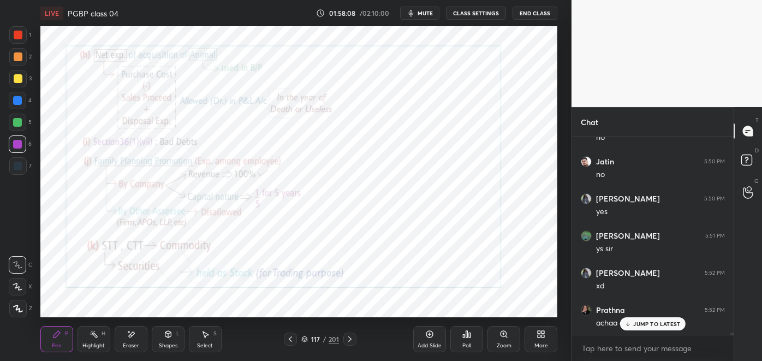
click at [349, 340] on icon at bounding box center [349, 338] width 9 height 9
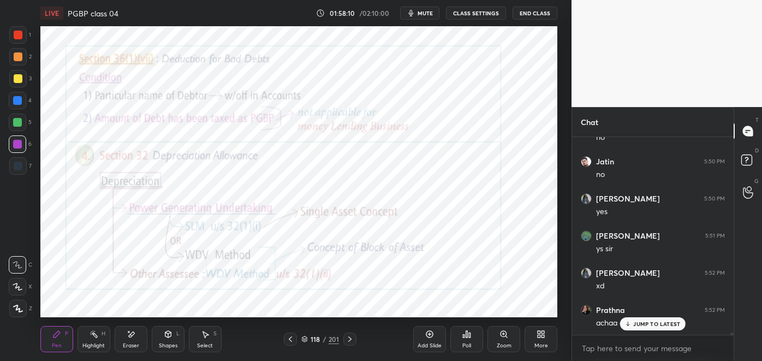
scroll to position [4, 3]
click at [96, 336] on rect at bounding box center [94, 334] width 5 height 5
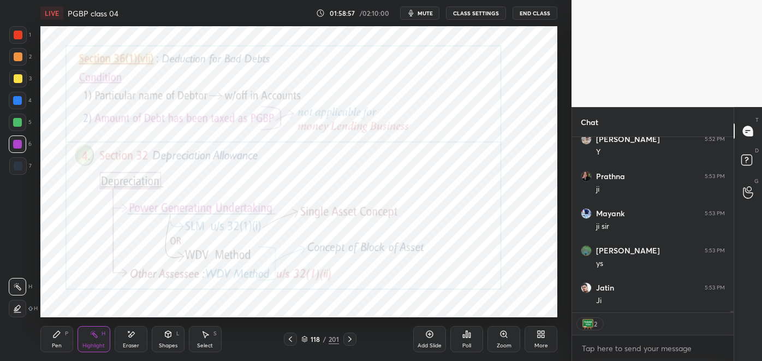
scroll to position [16258, 0]
click at [292, 334] on icon at bounding box center [290, 338] width 9 height 9
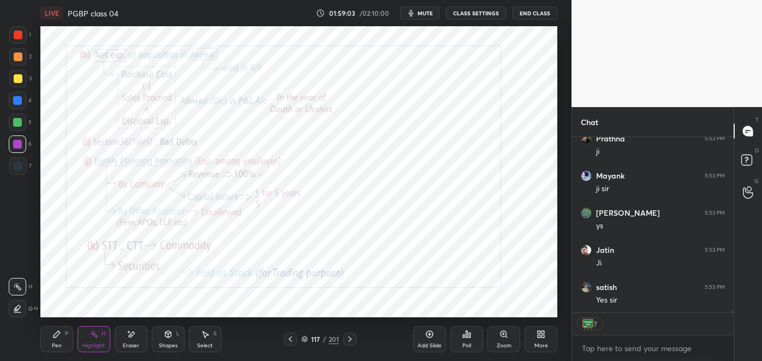
scroll to position [16295, 0]
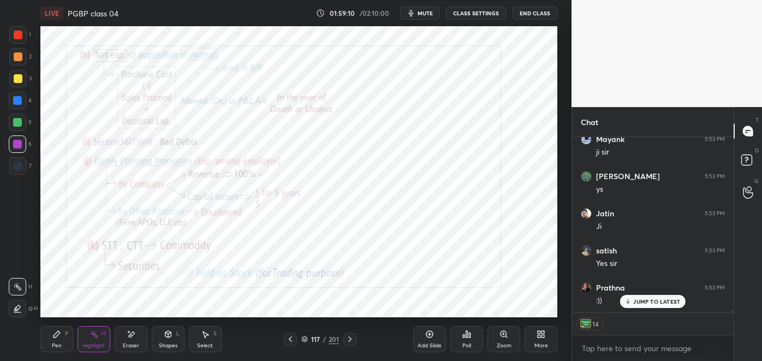
click at [57, 339] on div "Pen P" at bounding box center [56, 339] width 33 height 26
click at [22, 35] on div at bounding box center [18, 35] width 9 height 9
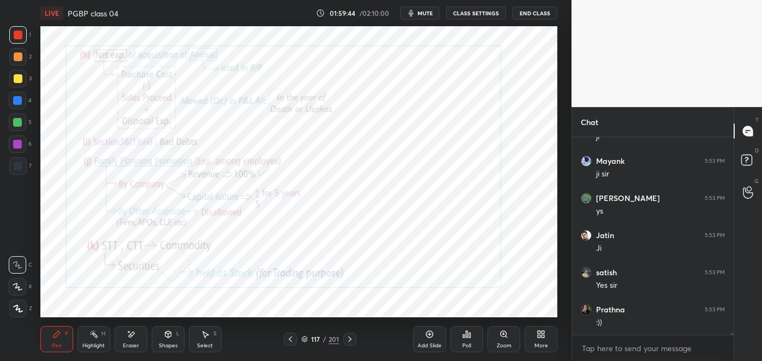
scroll to position [16310, 0]
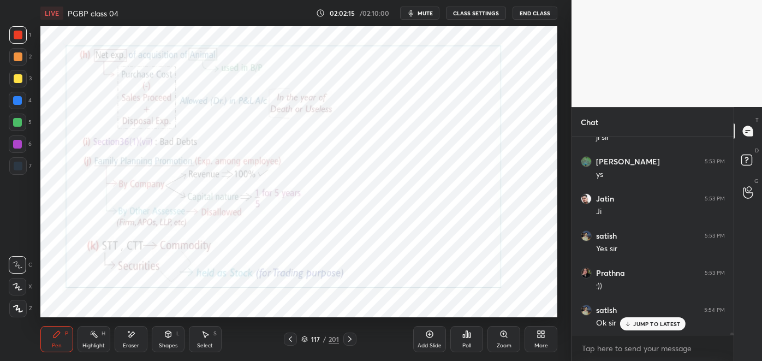
click at [289, 340] on icon at bounding box center [290, 338] width 9 height 9
click at [349, 338] on icon at bounding box center [349, 338] width 9 height 9
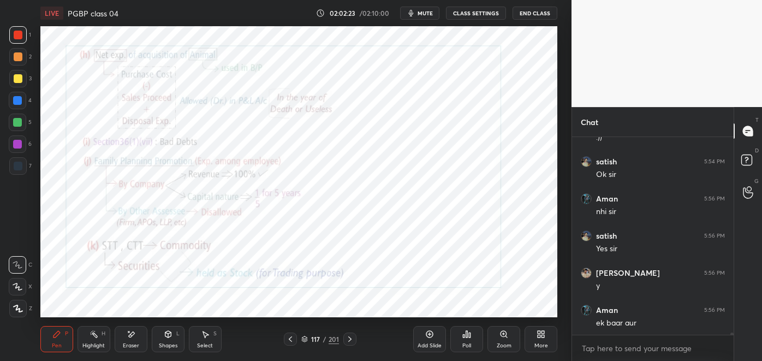
scroll to position [16496, 0]
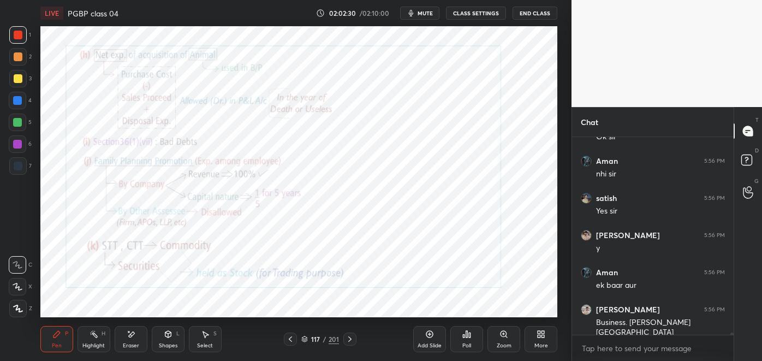
click at [93, 340] on div "Highlight H" at bounding box center [93, 339] width 33 height 26
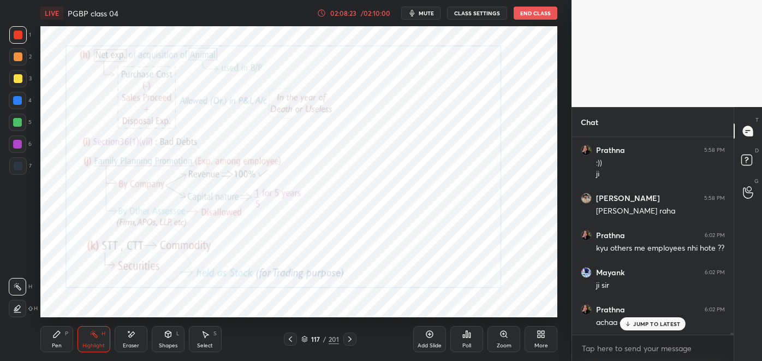
scroll to position [17025, 0]
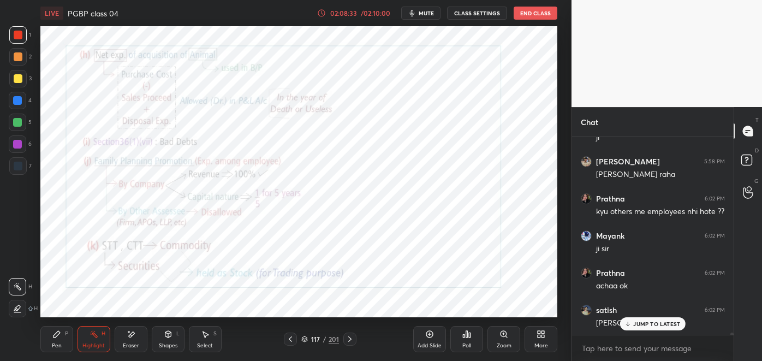
click at [58, 339] on div "Pen P" at bounding box center [56, 339] width 33 height 26
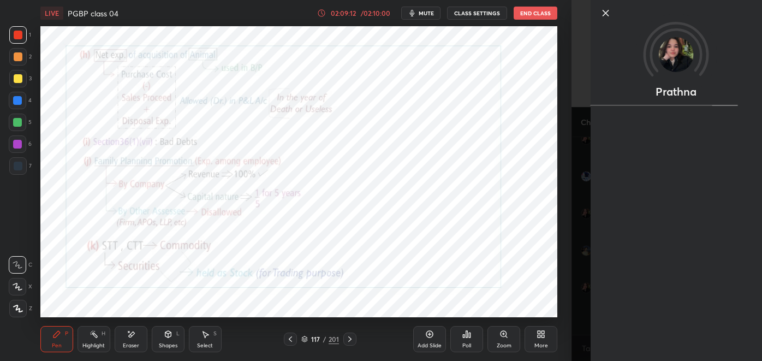
scroll to position [17121, 0]
click at [605, 14] on icon at bounding box center [605, 13] width 13 height 13
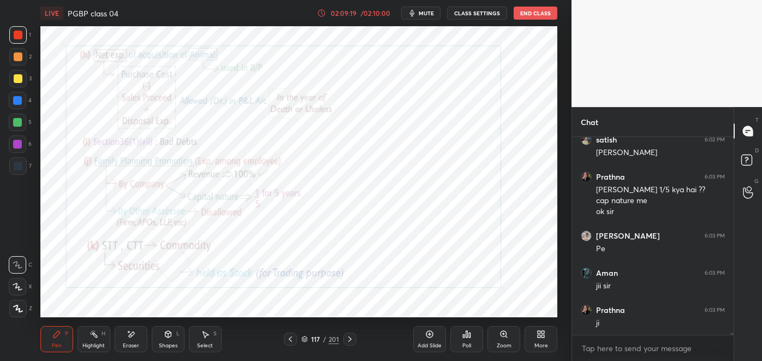
scroll to position [17233, 0]
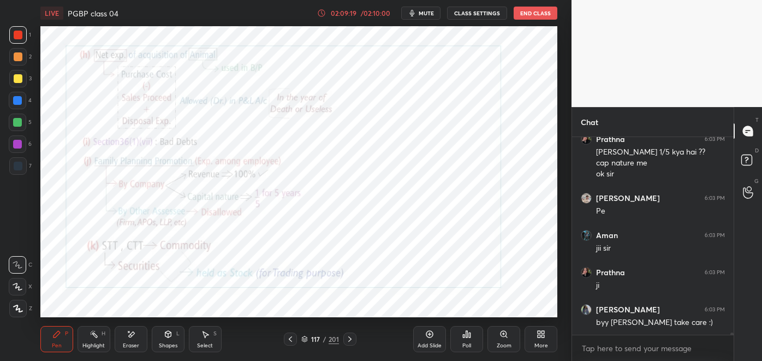
click at [536, 15] on button "End Class" at bounding box center [535, 13] width 44 height 13
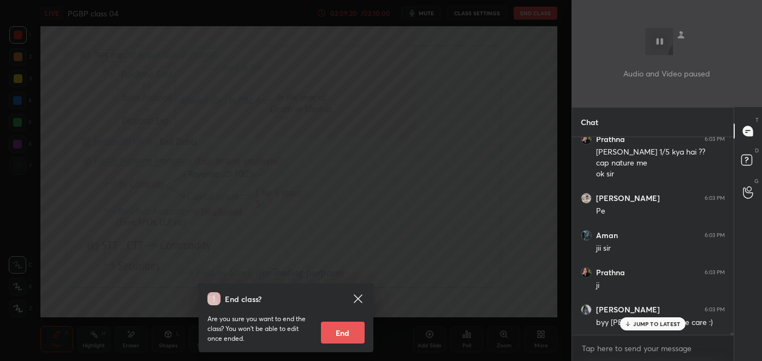
scroll to position [17270, 0]
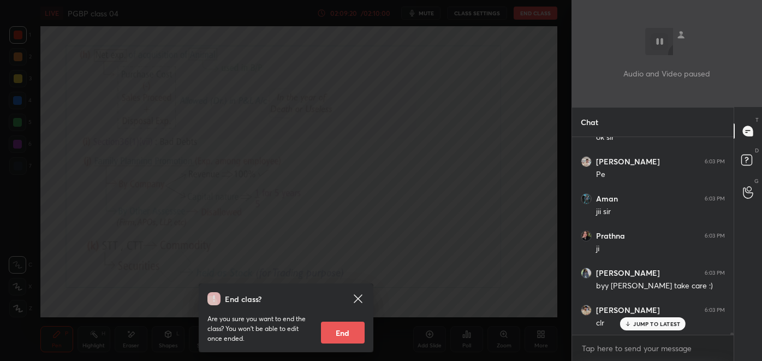
click at [346, 329] on button "End" at bounding box center [343, 332] width 44 height 22
type textarea "x"
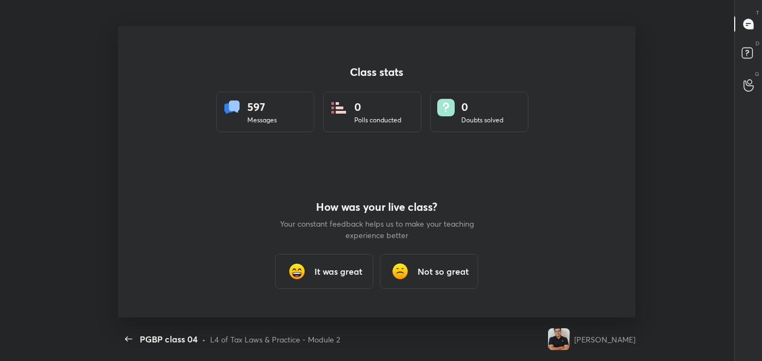
scroll to position [0, 0]
